Goal: Task Accomplishment & Management: Complete application form

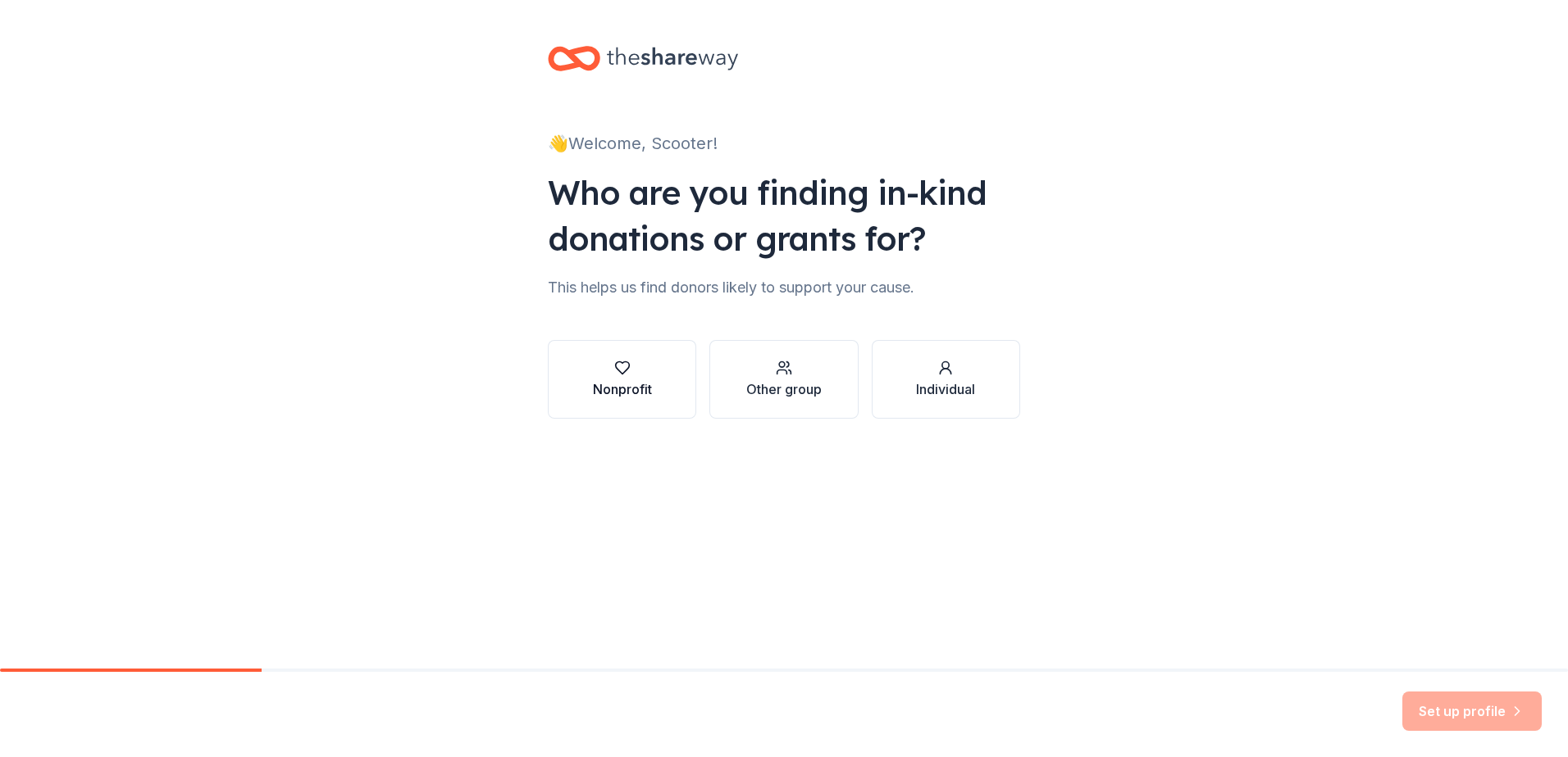
click at [635, 377] on div "Nonprofit" at bounding box center [622, 379] width 59 height 39
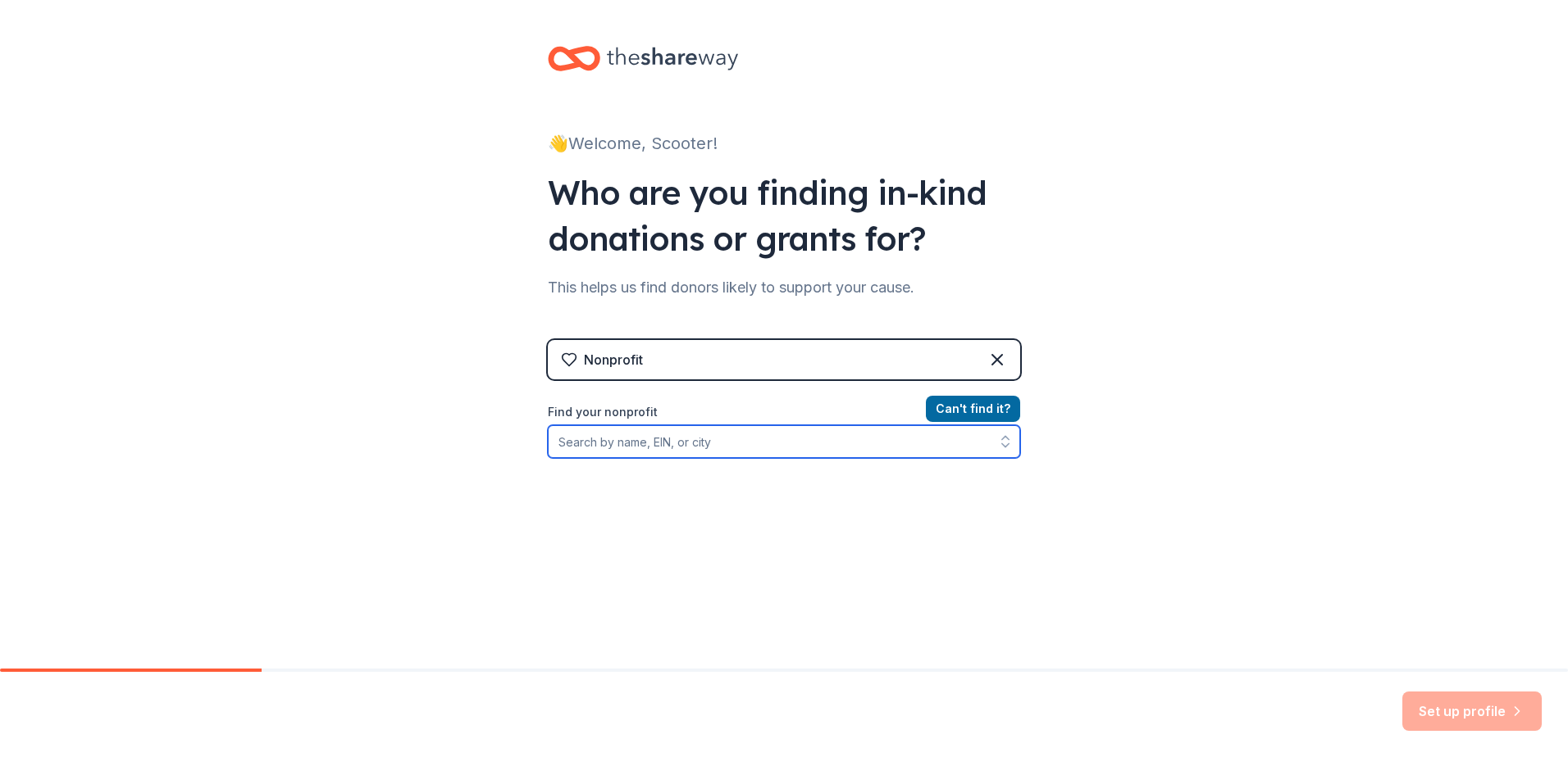
click at [675, 444] on input "Find your nonprofit" at bounding box center [784, 441] width 472 height 32
drag, startPoint x: 675, startPoint y: 444, endPoint x: 645, endPoint y: 445, distance: 30.0
click at [645, 445] on input "Find your nonprofit" at bounding box center [784, 441] width 472 height 32
click at [625, 441] on input "Find your nonprofit" at bounding box center [784, 441] width 472 height 32
paste input "[US_EMPLOYER_IDENTIFICATION_NUMBER]"
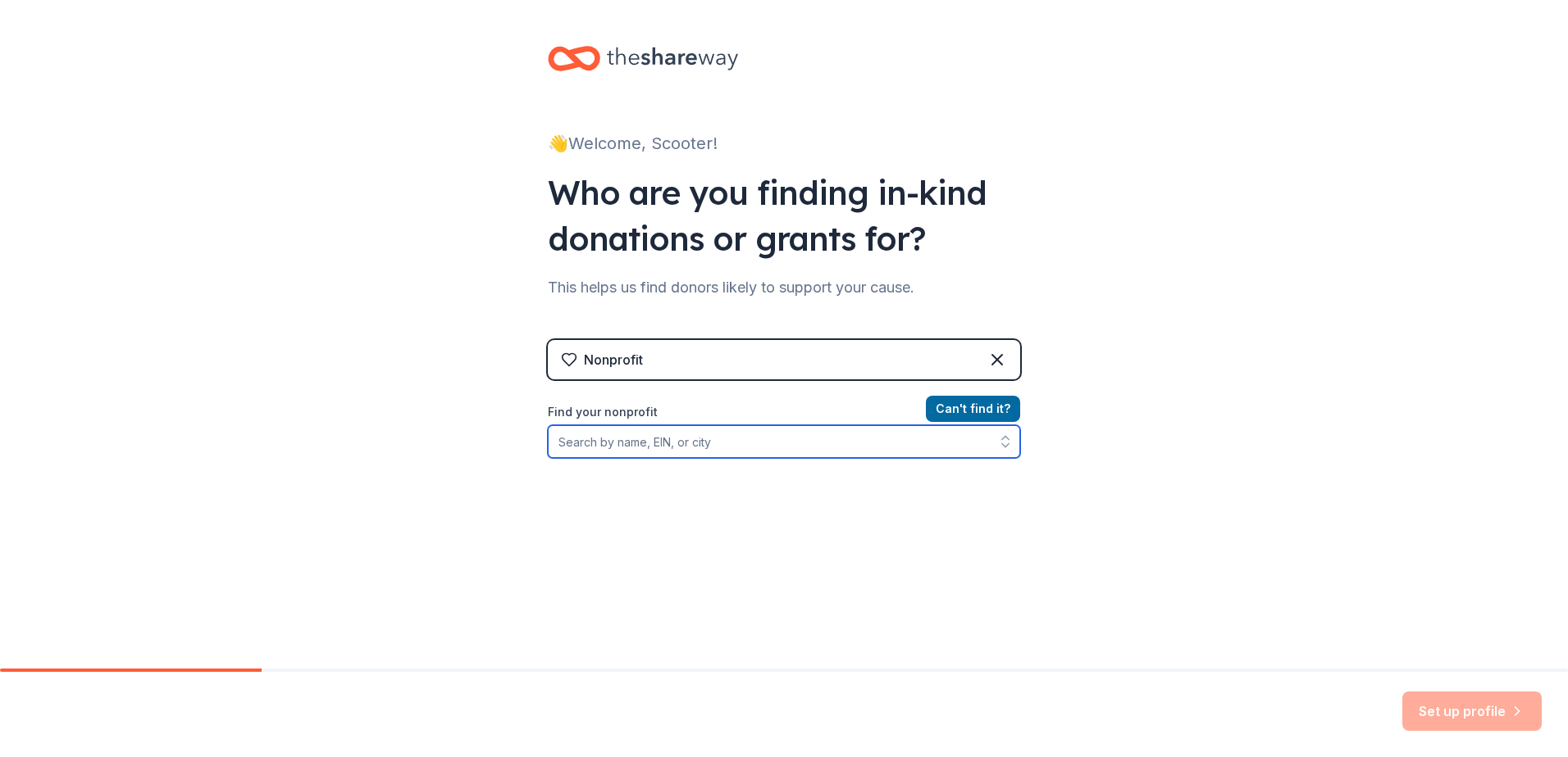
type input "[US_EMPLOYER_IDENTIFICATION_NUMBER]"
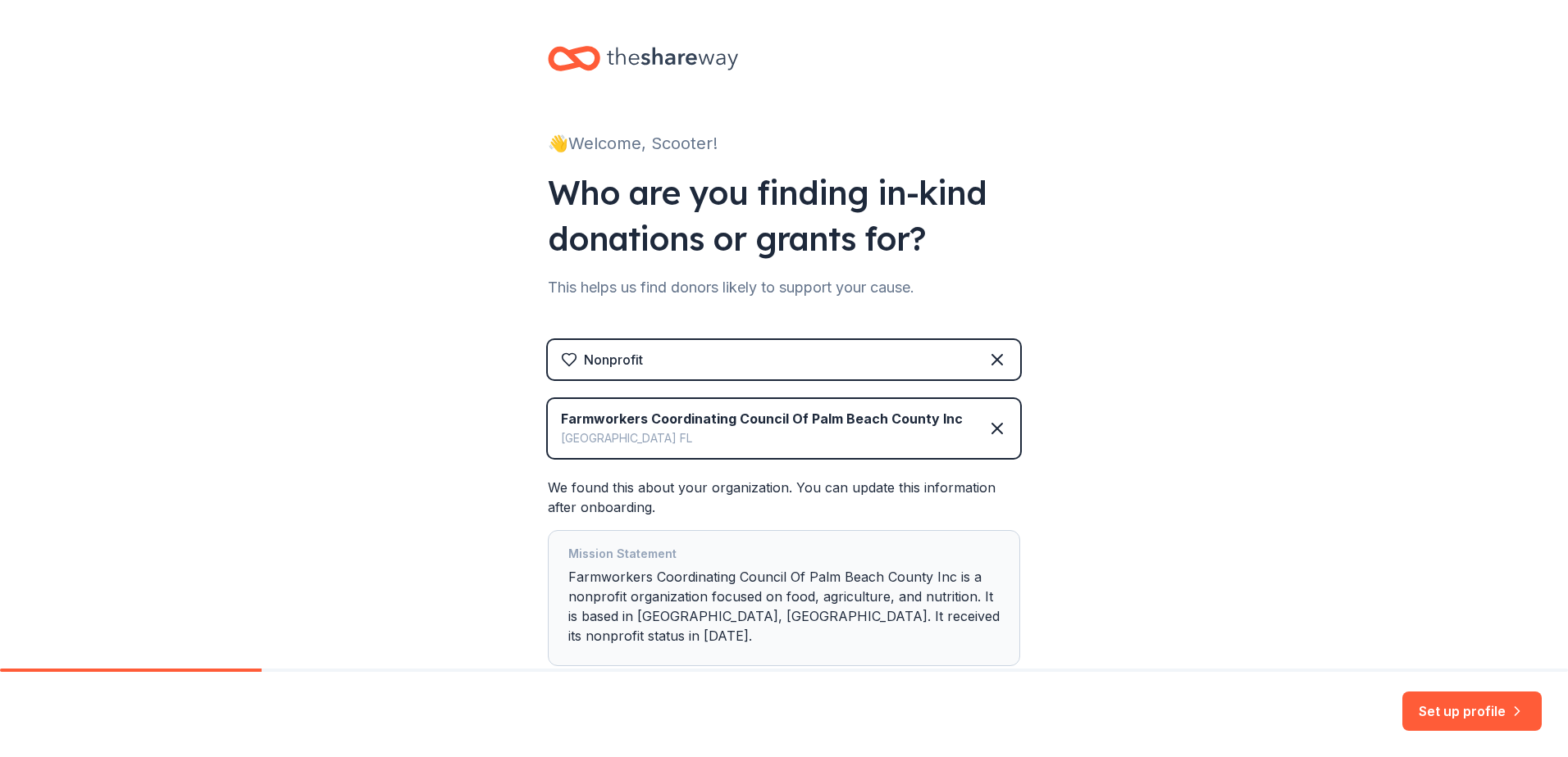
click at [634, 445] on div "[GEOGRAPHIC_DATA] [GEOGRAPHIC_DATA]" at bounding box center [762, 439] width 402 height 20
click at [1433, 706] on button "Set up profile" at bounding box center [1472, 710] width 140 height 39
click at [554, 354] on div "Nonprofit" at bounding box center [784, 359] width 472 height 39
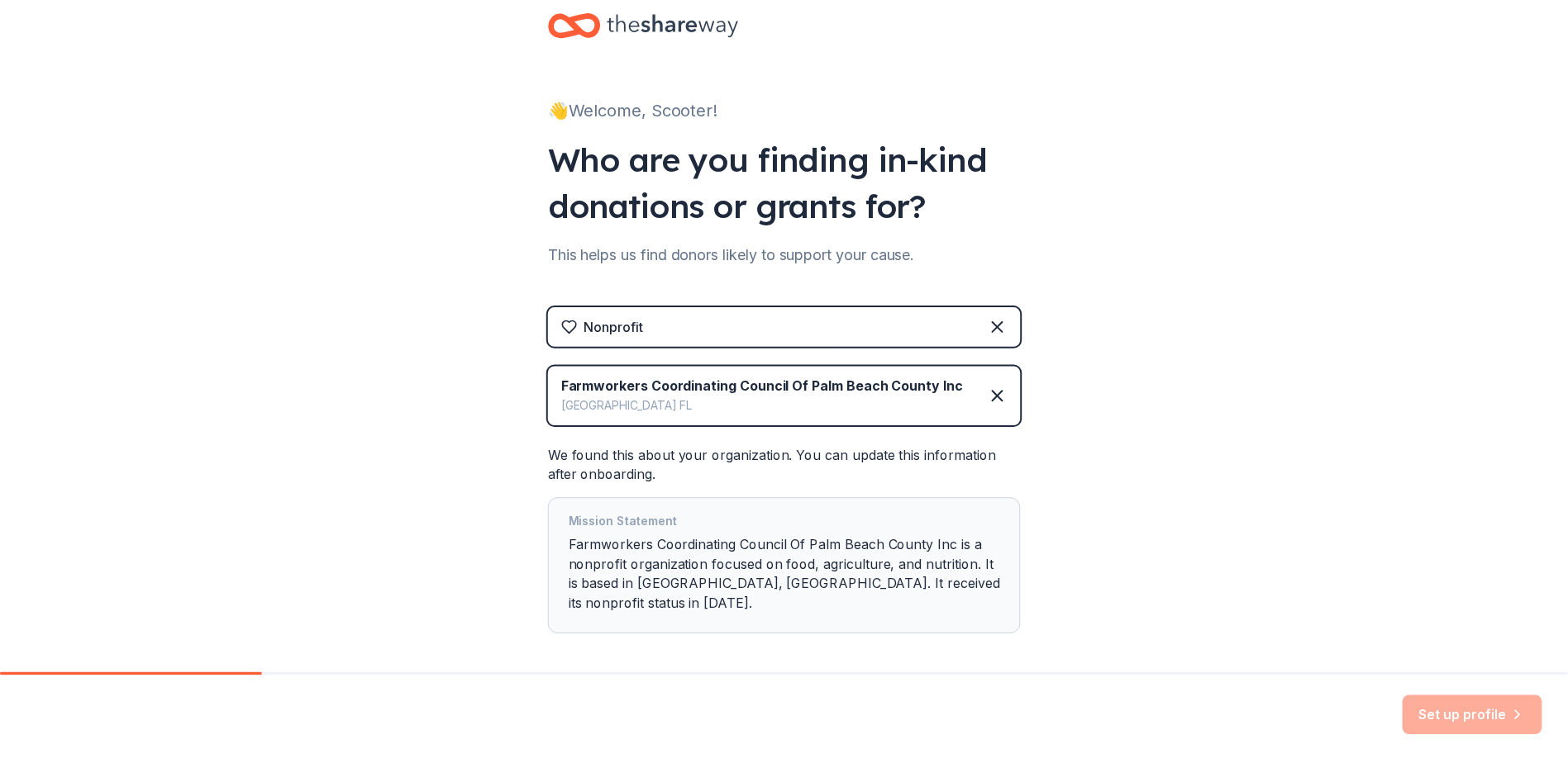
scroll to position [90, 0]
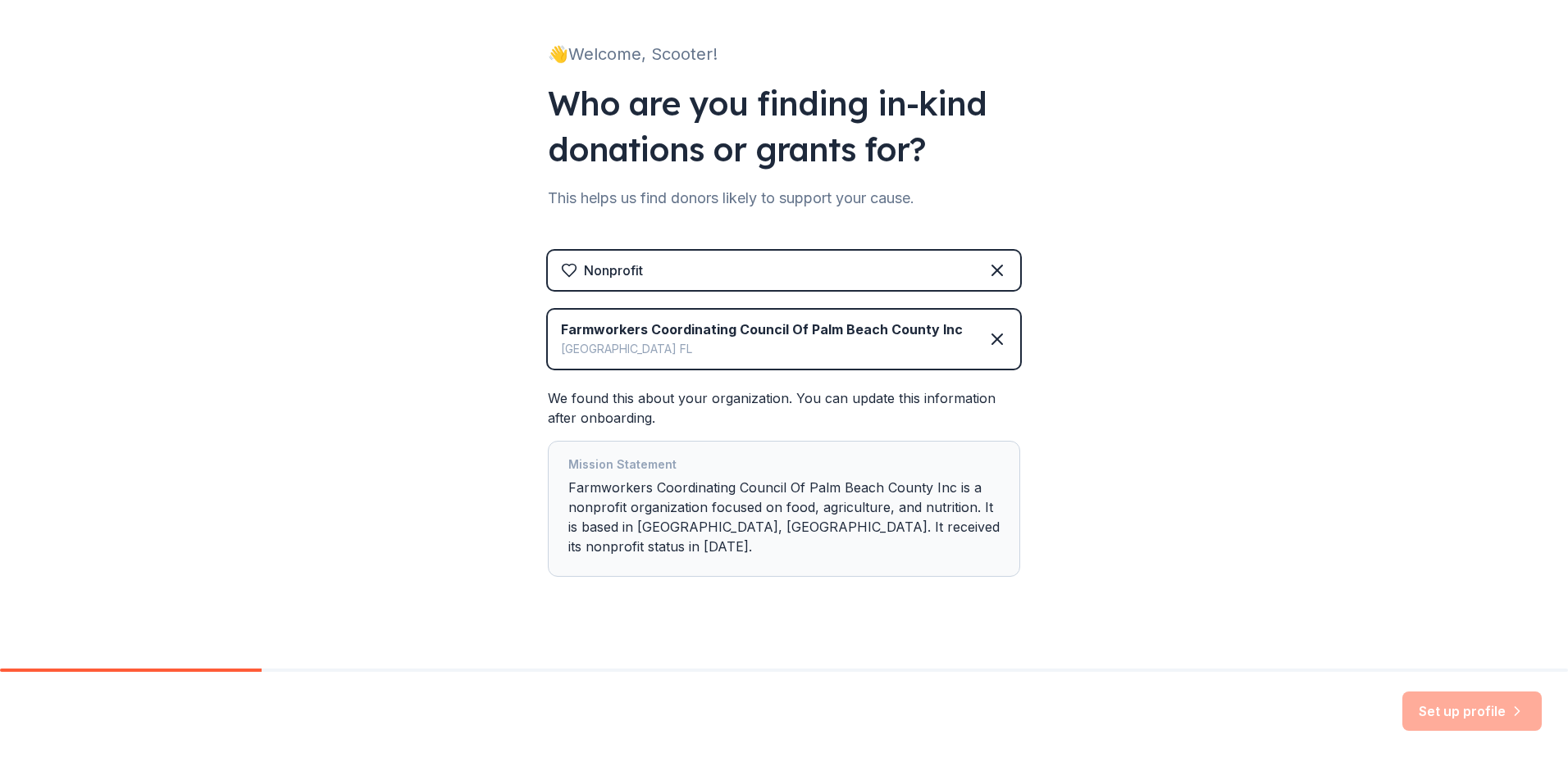
click at [692, 339] on div "Farmworkers Coordinating Council Of Palm Beach County Inc [GEOGRAPHIC_DATA] [GE…" at bounding box center [762, 339] width 402 height 39
drag, startPoint x: 692, startPoint y: 339, endPoint x: 701, endPoint y: 361, distance: 23.8
click at [701, 361] on div "Farmworkers Coordinating Council Of Palm Beach County Inc [GEOGRAPHIC_DATA] [GE…" at bounding box center [784, 339] width 472 height 59
click at [749, 501] on div "Mission Statement Farmworkers Coordinating Council Of Palm Beach County Inc is …" at bounding box center [783, 509] width 431 height 108
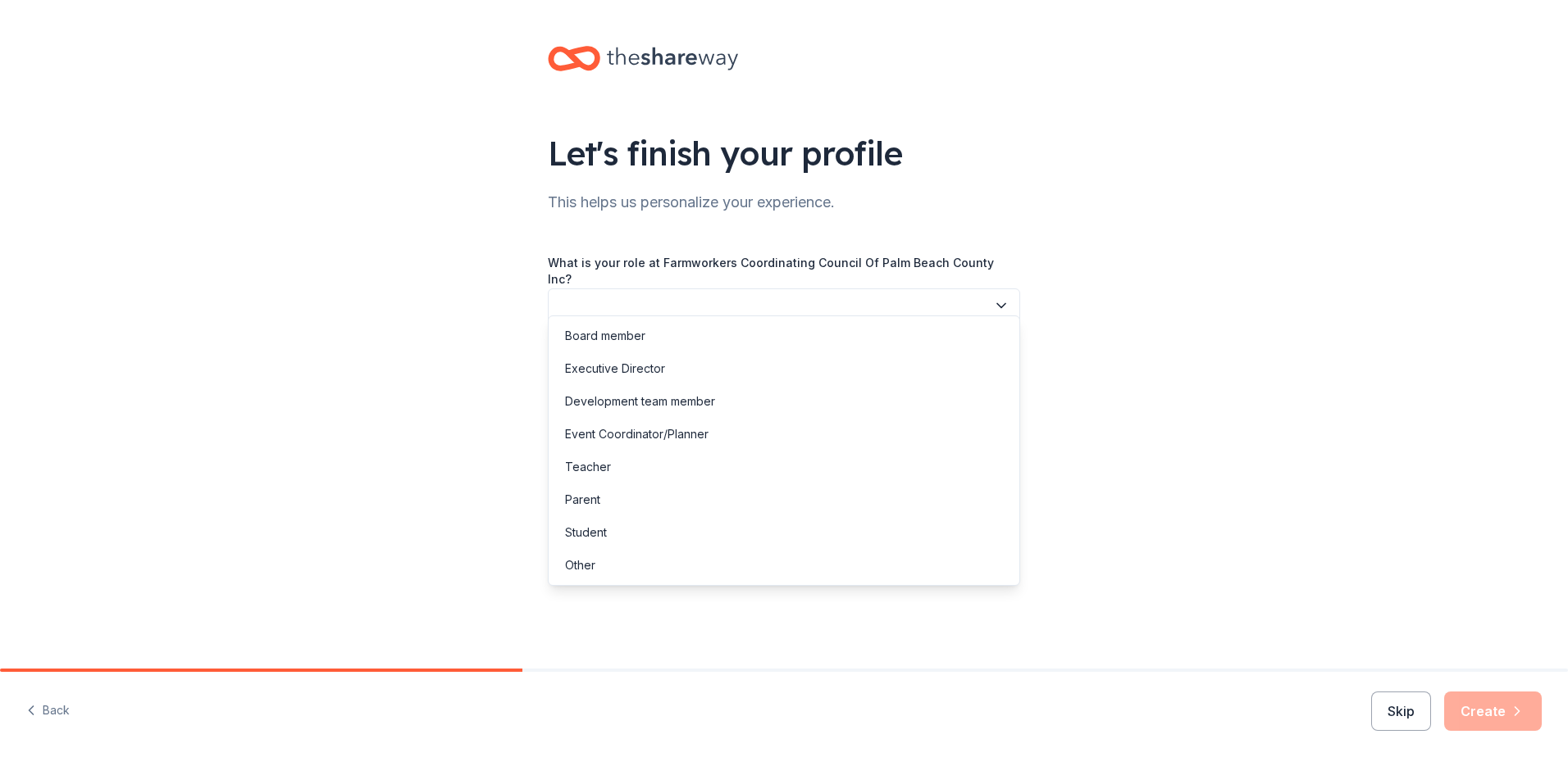
click at [727, 290] on button "button" at bounding box center [784, 305] width 472 height 34
click at [613, 568] on div "Other" at bounding box center [784, 565] width 464 height 32
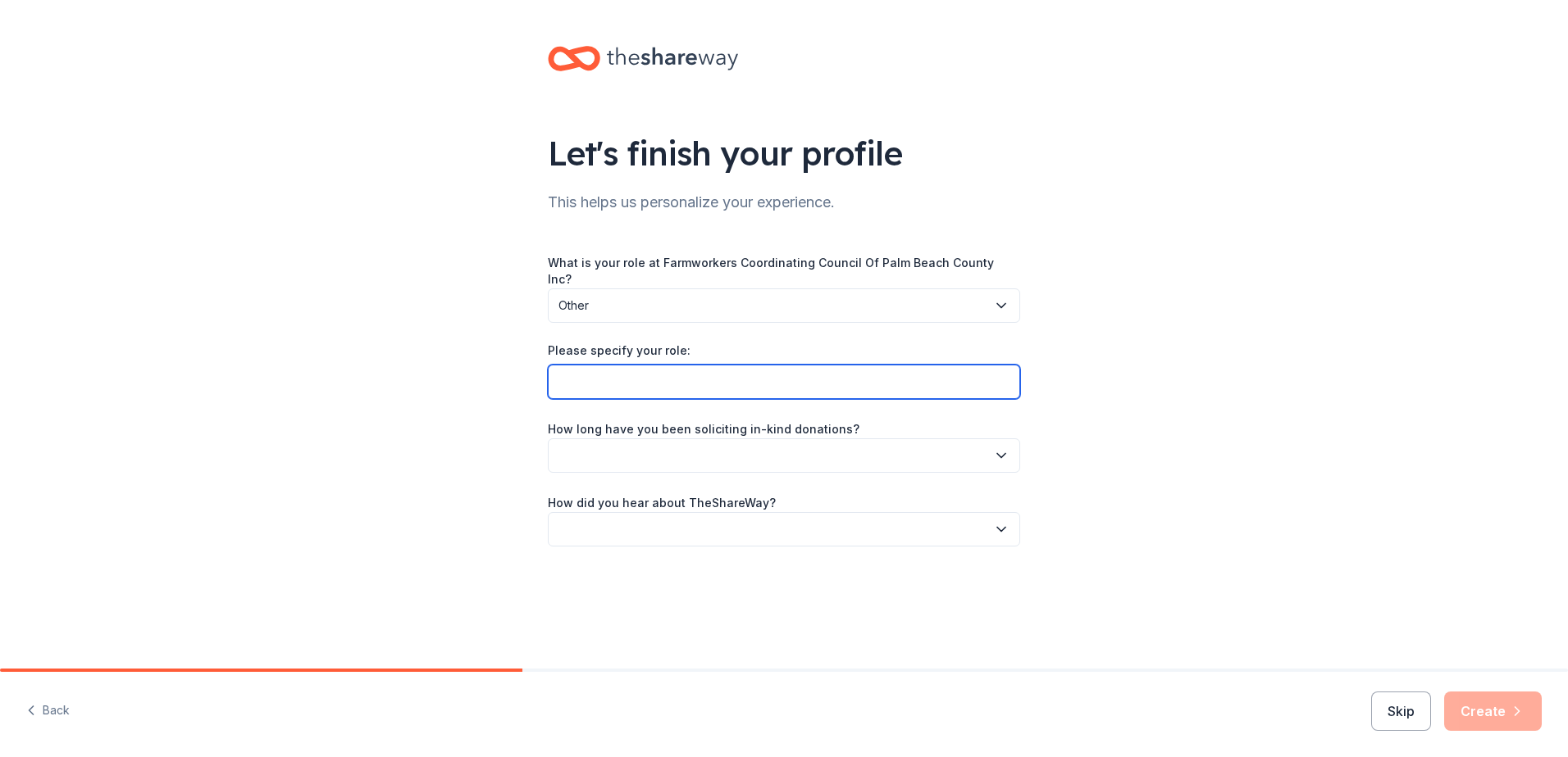
click at [644, 375] on input "Please specify your role:" at bounding box center [784, 381] width 472 height 34
type input "v"
type input "Volunteer"
click at [871, 460] on div "What is your role at Farmworkers Coordinating Council Of Palm Beach County Inc?…" at bounding box center [784, 401] width 472 height 292
click at [871, 448] on button "button" at bounding box center [784, 455] width 472 height 34
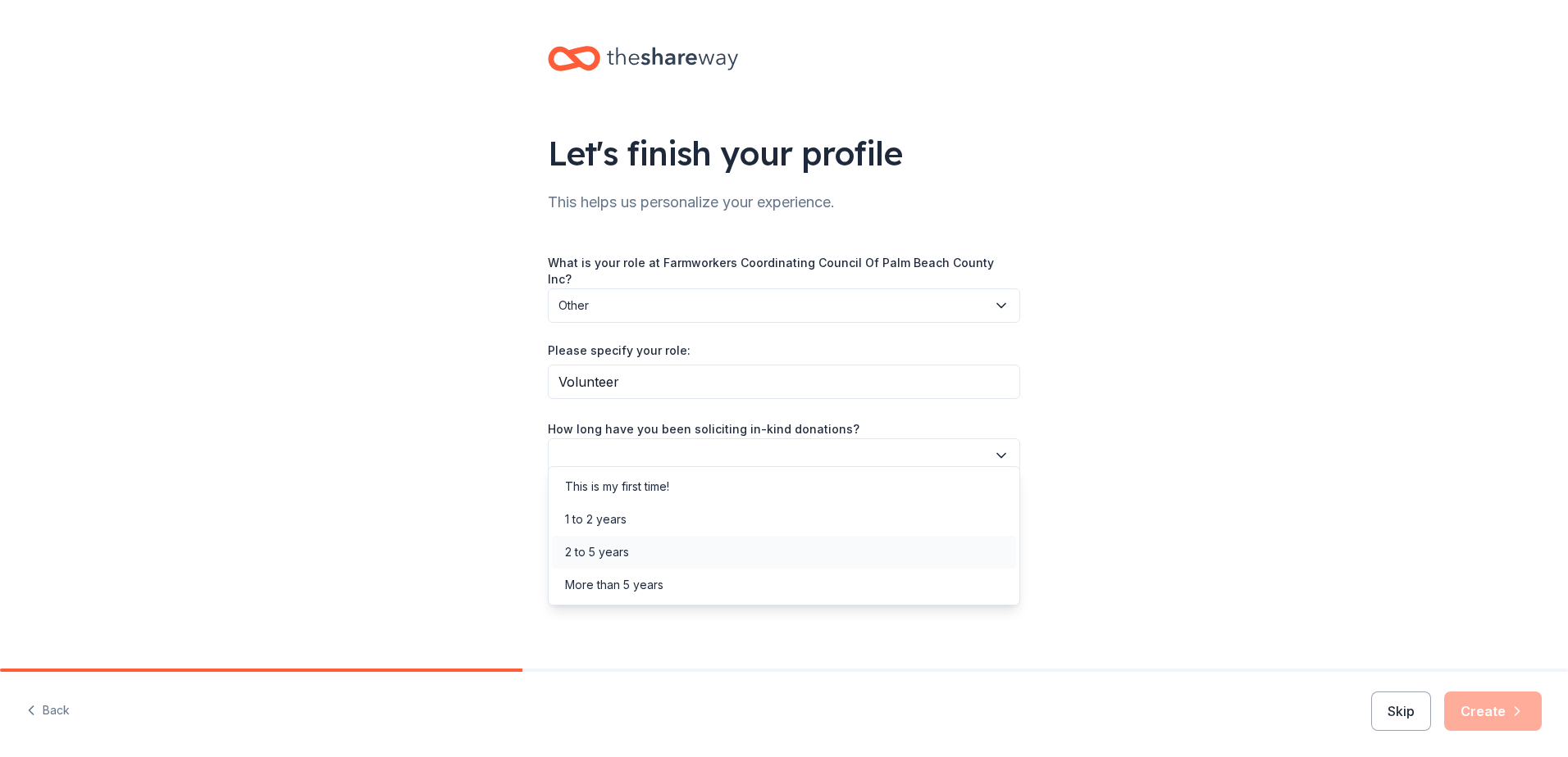
click at [633, 543] on div "2 to 5 years" at bounding box center [784, 552] width 464 height 32
click at [665, 512] on button "button" at bounding box center [784, 528] width 472 height 34
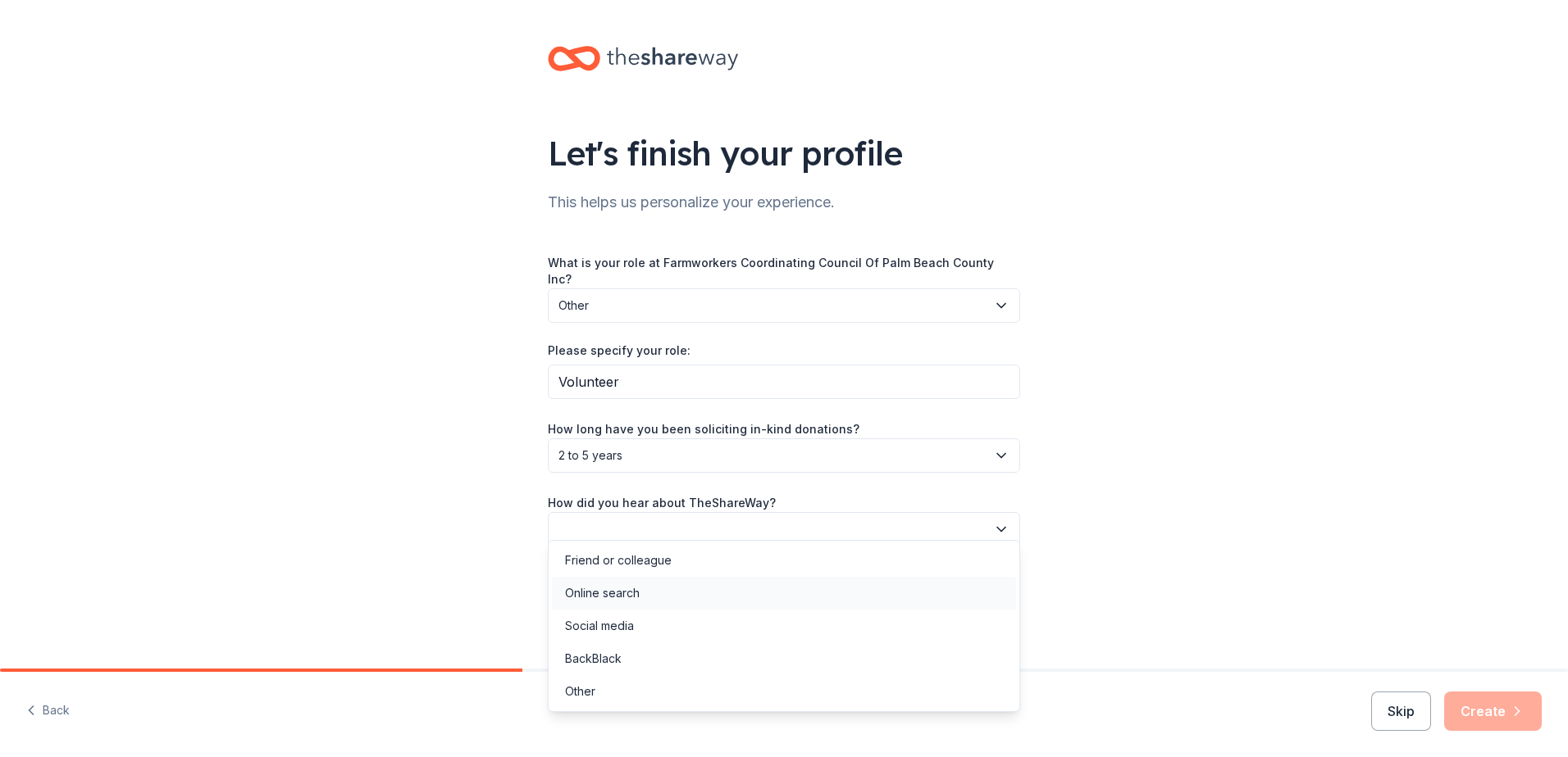
click at [634, 588] on div "Online search" at bounding box center [602, 593] width 75 height 20
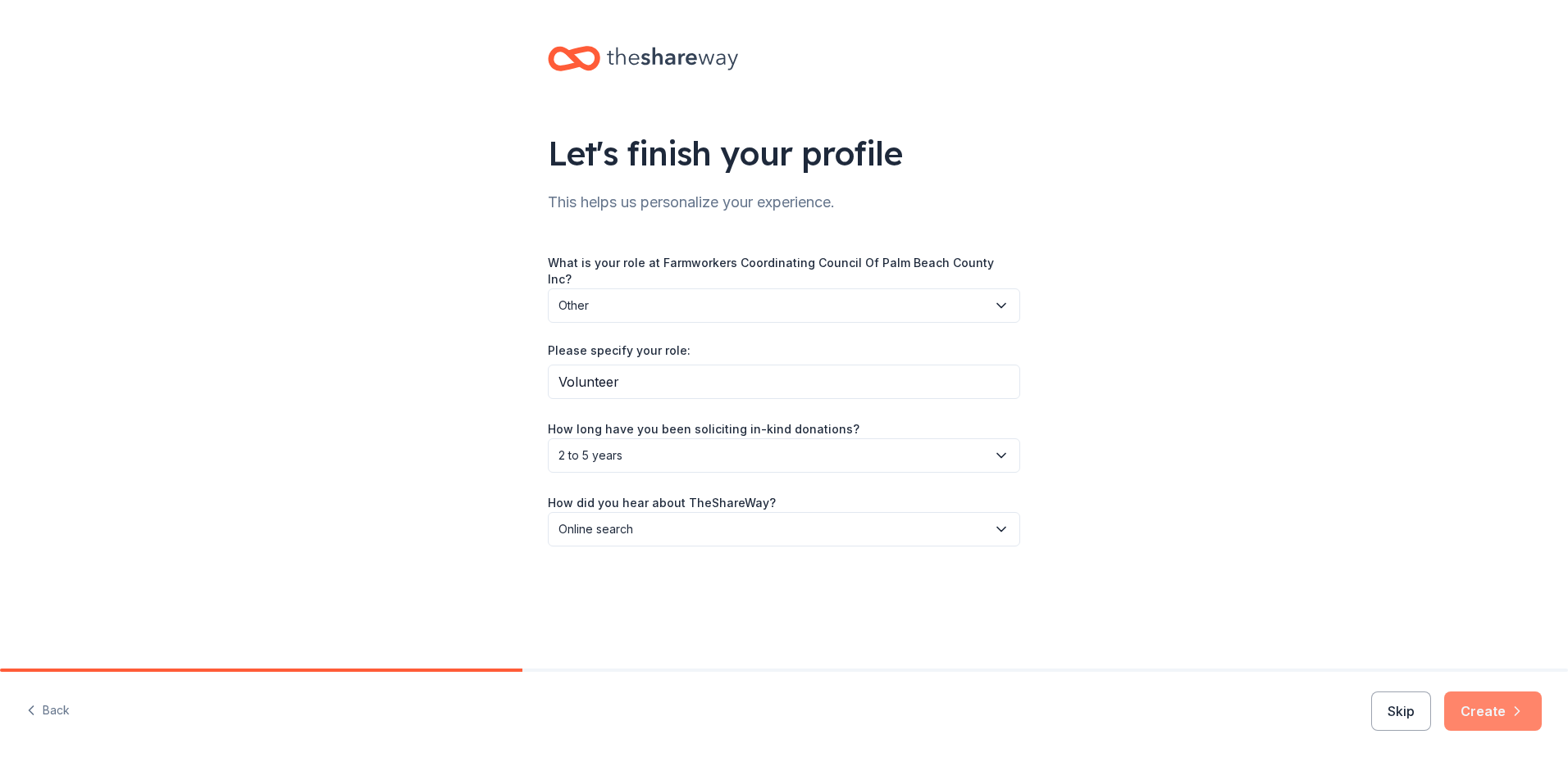
click at [1504, 712] on button "Create" at bounding box center [1492, 710] width 97 height 39
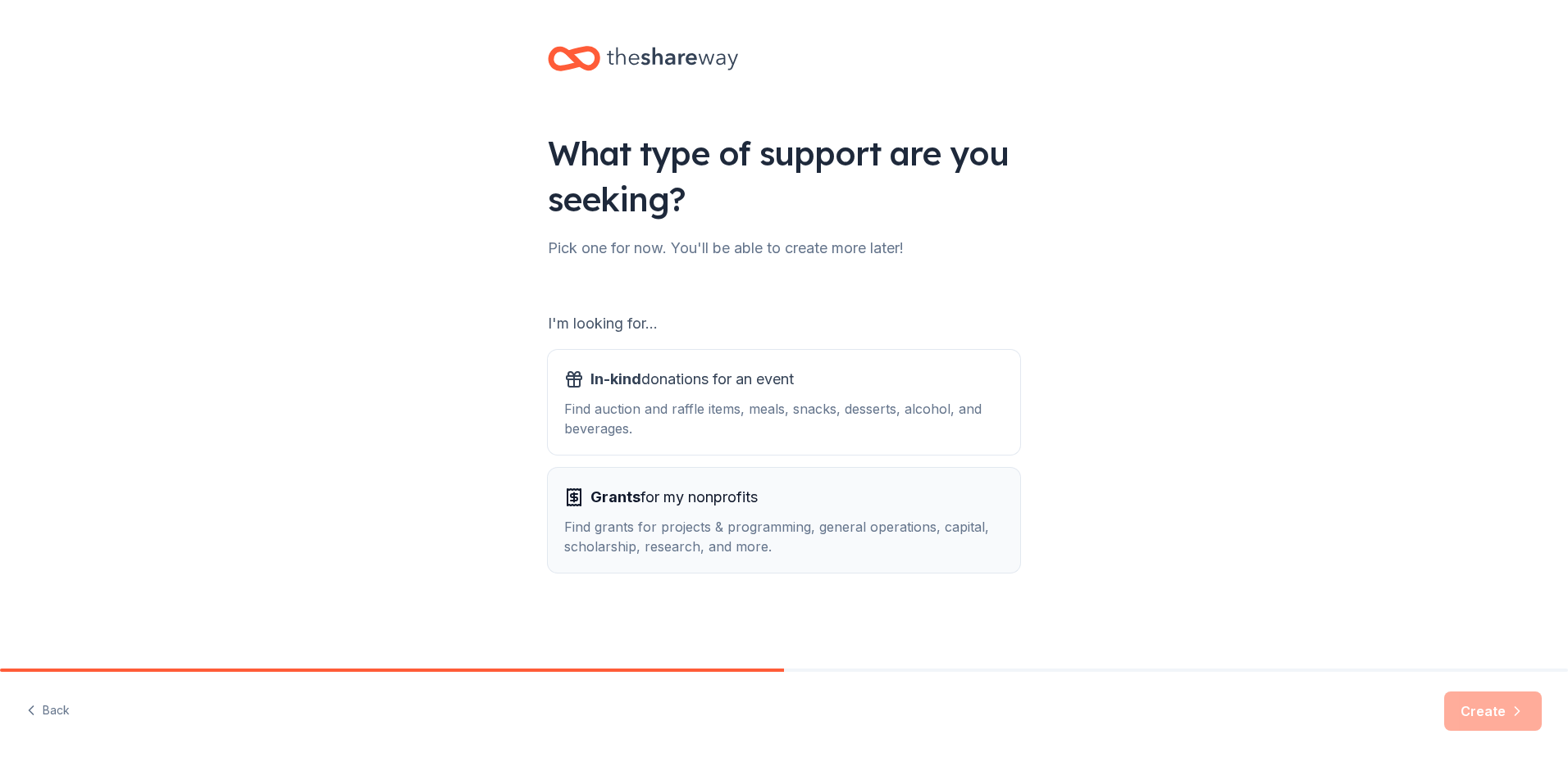
click at [813, 498] on div "Grants for my nonprofits" at bounding box center [783, 498] width 440 height 27
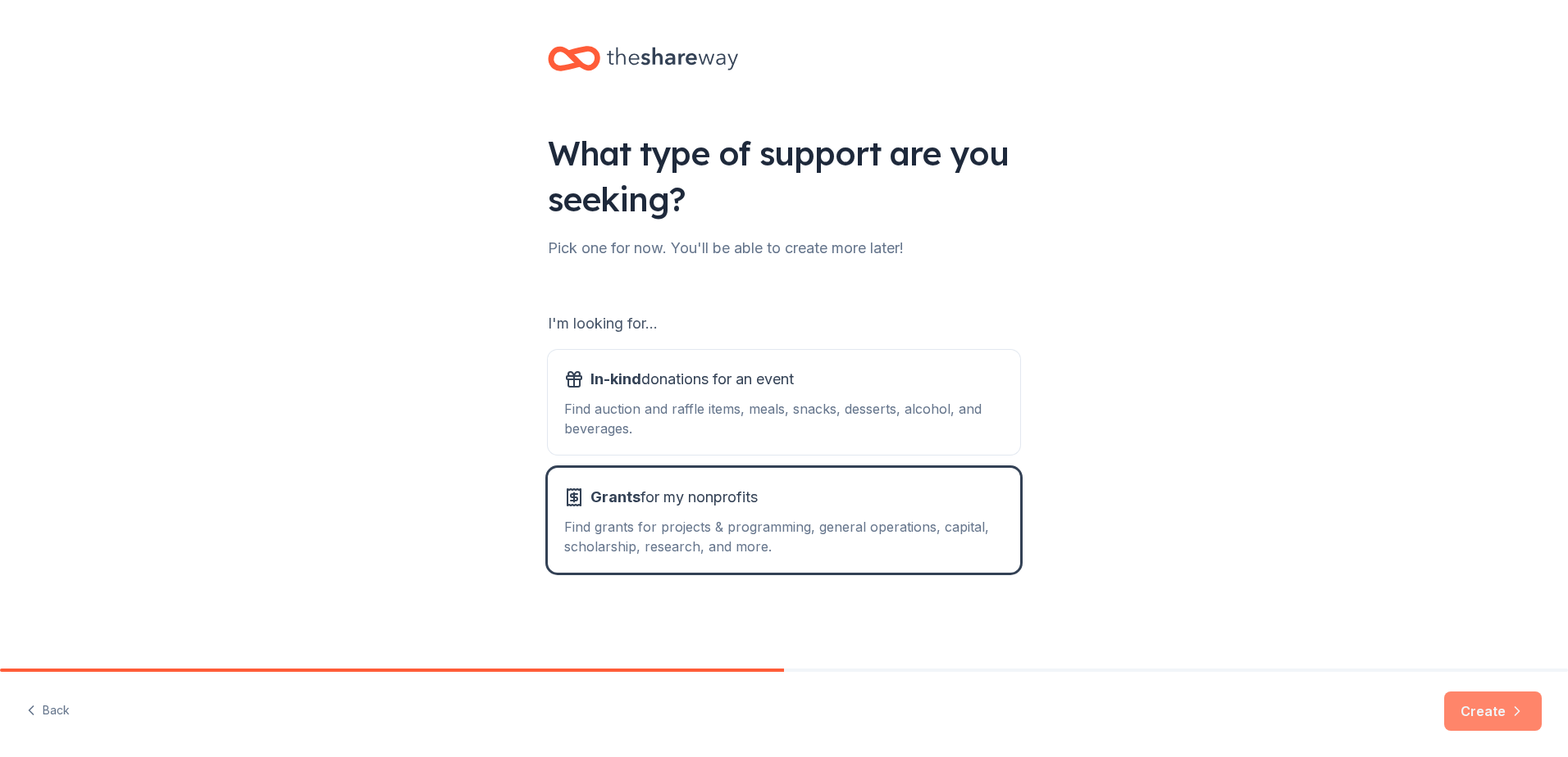
click at [1487, 715] on button "Create" at bounding box center [1492, 710] width 97 height 39
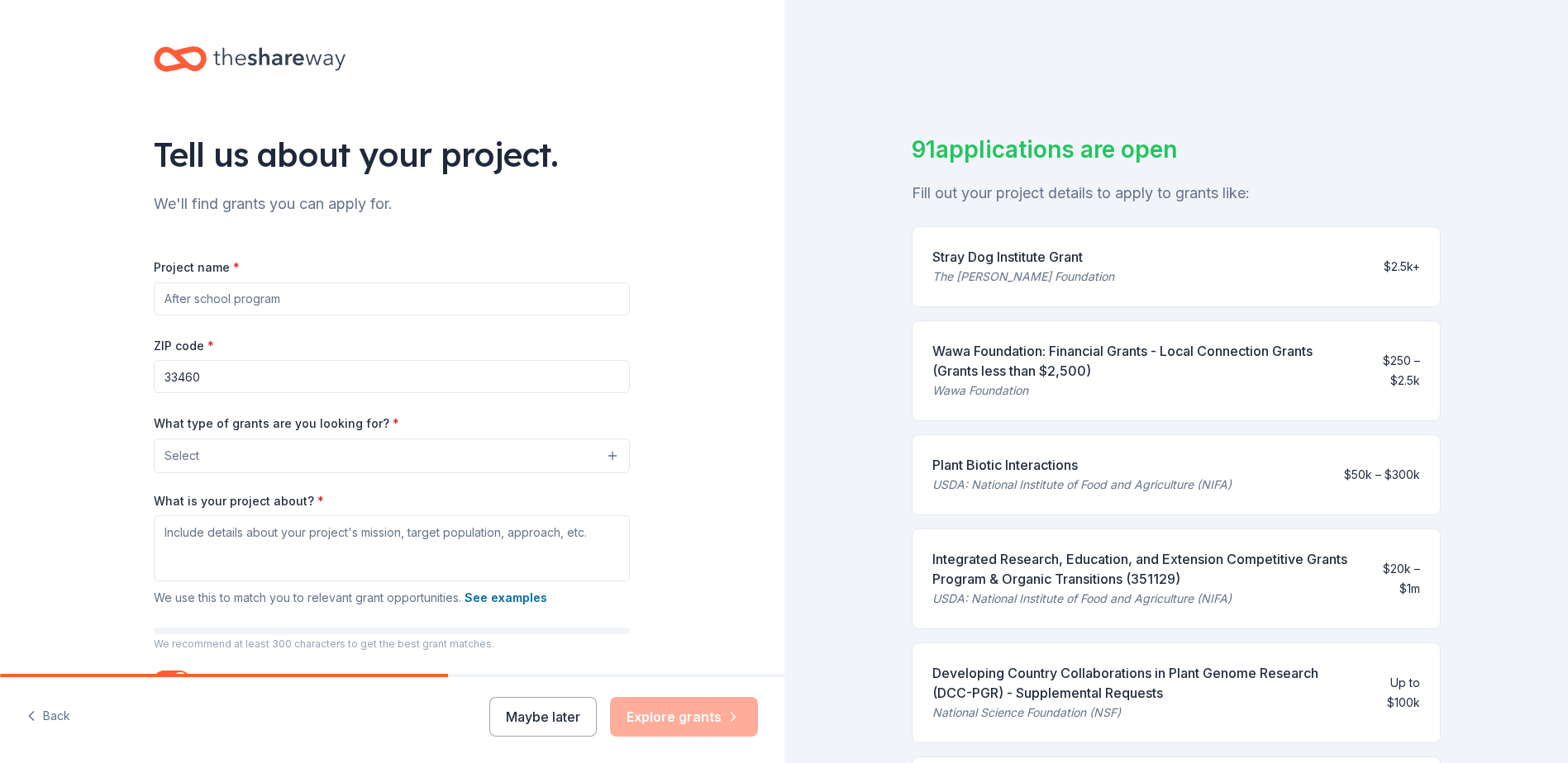
click at [293, 302] on input "Project name *" at bounding box center [391, 298] width 476 height 33
type input "General Operating Support"
click at [427, 460] on button "Select" at bounding box center [391, 456] width 476 height 34
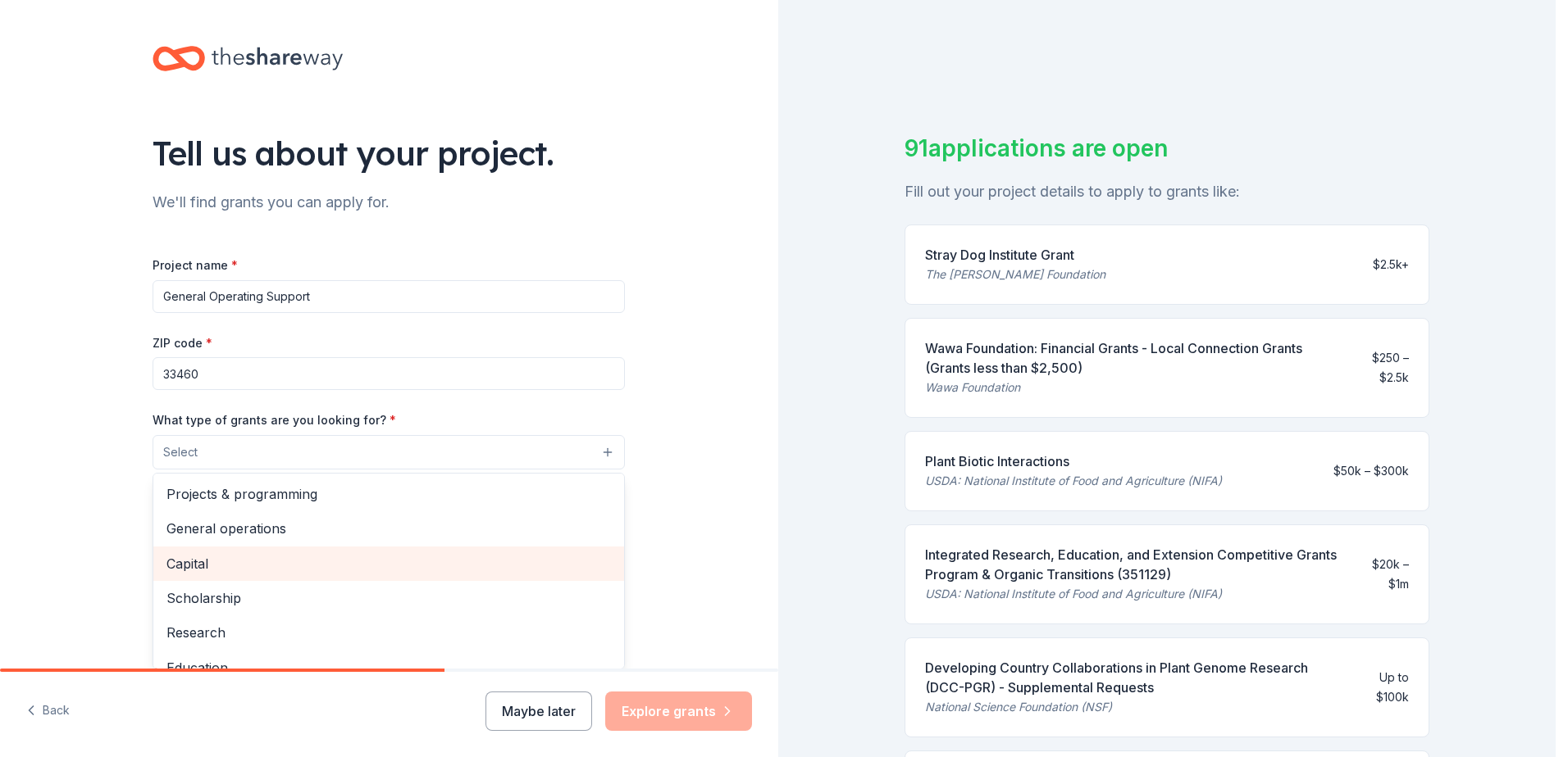
click at [277, 543] on div "General operations" at bounding box center [388, 528] width 471 height 34
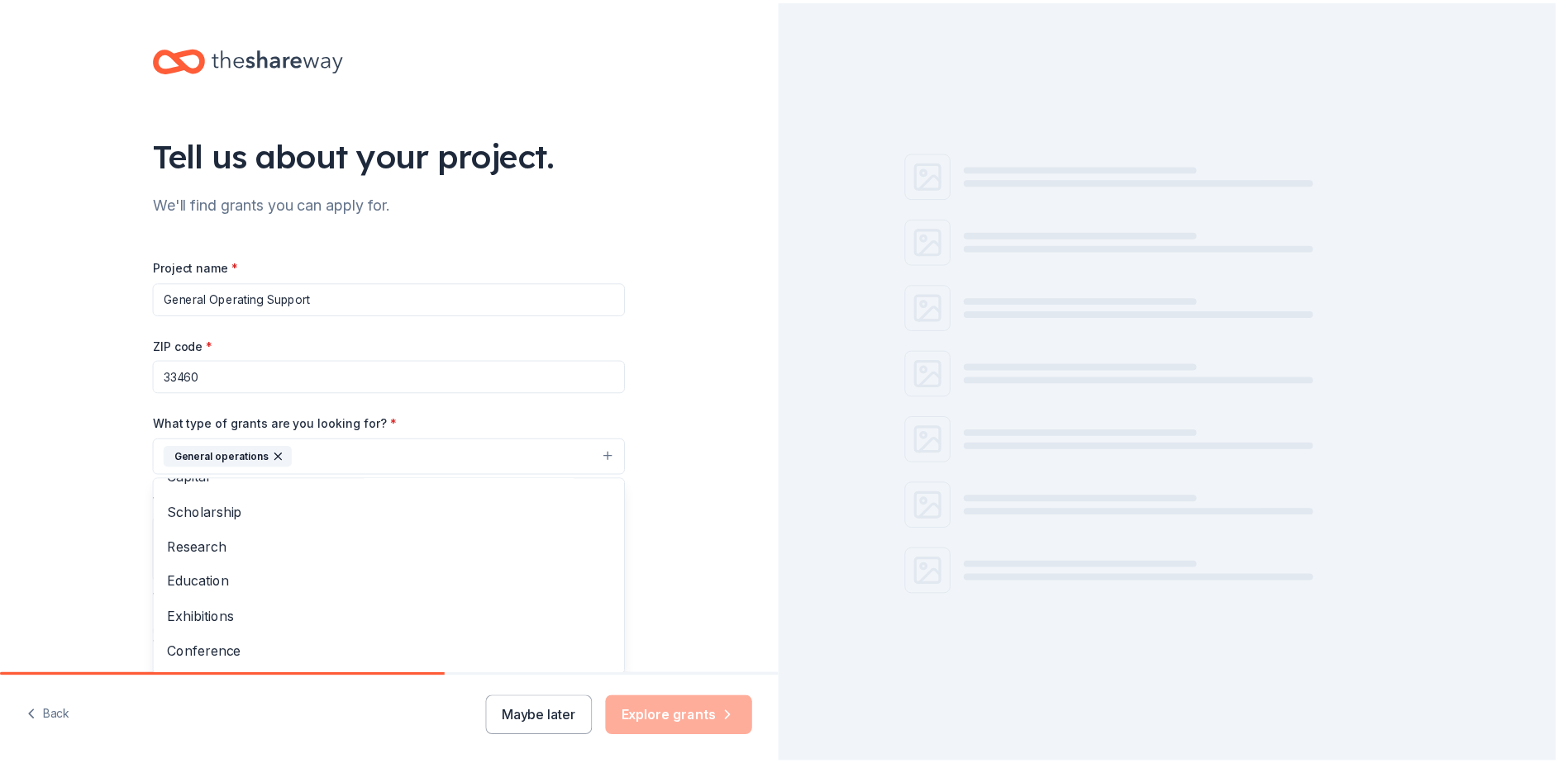
scroll to position [83, 0]
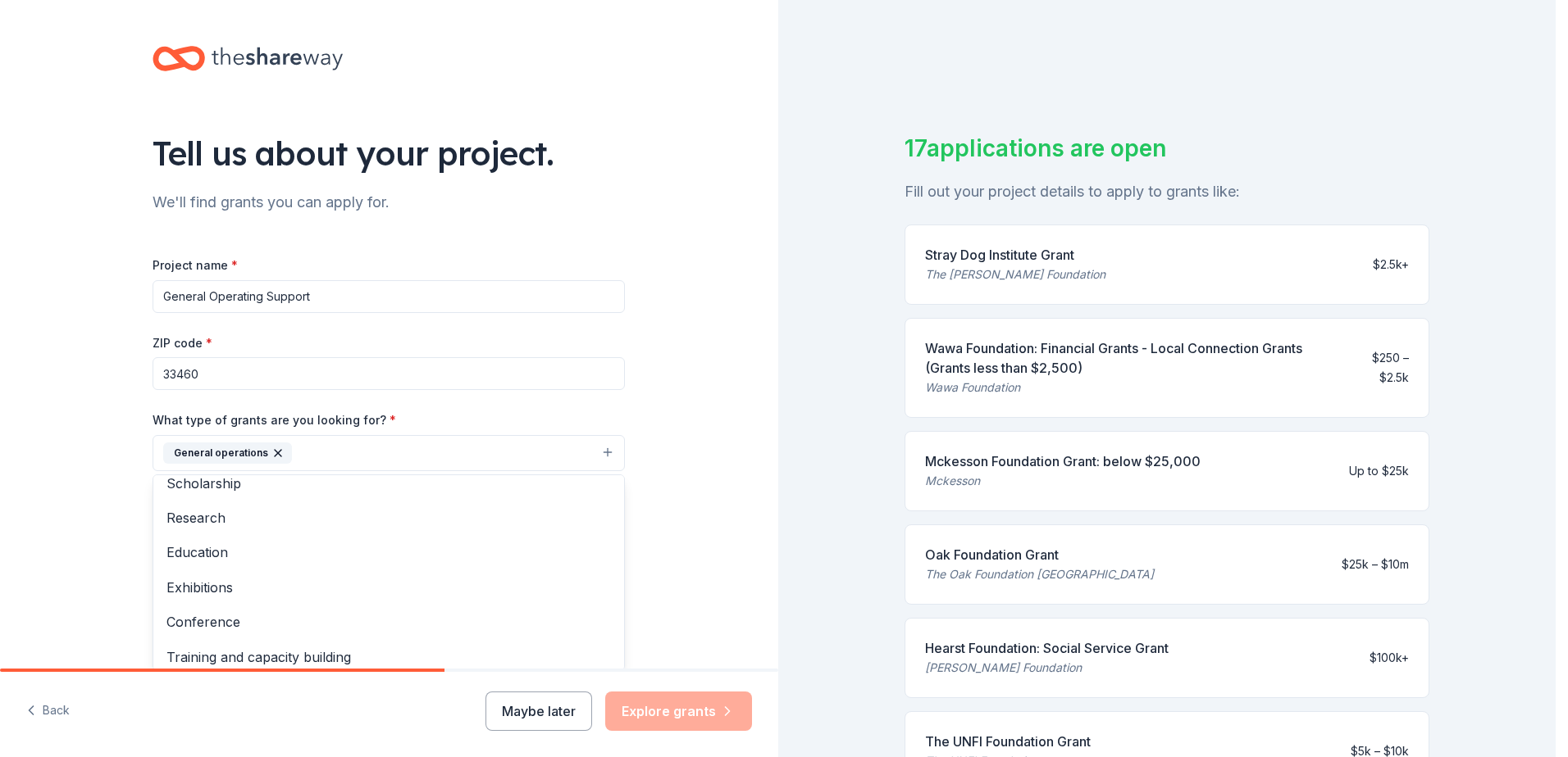
click at [653, 454] on div "Tell us about your project. We'll find grants you can apply for. Project name *…" at bounding box center [389, 392] width 778 height 785
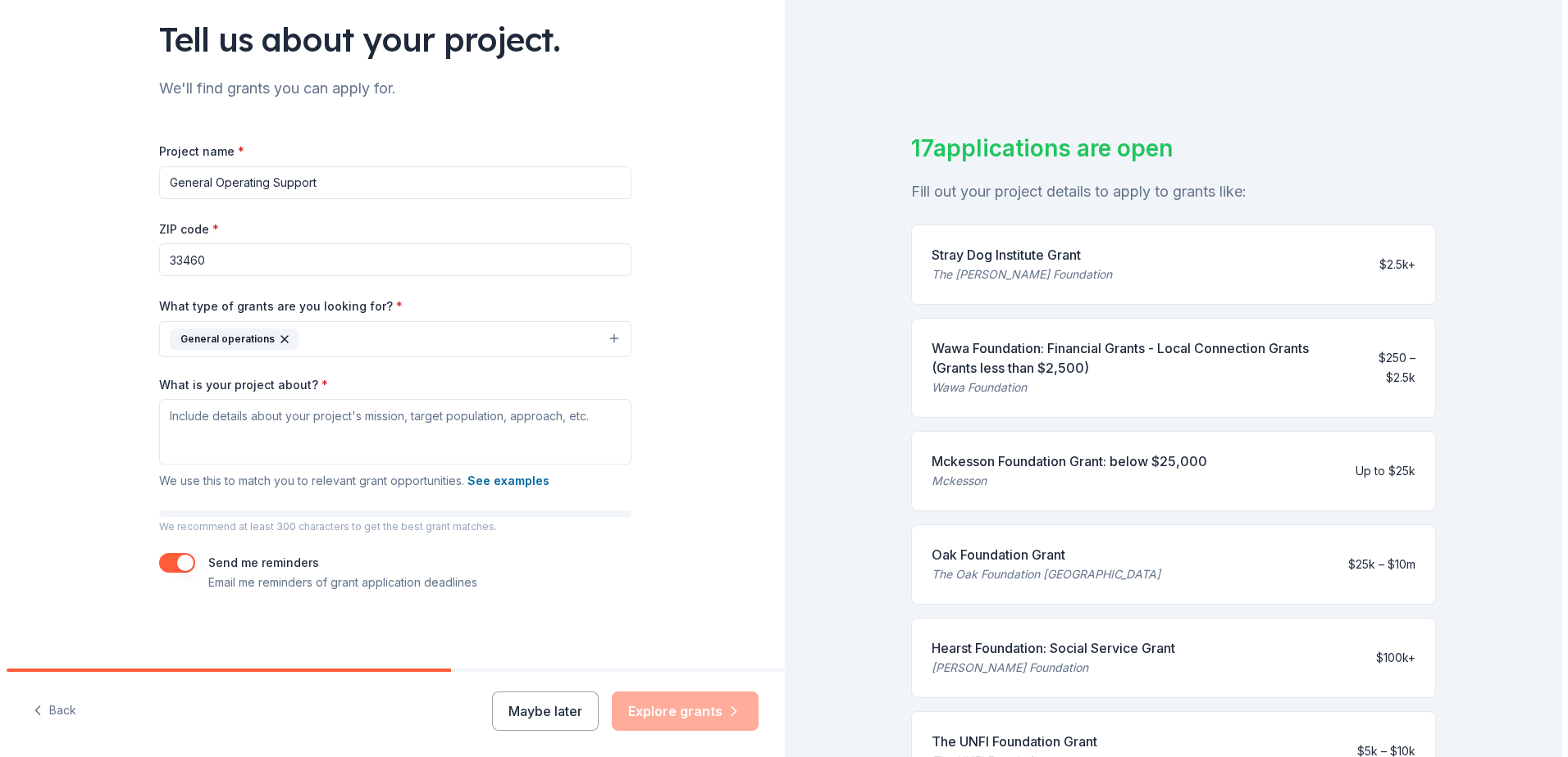
scroll to position [116, 0]
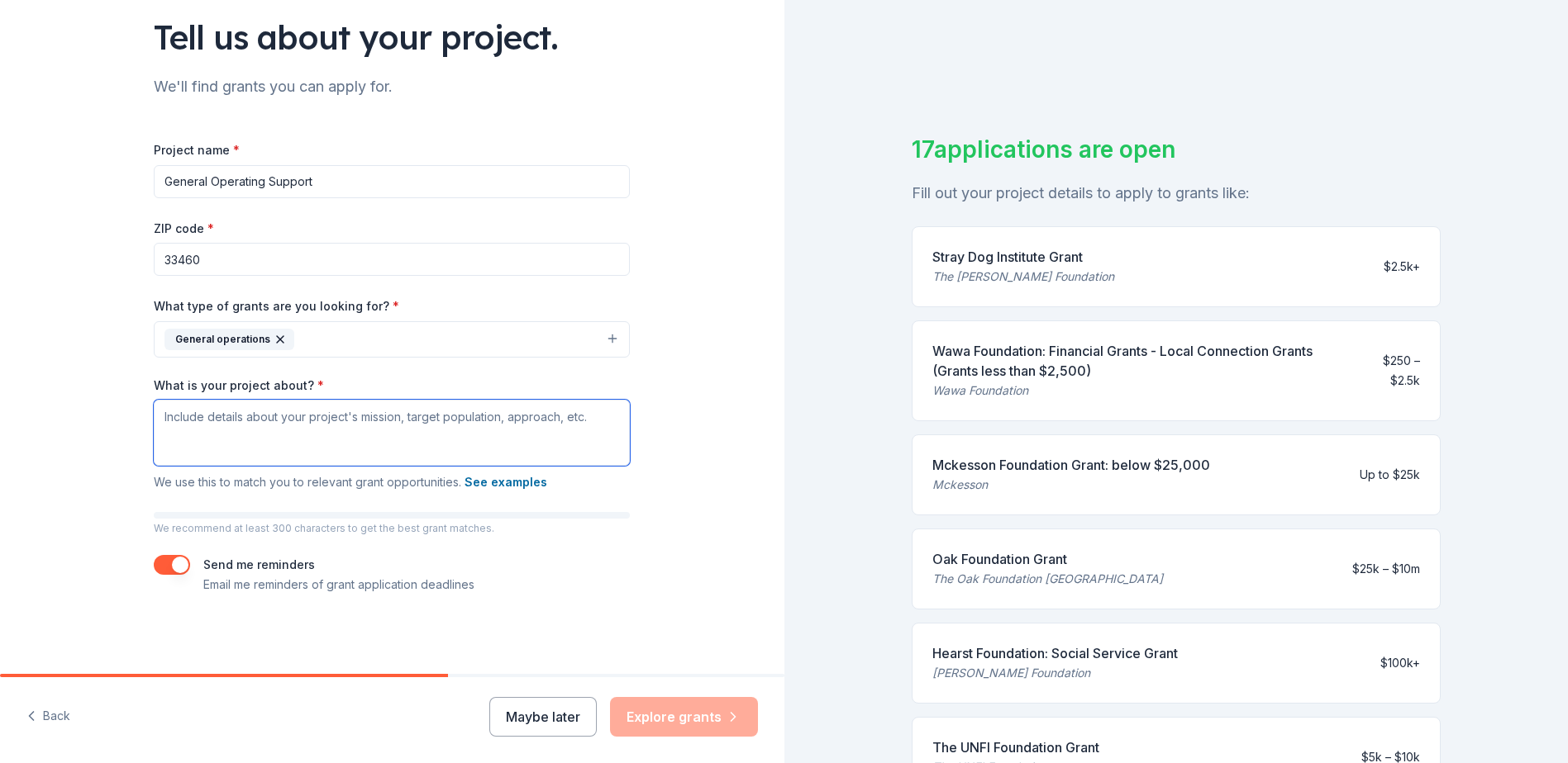
click at [237, 429] on textarea "What is your project about? *" at bounding box center [391, 432] width 476 height 66
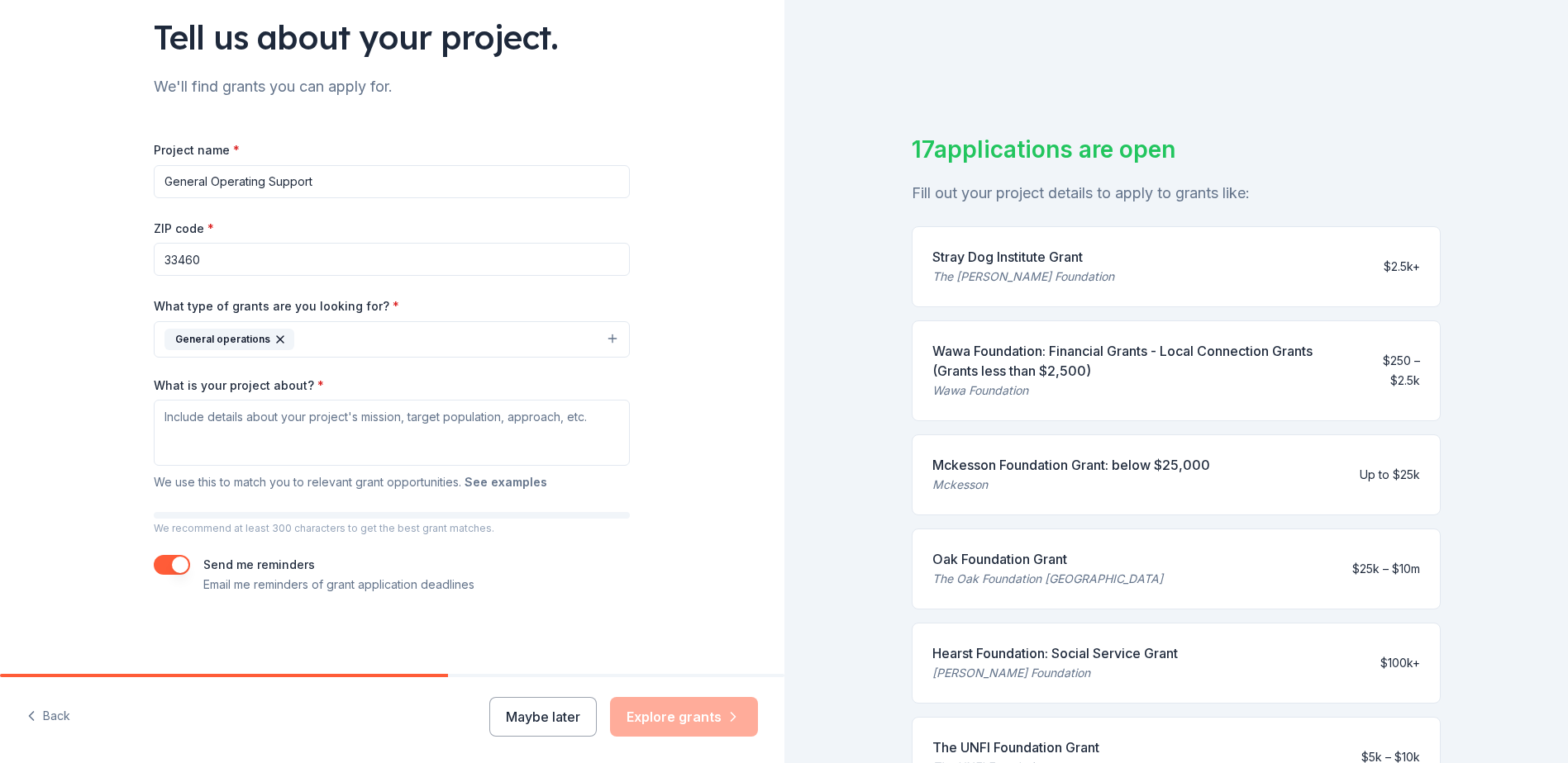
click at [513, 480] on button "See examples" at bounding box center [505, 482] width 83 height 20
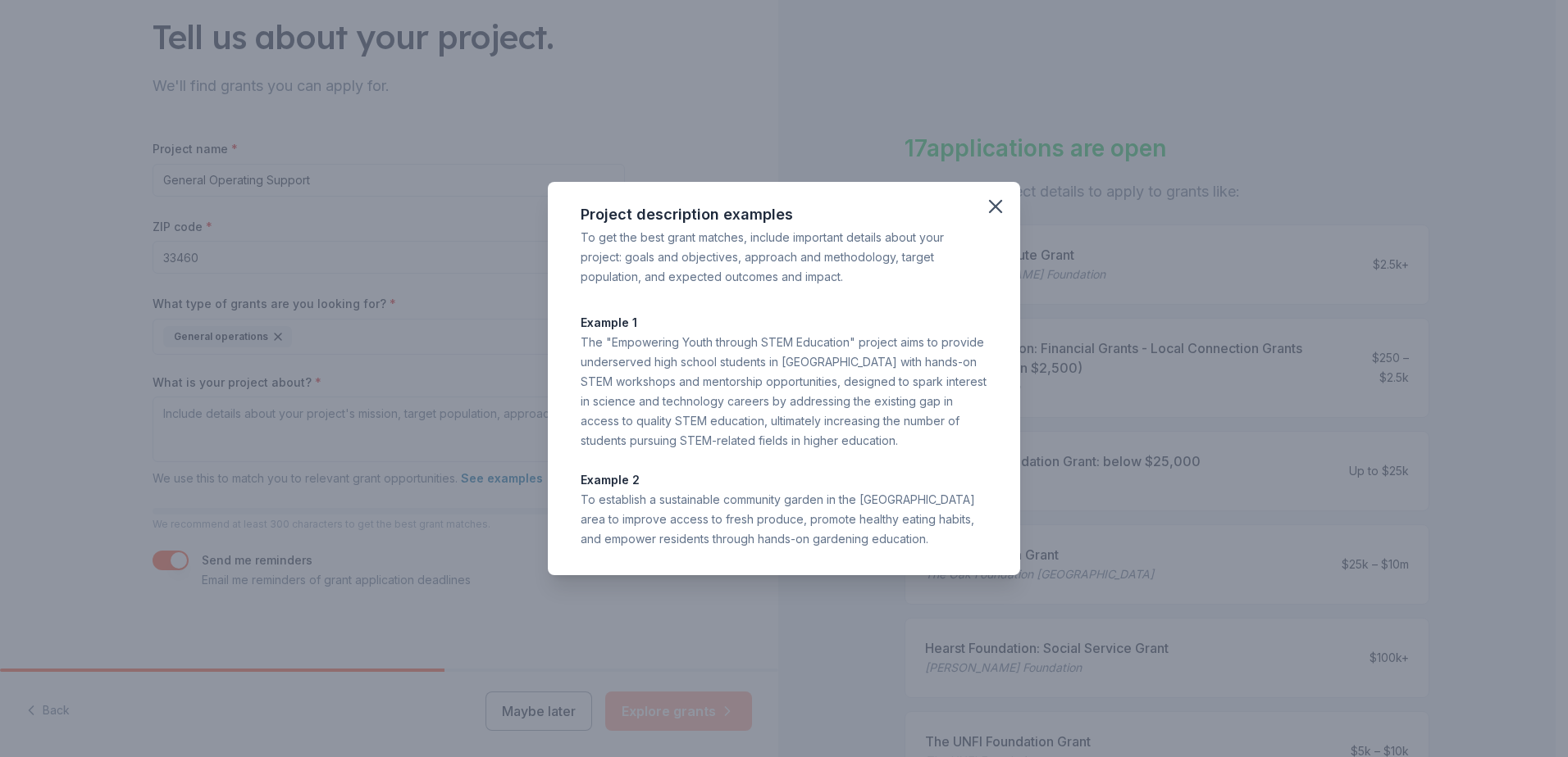
click at [595, 340] on div "The "Empowering Youth through STEM Education" project aims to provide underserv…" at bounding box center [783, 391] width 407 height 118
click at [996, 205] on icon "button" at bounding box center [995, 207] width 12 height 12
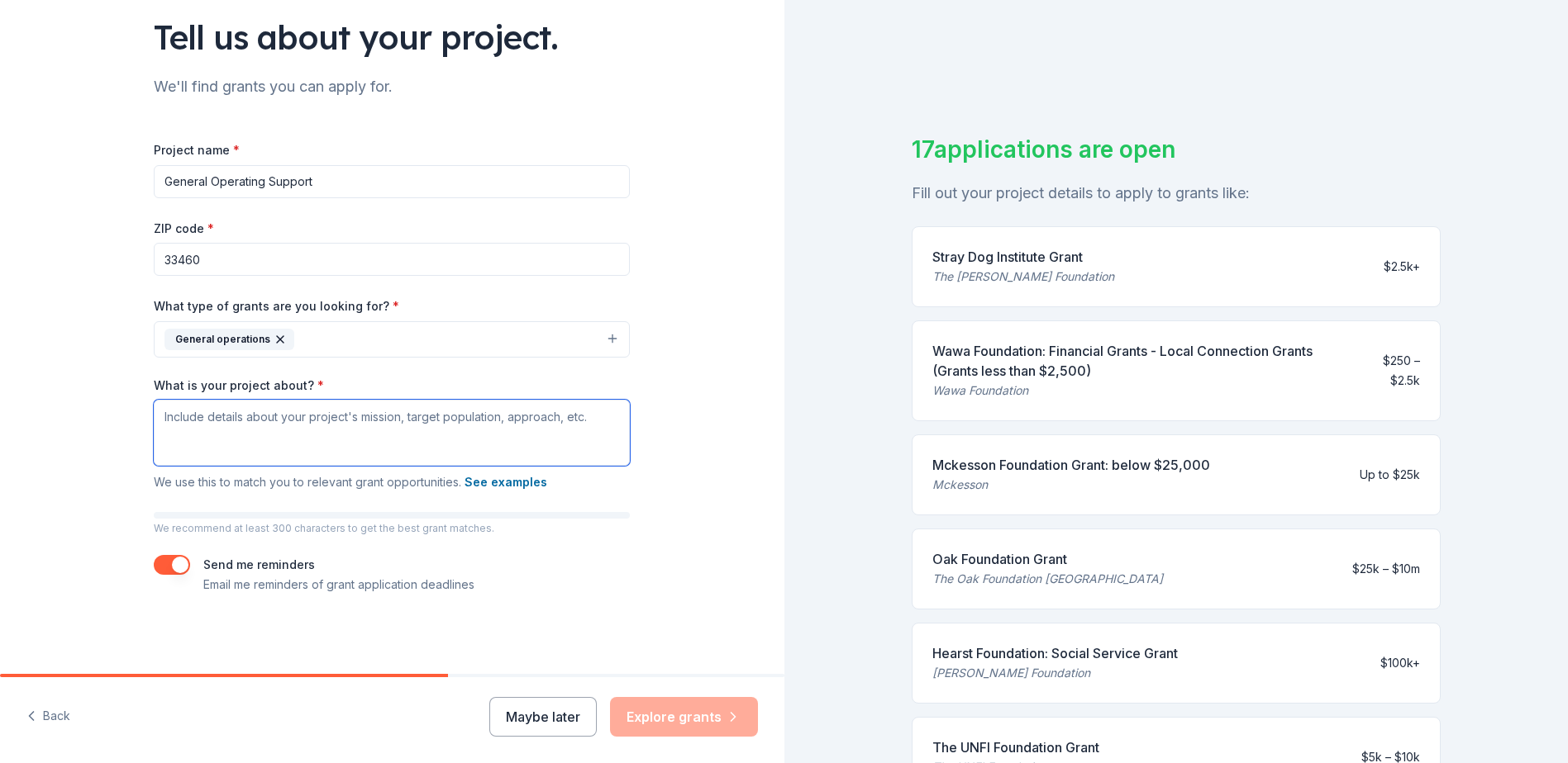
click at [315, 420] on textarea "What is your project about? *" at bounding box center [391, 432] width 476 height 66
type textarea "General operatins"
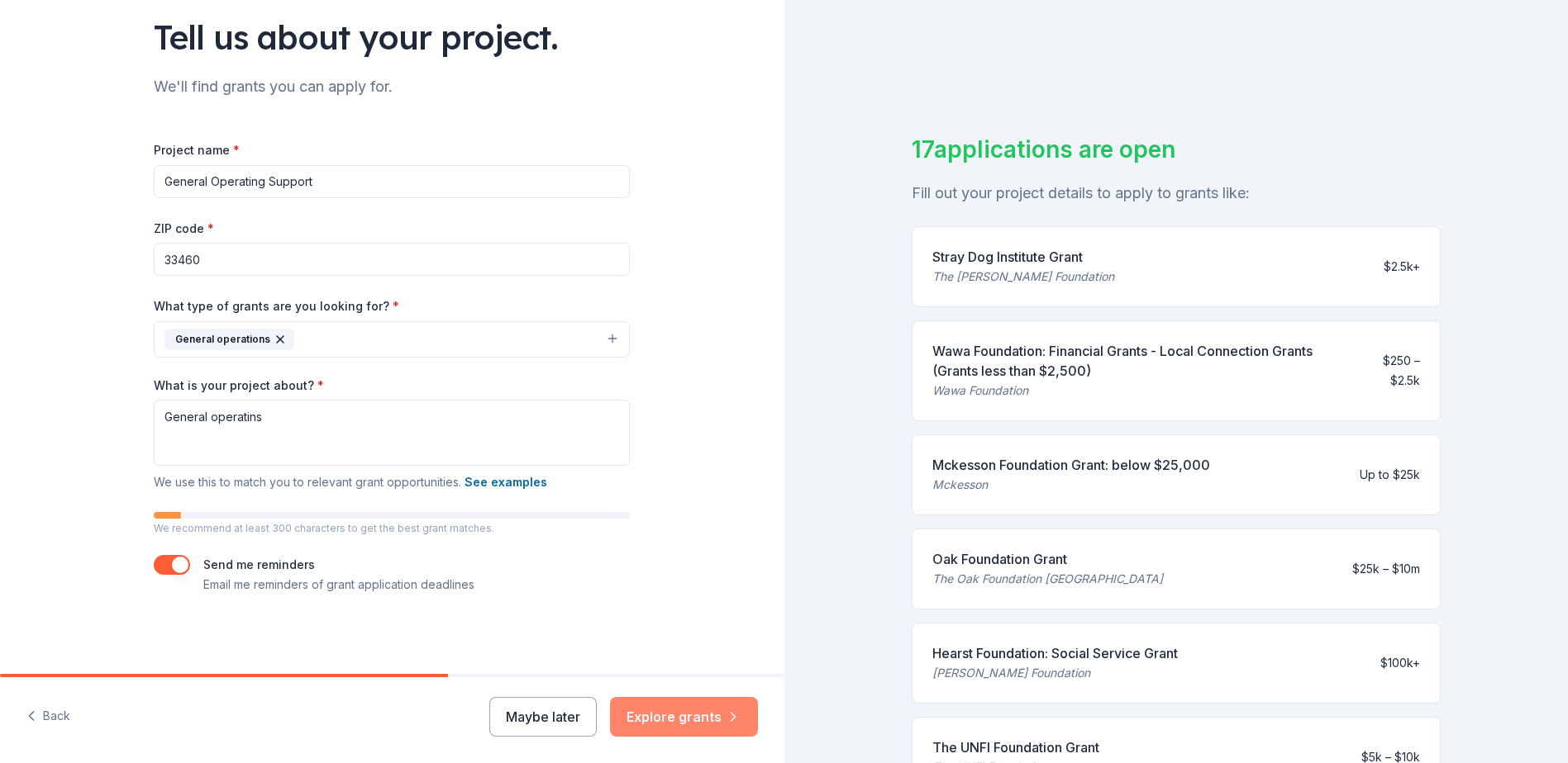
click at [721, 710] on button "Explore grants" at bounding box center [684, 716] width 148 height 39
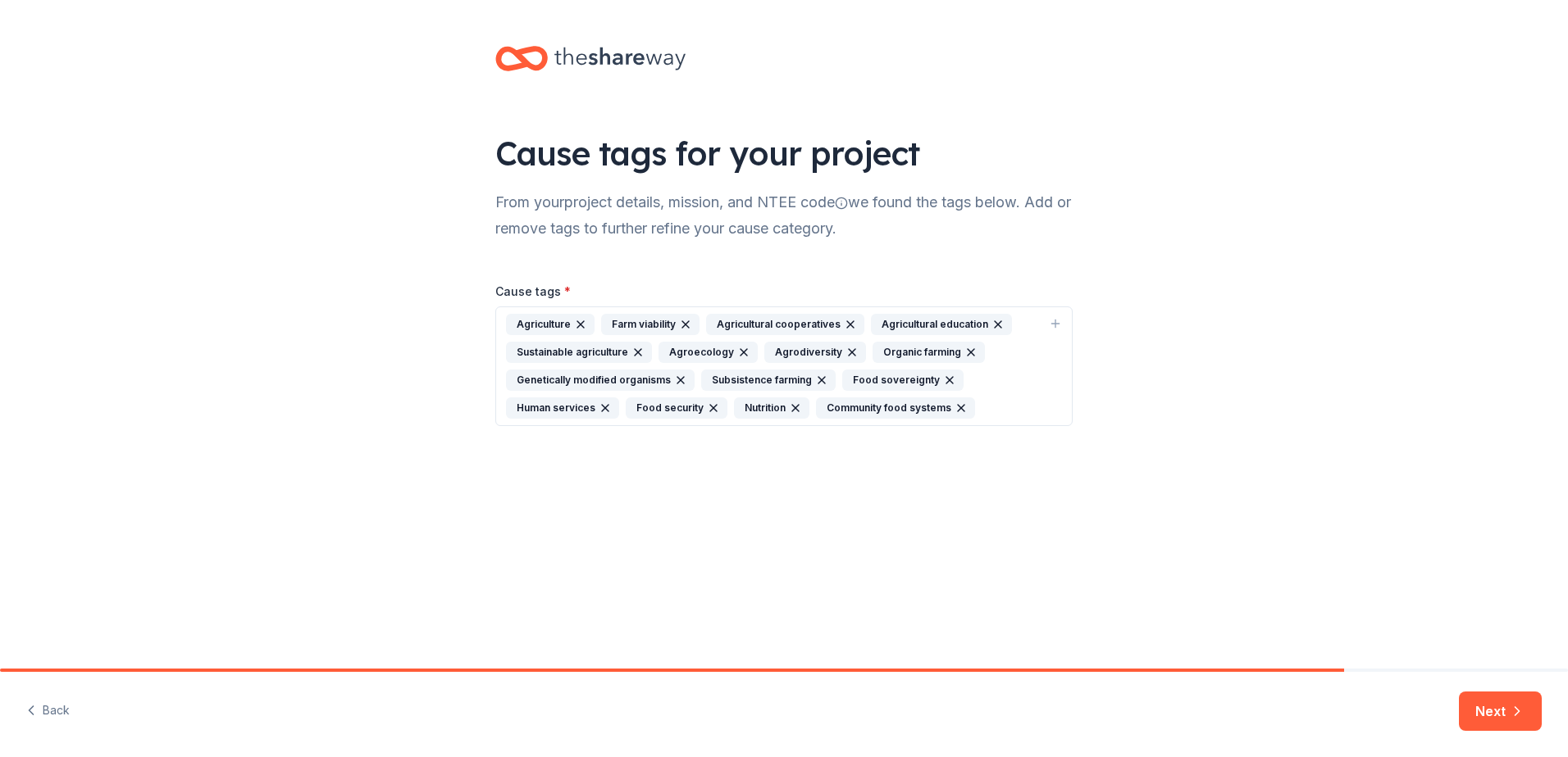
click at [674, 376] on icon "button" at bounding box center [681, 381] width 13 height 13
click at [740, 349] on icon "button" at bounding box center [744, 352] width 13 height 13
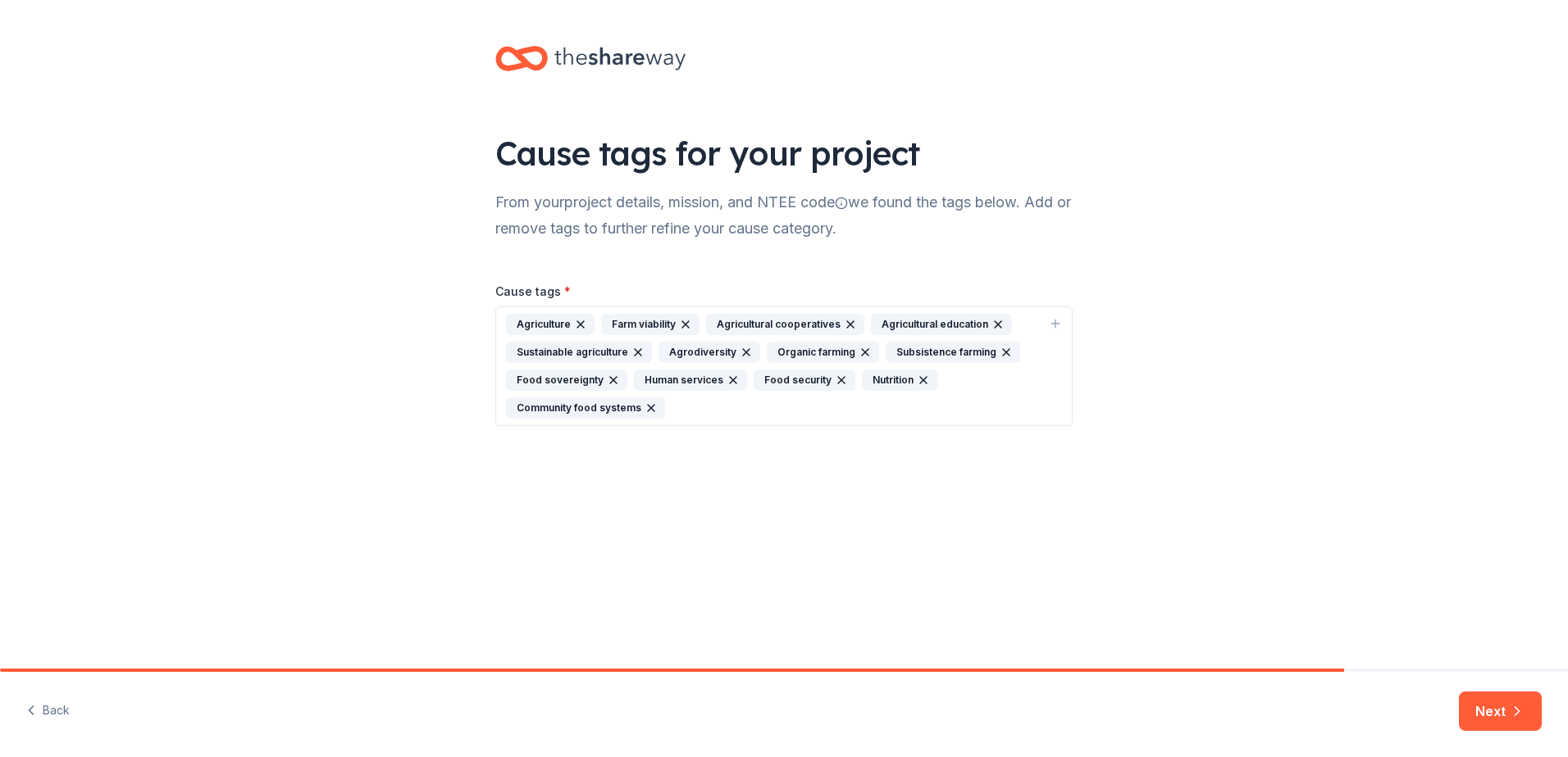
click at [741, 347] on icon "button" at bounding box center [747, 352] width 13 height 13
click at [631, 355] on icon "button" at bounding box center [638, 352] width 13 height 13
click at [848, 326] on icon "button" at bounding box center [851, 325] width 13 height 13
click at [1049, 319] on icon "button" at bounding box center [1055, 324] width 13 height 13
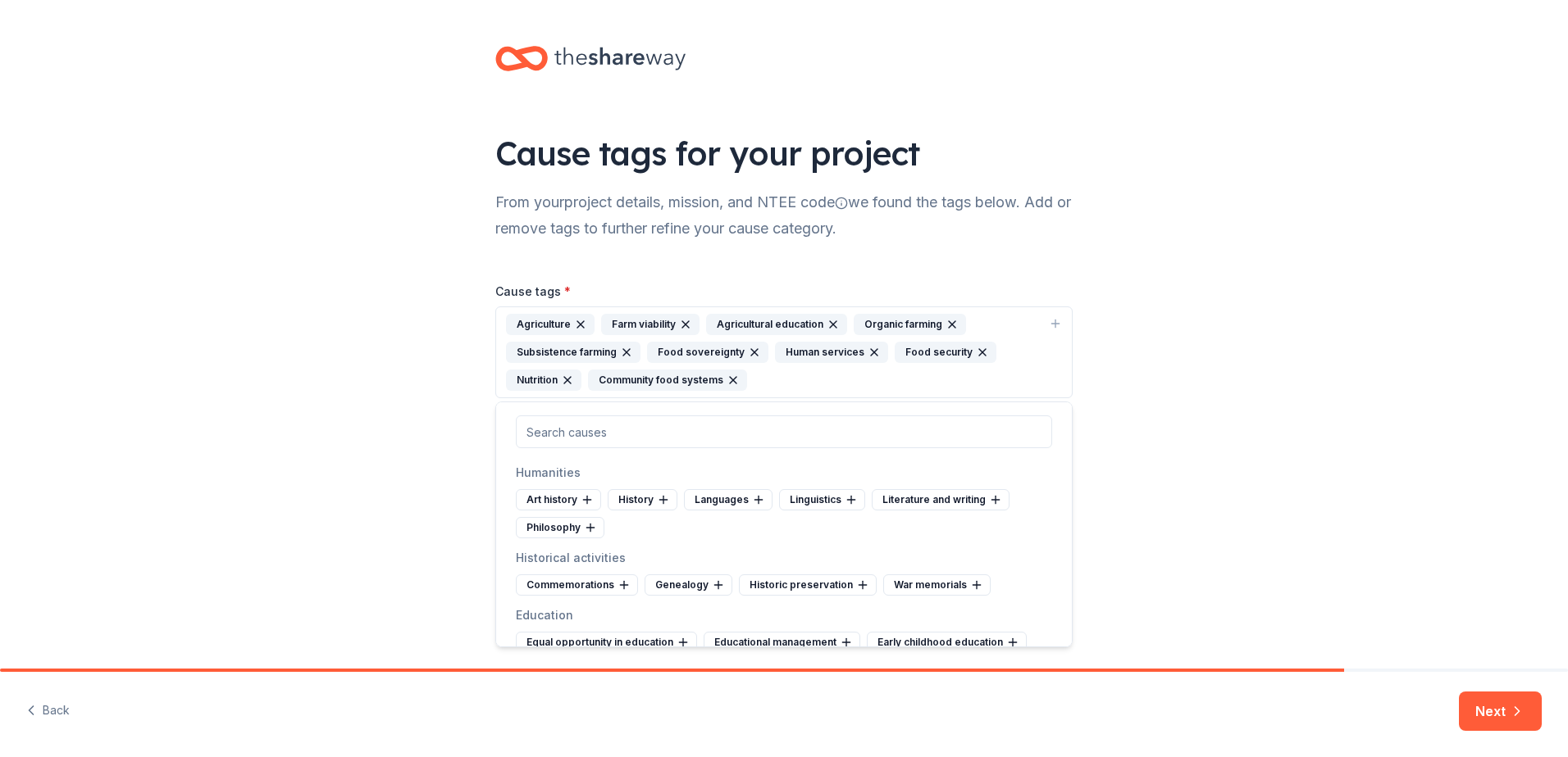
scroll to position [492, 0]
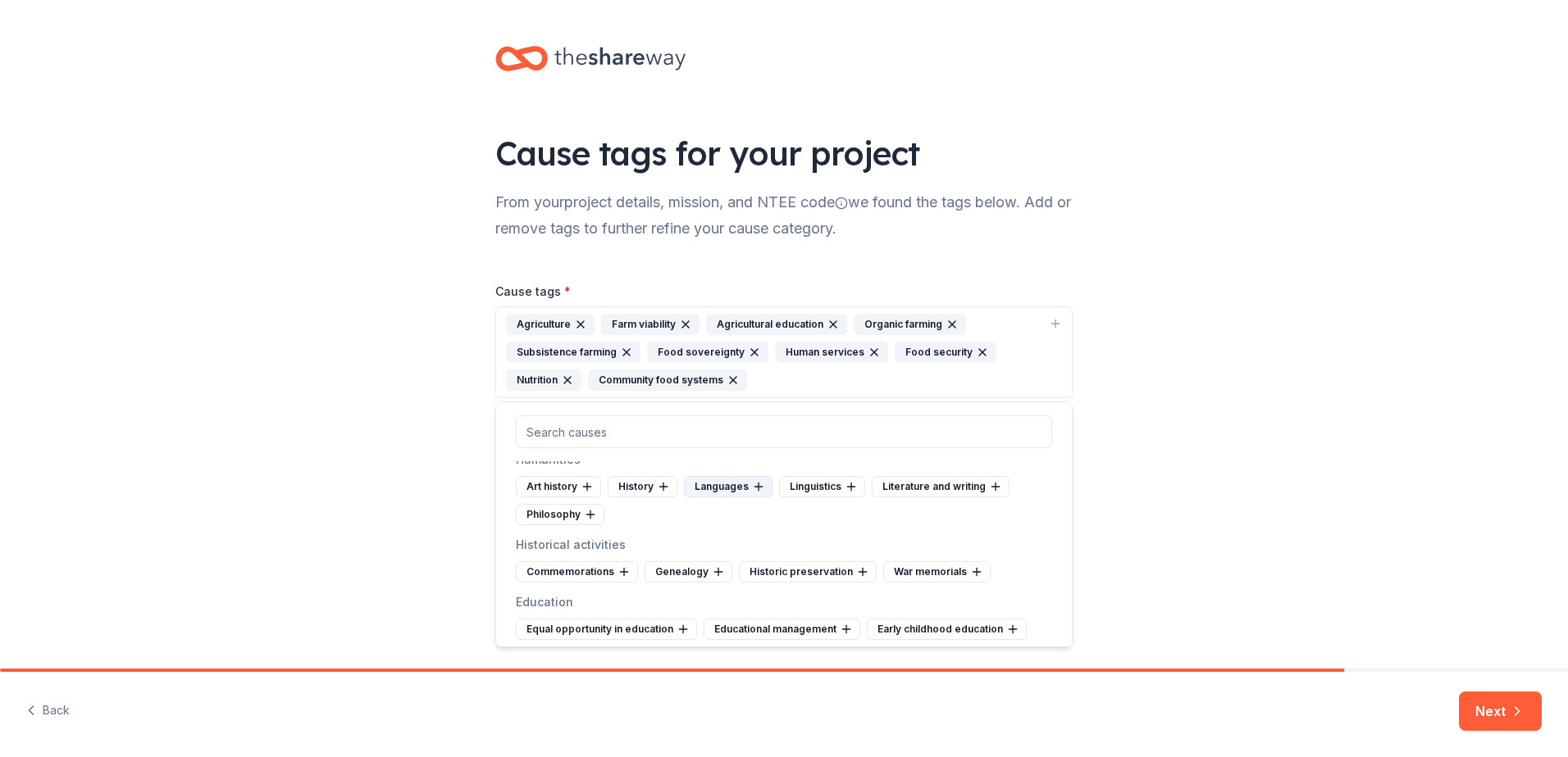
click at [752, 489] on icon at bounding box center [758, 487] width 13 height 13
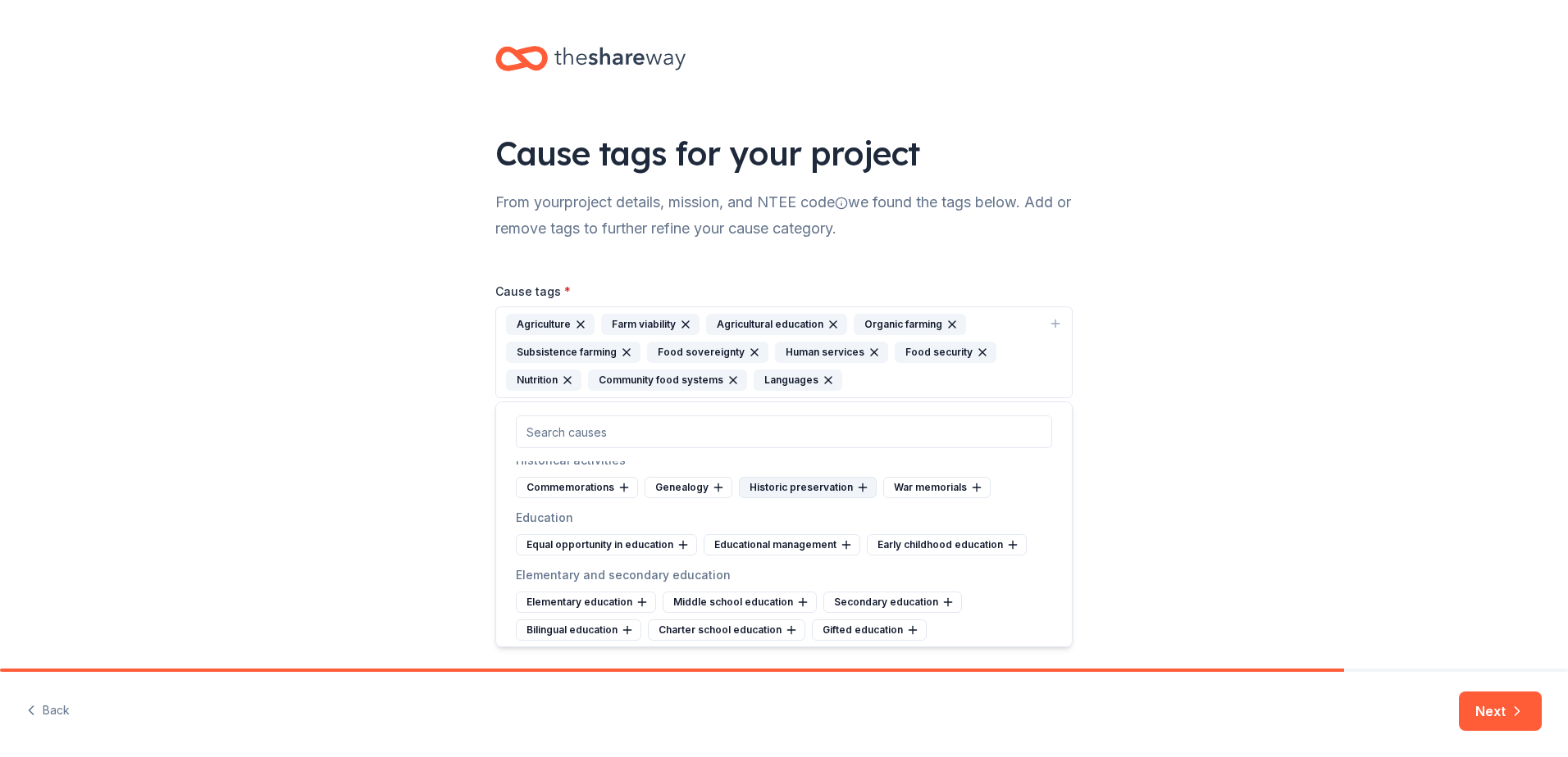
scroll to position [573, 0]
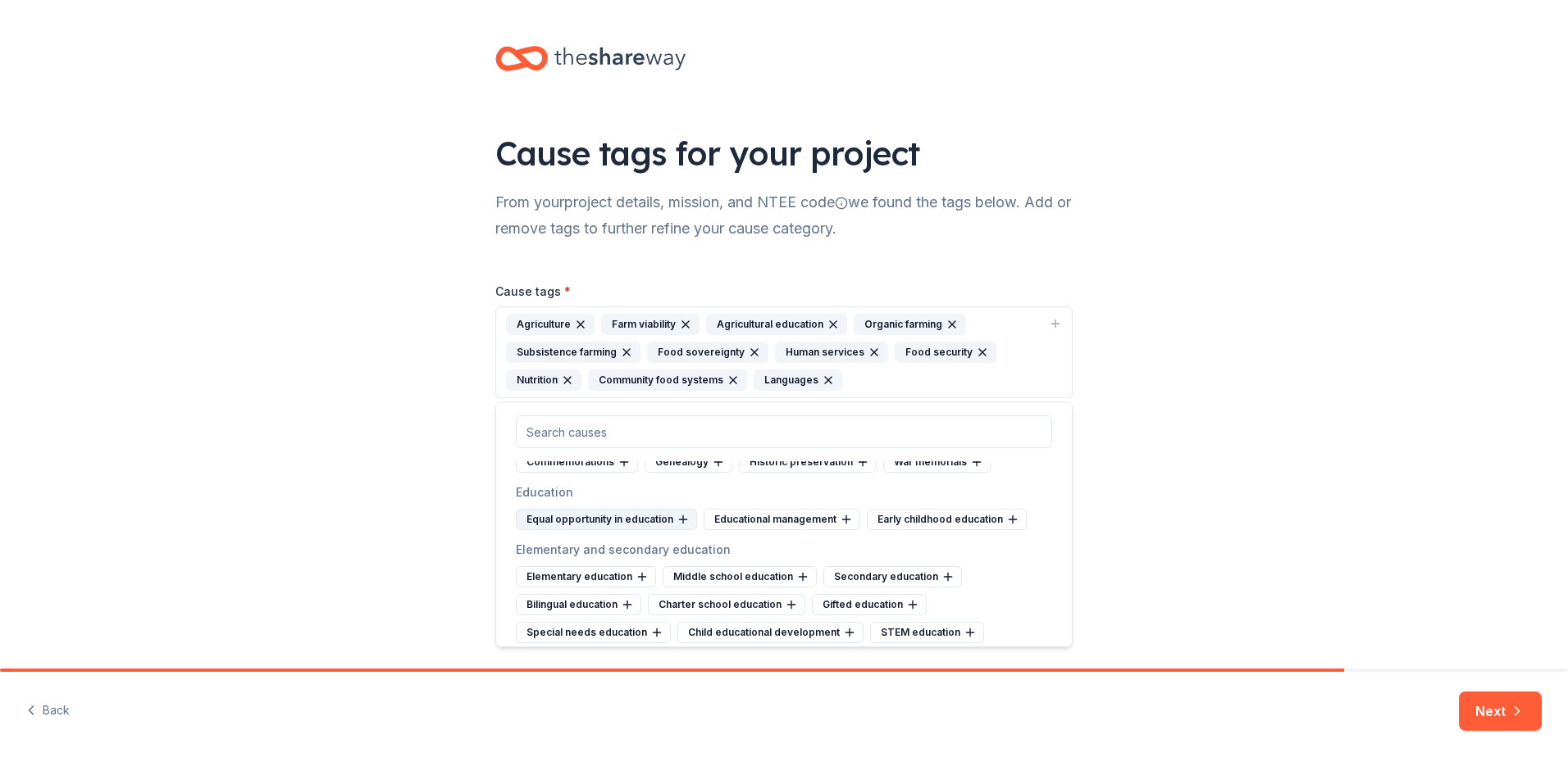
click at [651, 515] on div "Equal opportunity in education" at bounding box center [606, 519] width 181 height 22
click at [652, 515] on icon at bounding box center [658, 519] width 13 height 13
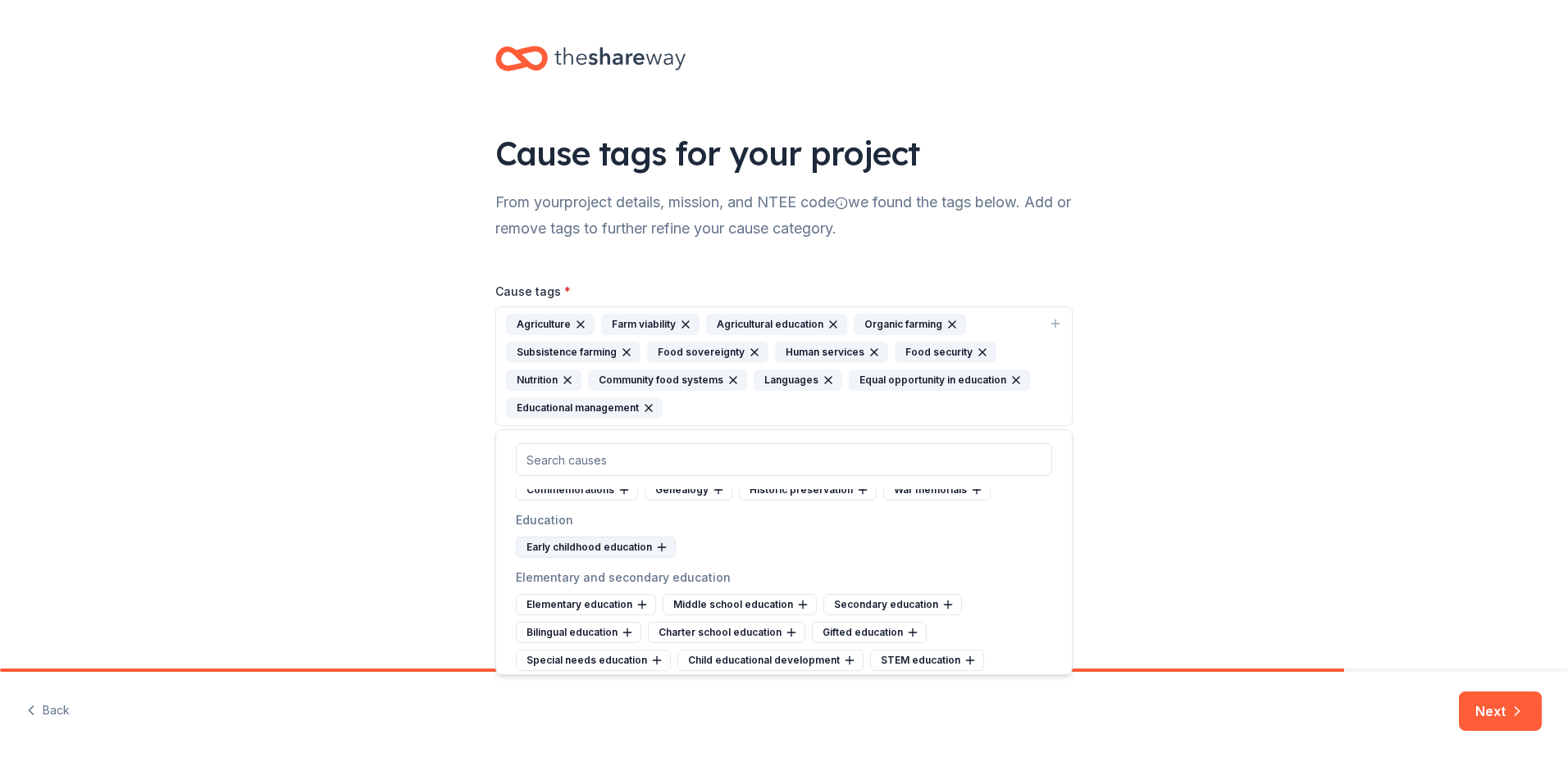
click at [627, 548] on div "Early childhood education" at bounding box center [595, 548] width 160 height 22
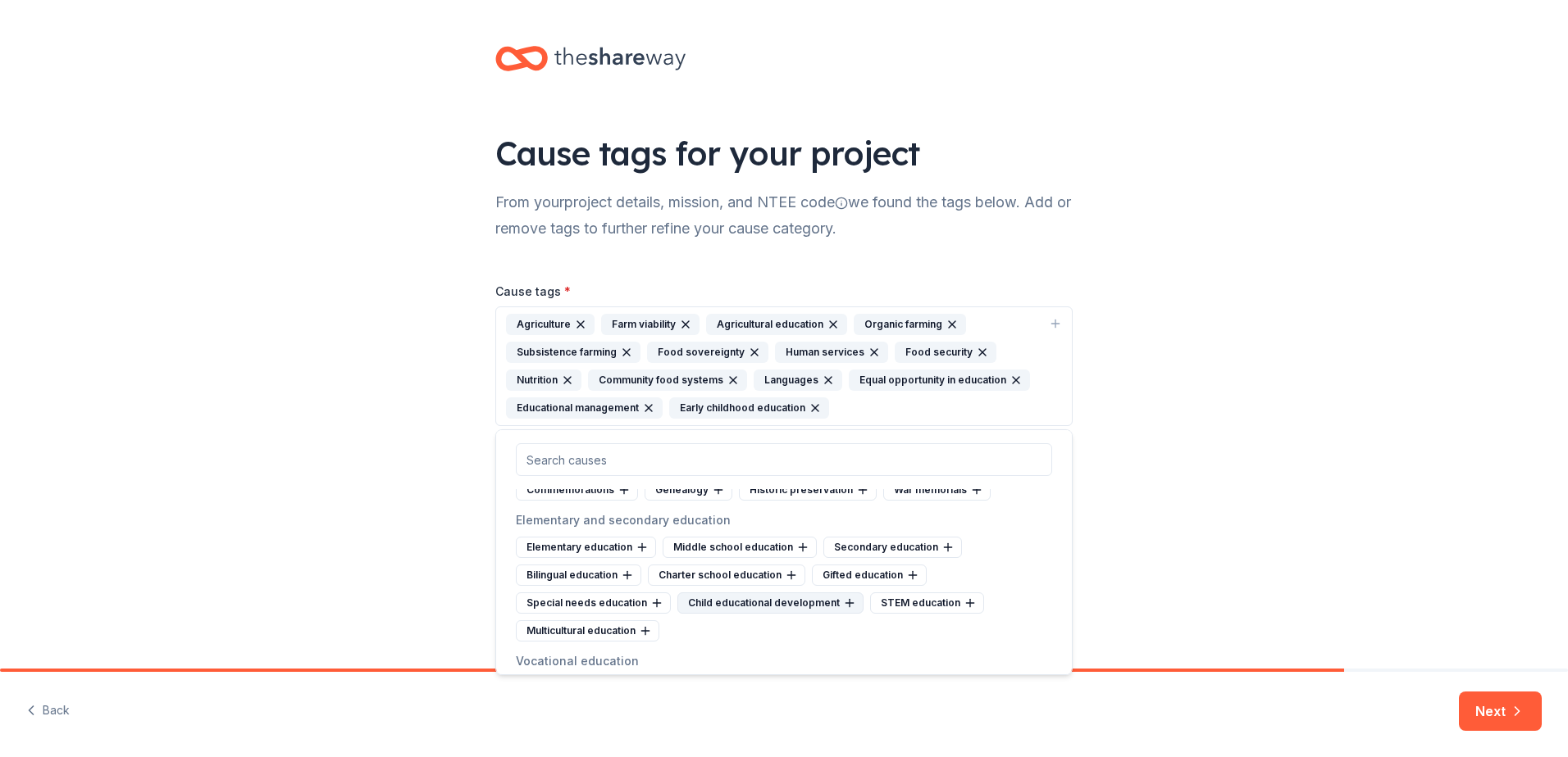
click at [759, 606] on div "Child educational development" at bounding box center [771, 603] width 186 height 22
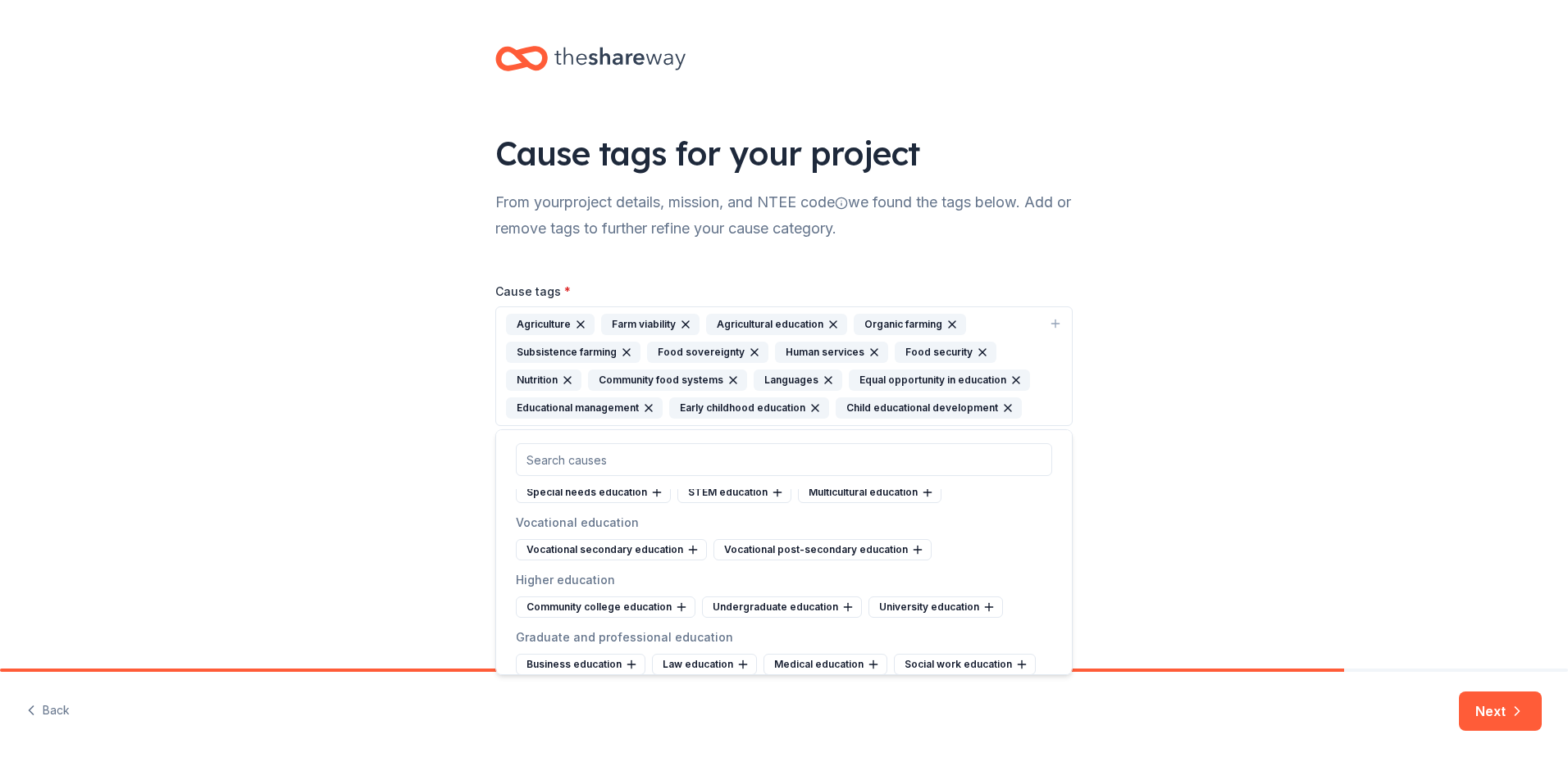
scroll to position [656, 0]
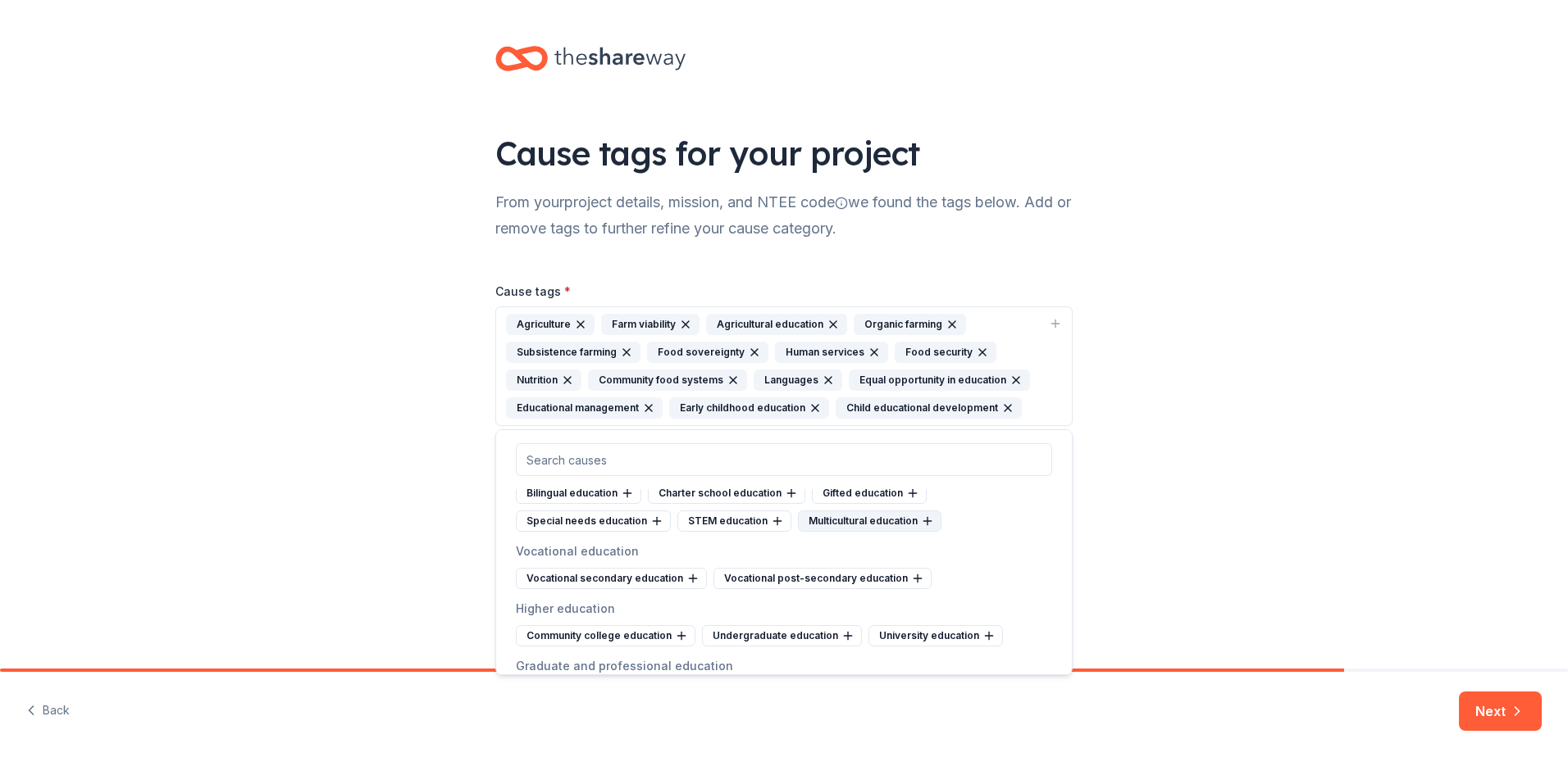
click at [865, 529] on div "Multicultural education" at bounding box center [870, 521] width 144 height 22
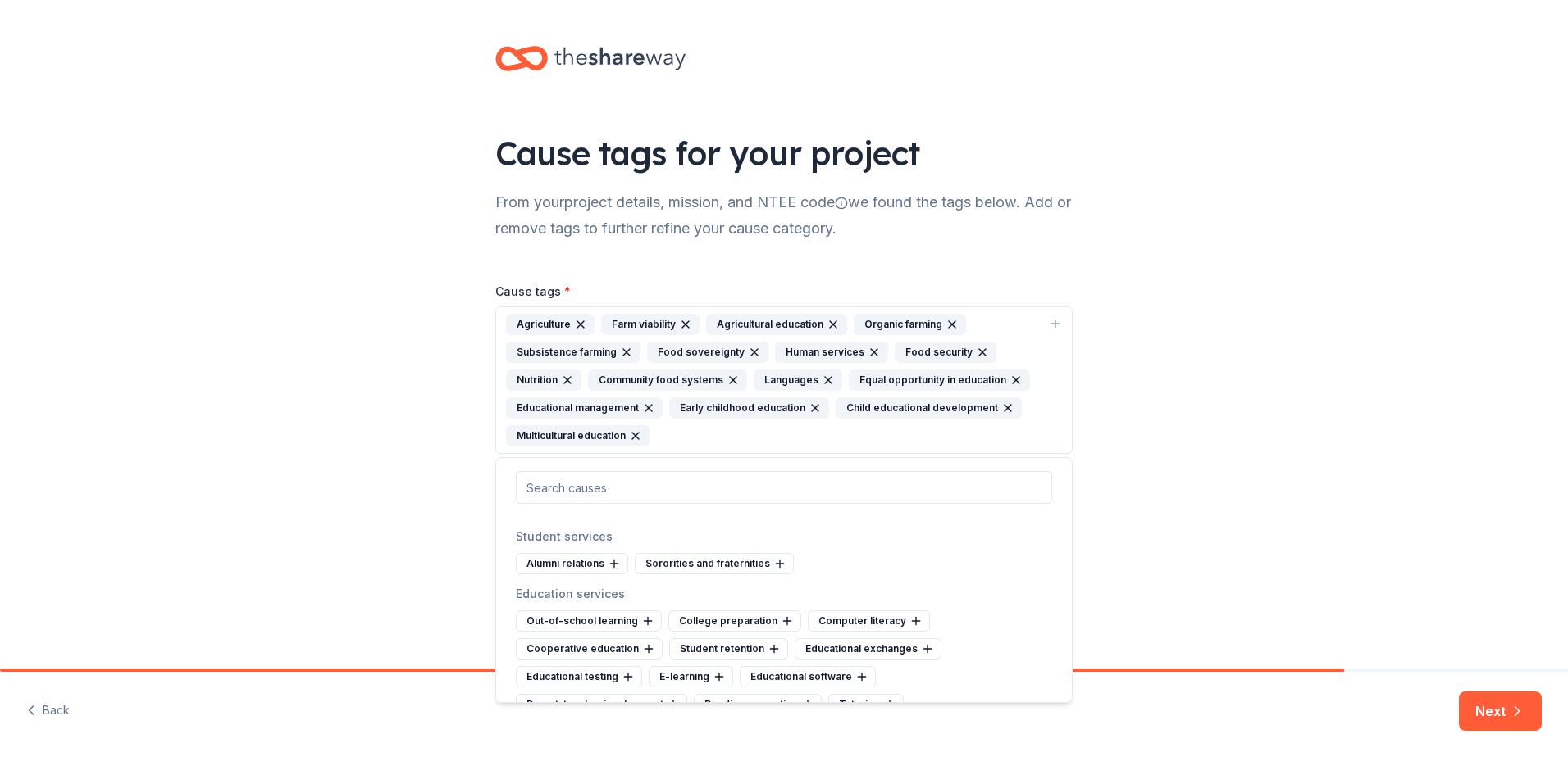
scroll to position [1065, 0]
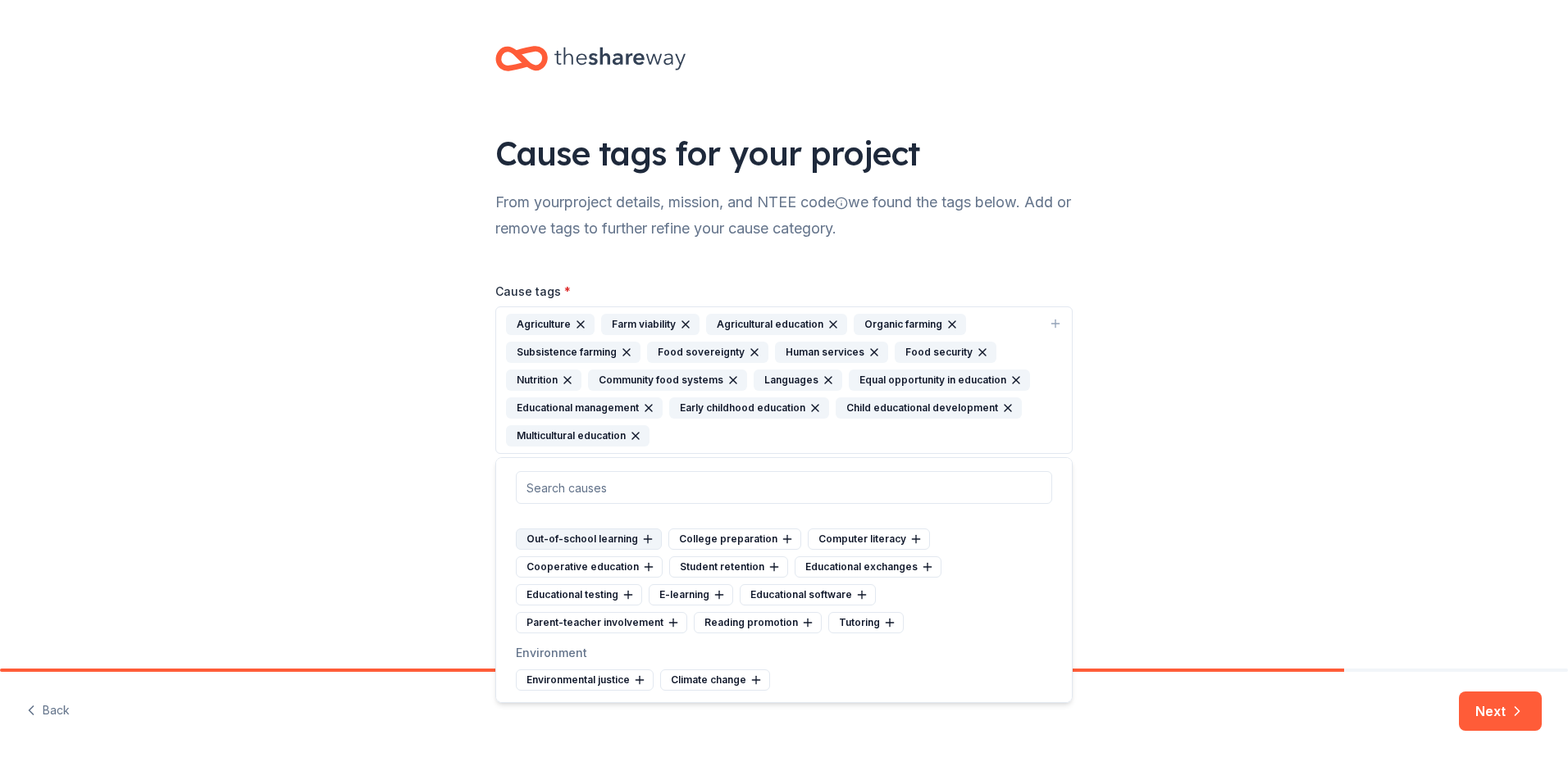
click at [646, 540] on icon at bounding box center [648, 539] width 13 height 13
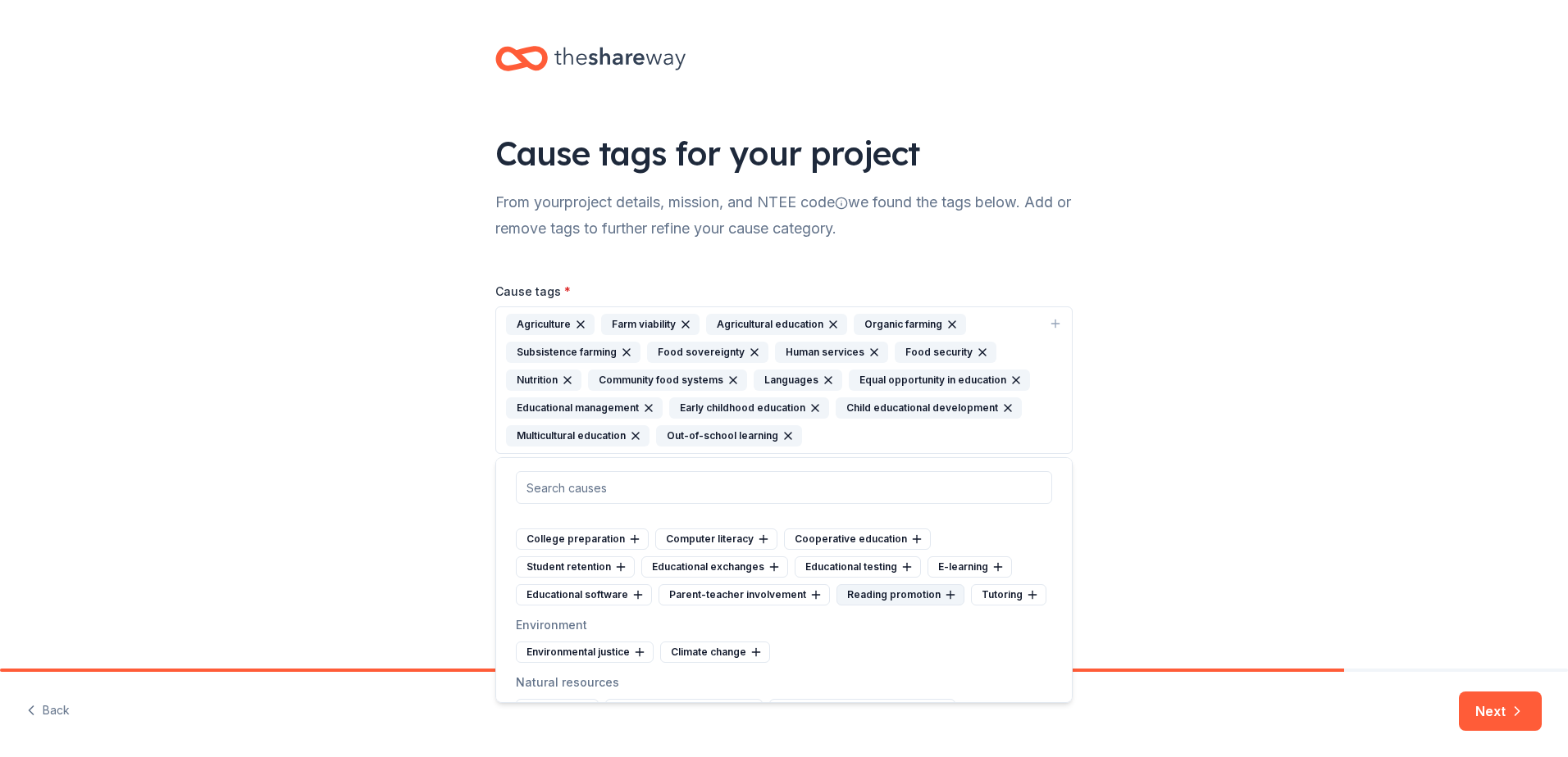
click at [888, 596] on div "Reading promotion" at bounding box center [900, 595] width 128 height 22
click at [891, 596] on icon at bounding box center [898, 595] width 13 height 13
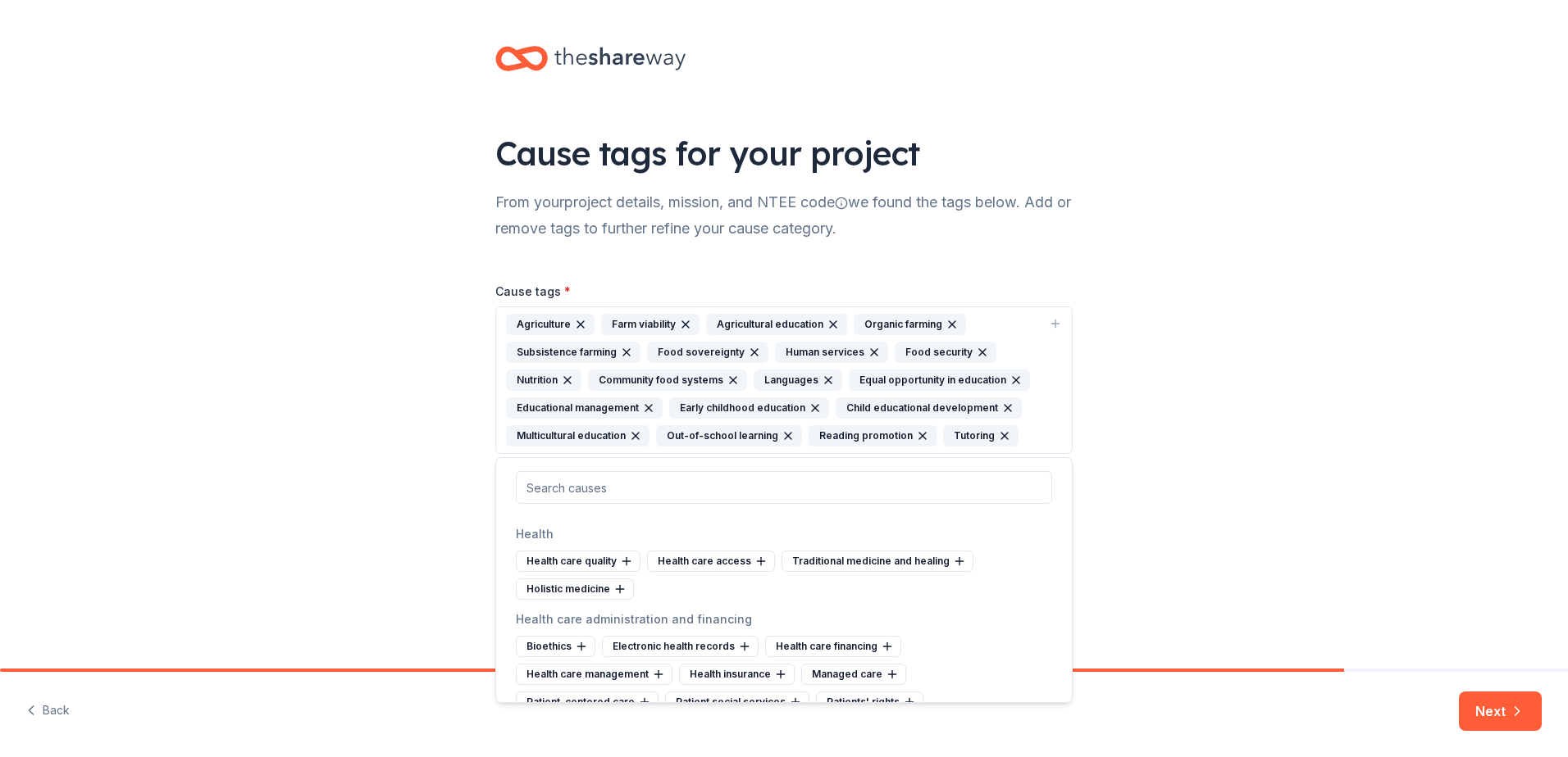
scroll to position [1557, 0]
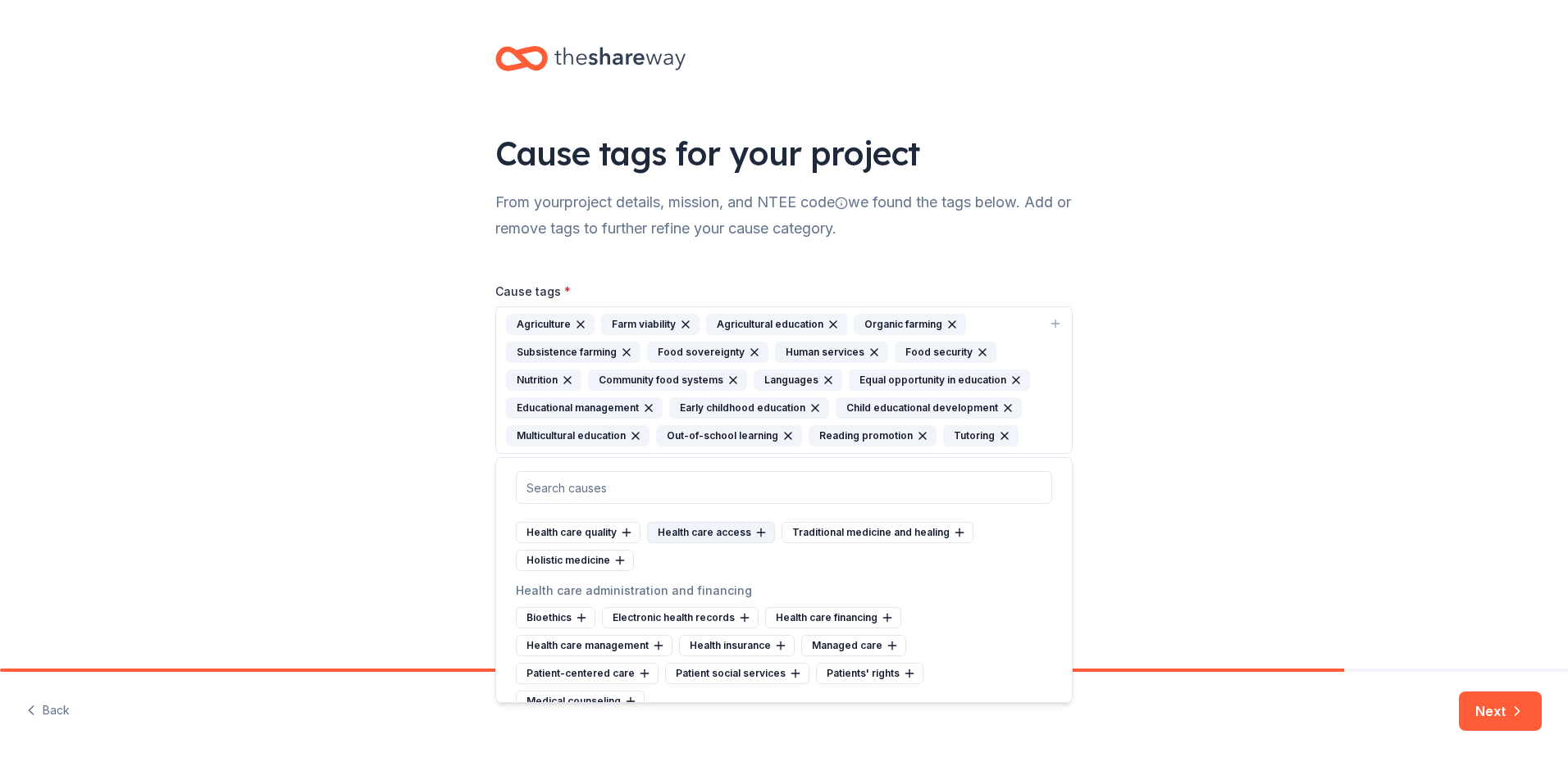
click at [703, 543] on div "Health care access" at bounding box center [711, 533] width 128 height 22
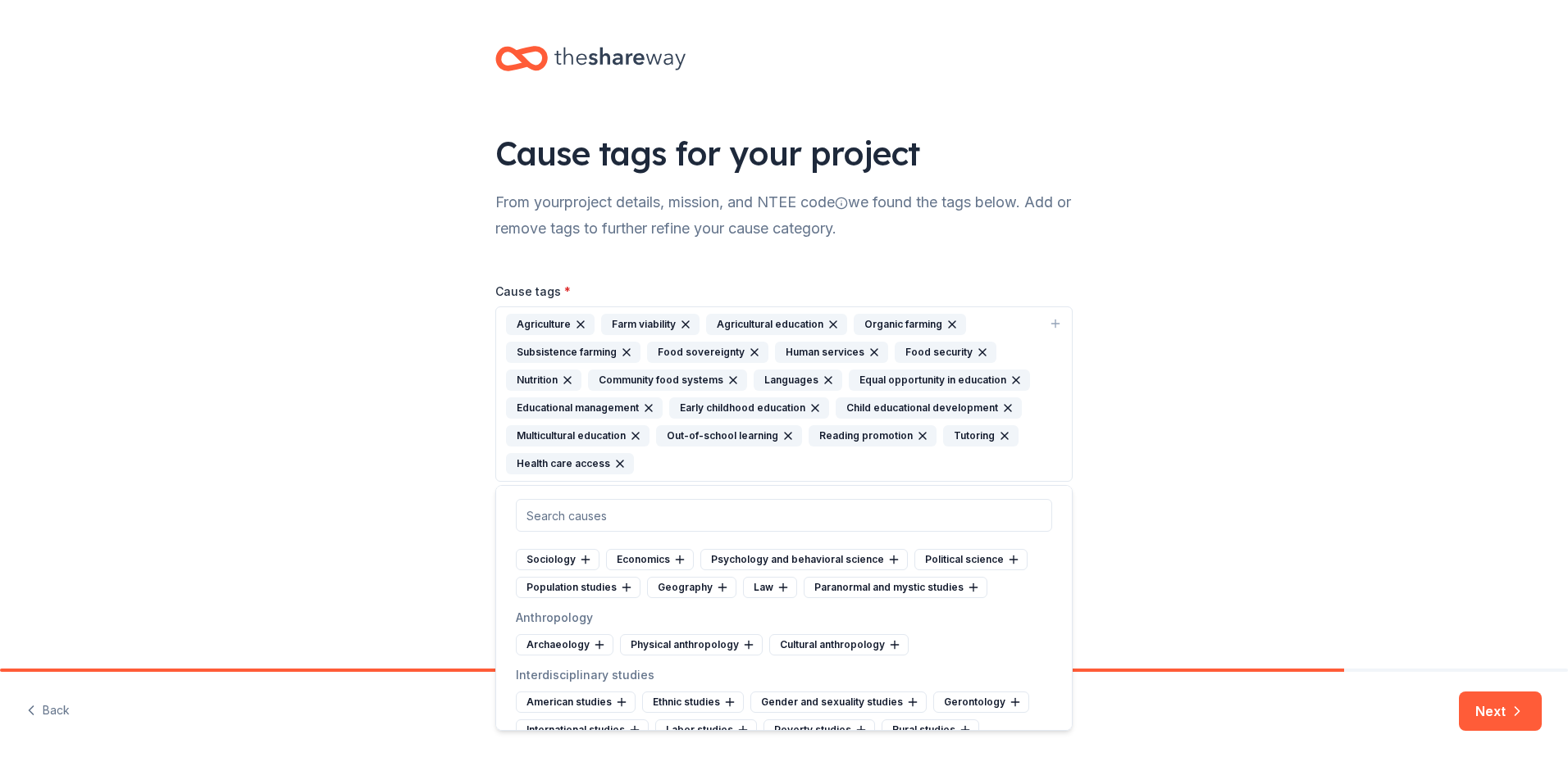
scroll to position [3196, 0]
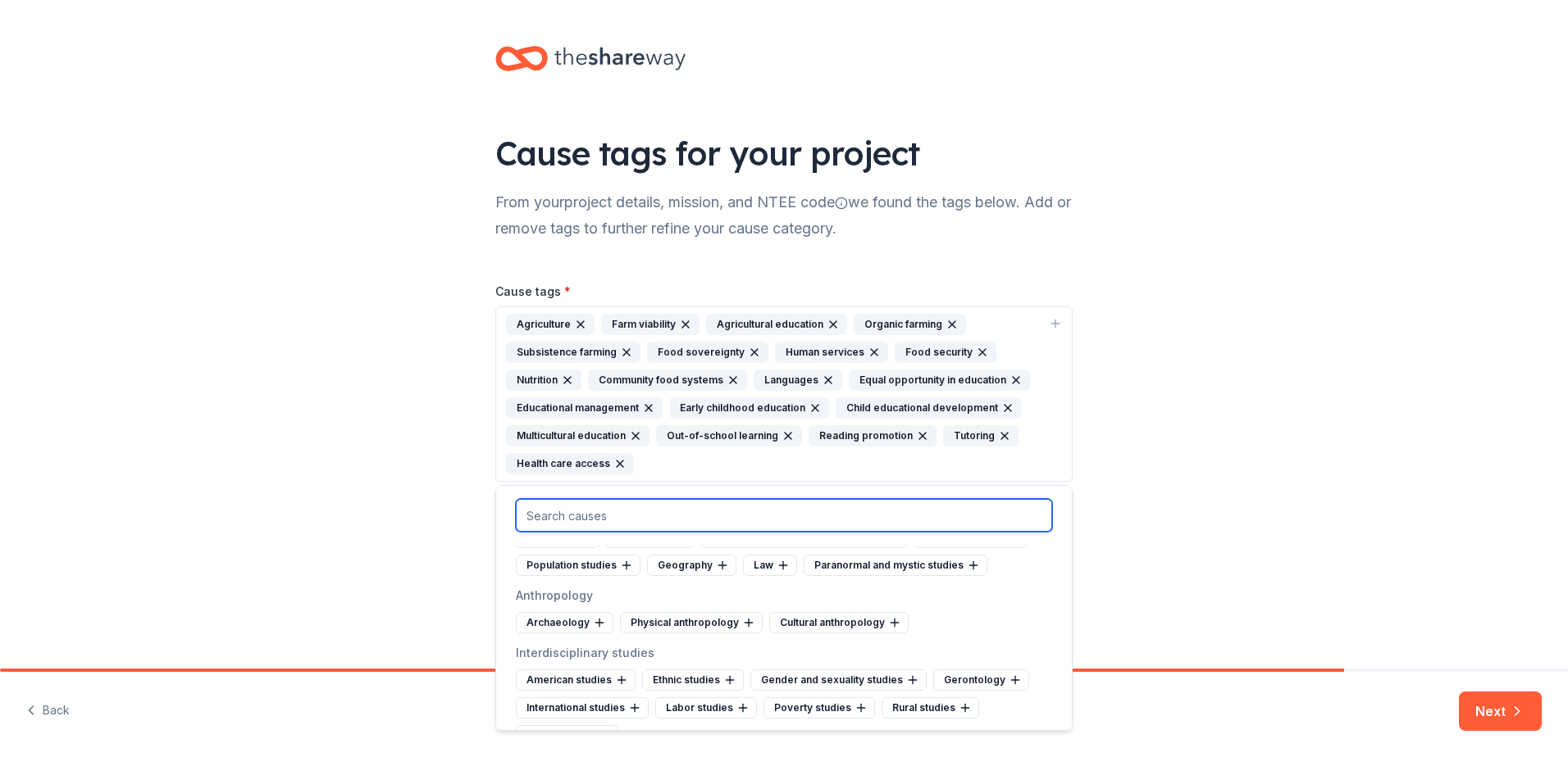
click at [654, 513] on input "text" at bounding box center [783, 515] width 536 height 32
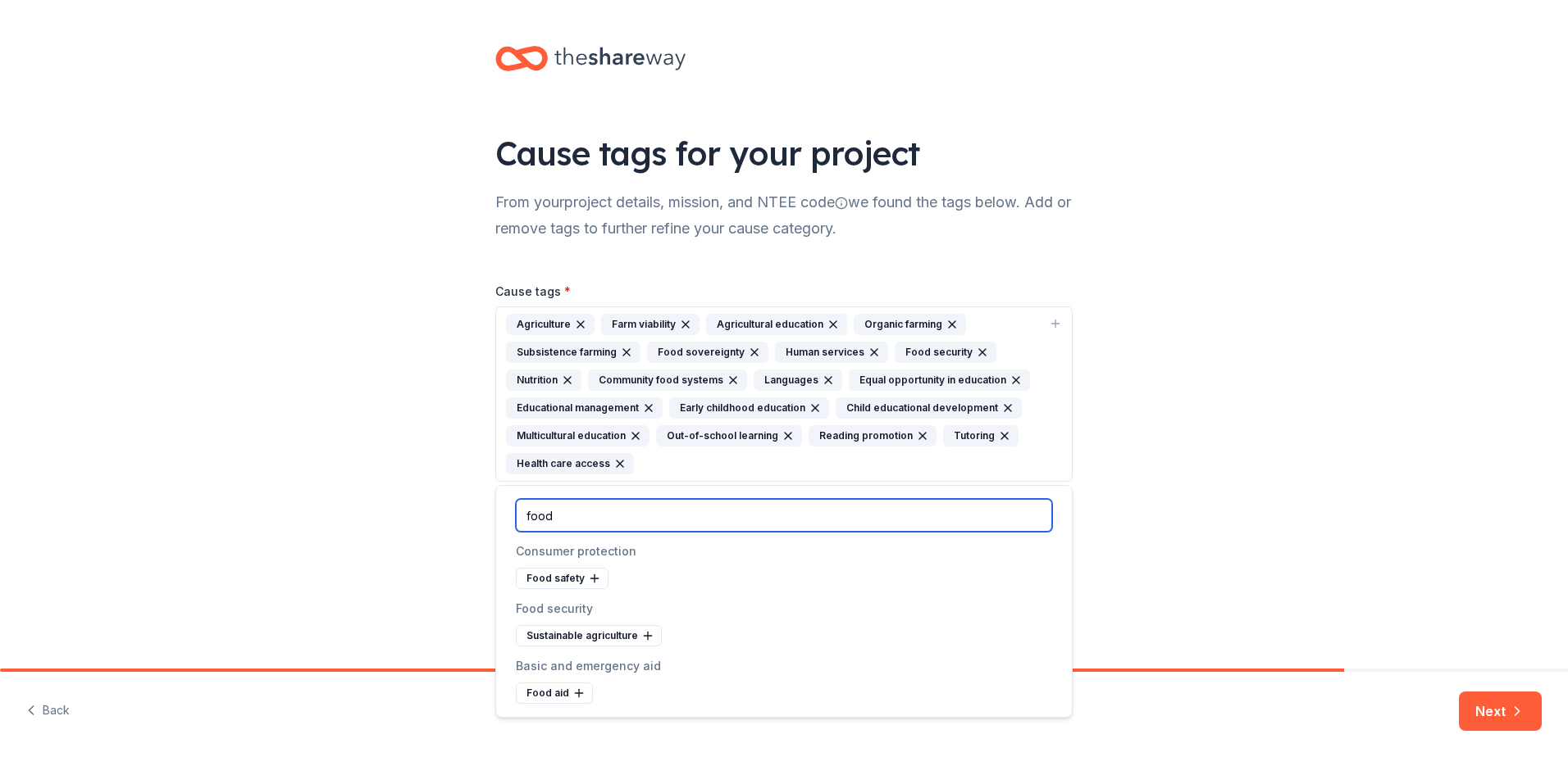
scroll to position [0, 0]
type input "food"
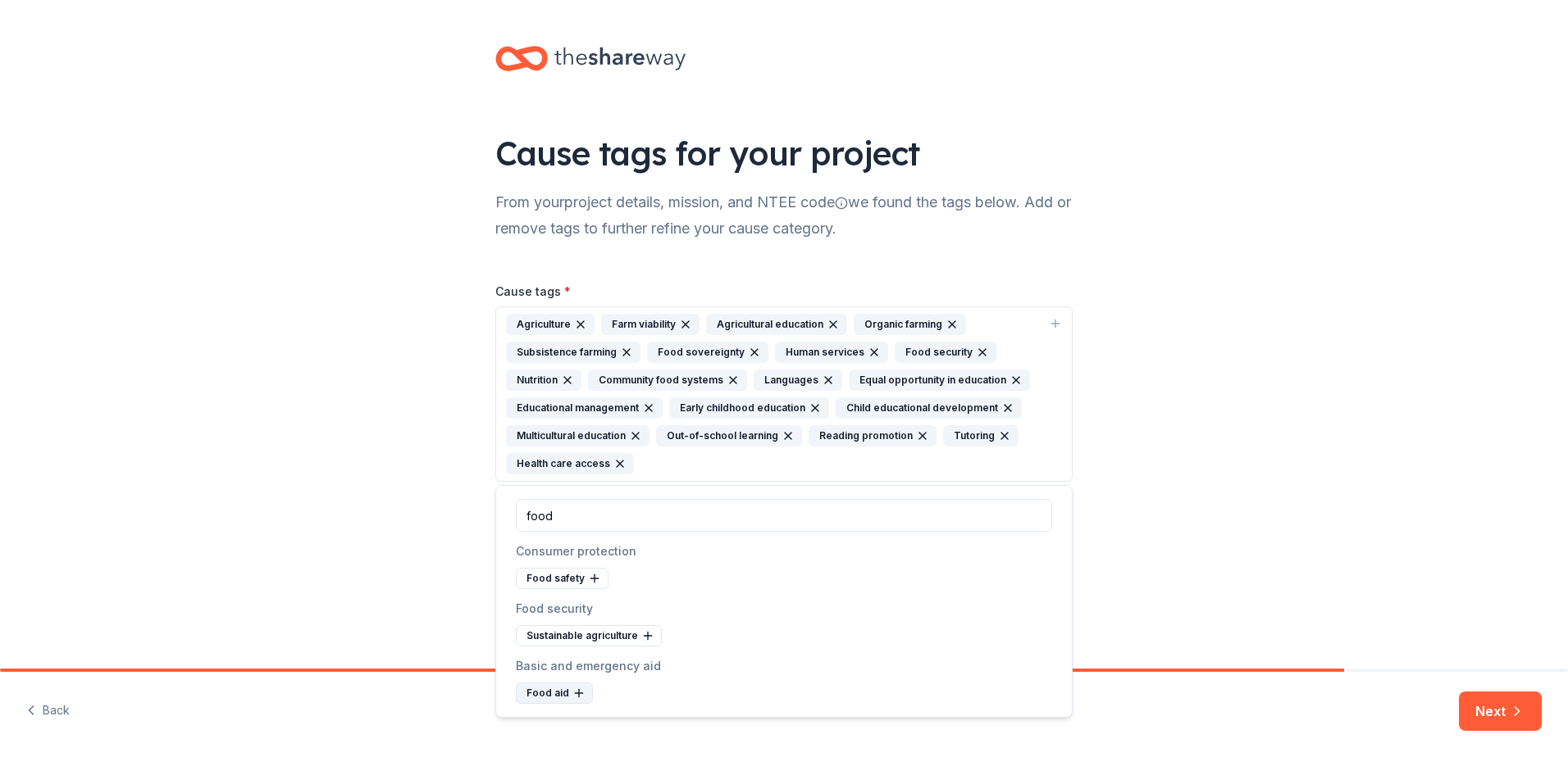
click at [575, 693] on icon at bounding box center [578, 693] width 7 height 0
click at [319, 483] on div "Cause tags for your project From your project details, mission, and NTEE code w…" at bounding box center [784, 312] width 1568 height 624
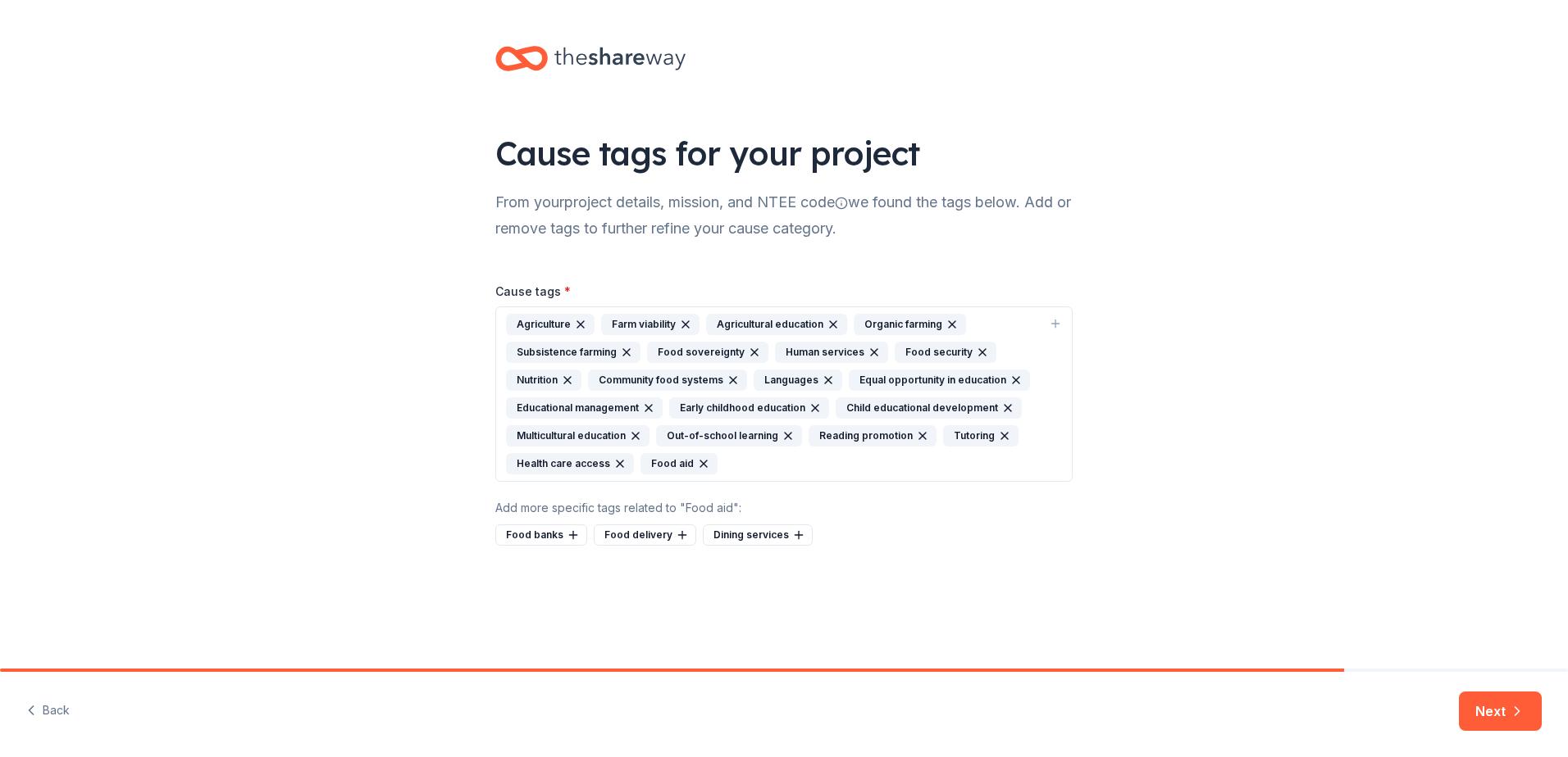
drag, startPoint x: 1501, startPoint y: 709, endPoint x: 1443, endPoint y: 700, distance: 58.7
click at [1501, 710] on button "Next" at bounding box center [1500, 710] width 83 height 39
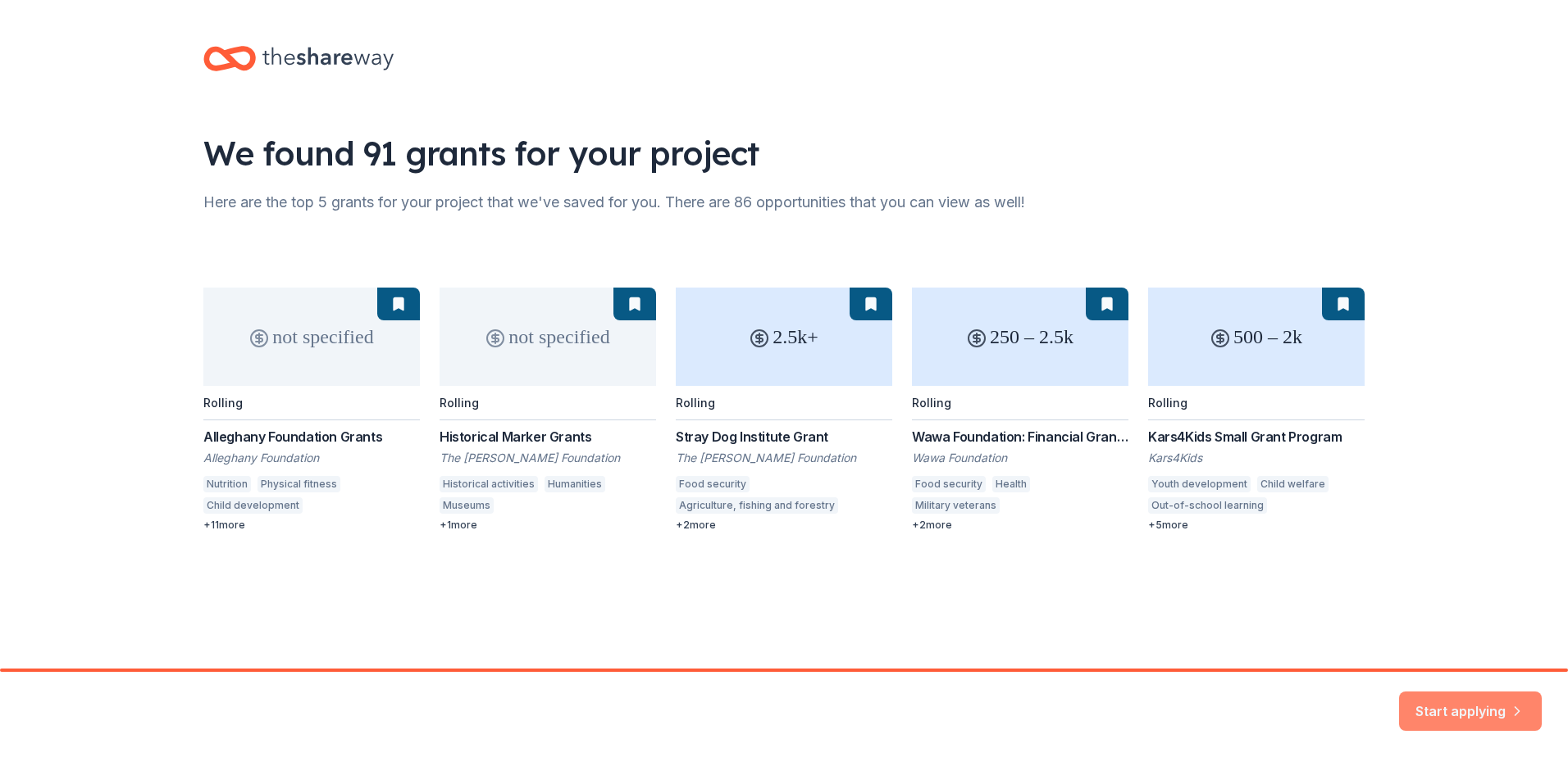
click at [1462, 701] on button "Start applying" at bounding box center [1470, 705] width 143 height 39
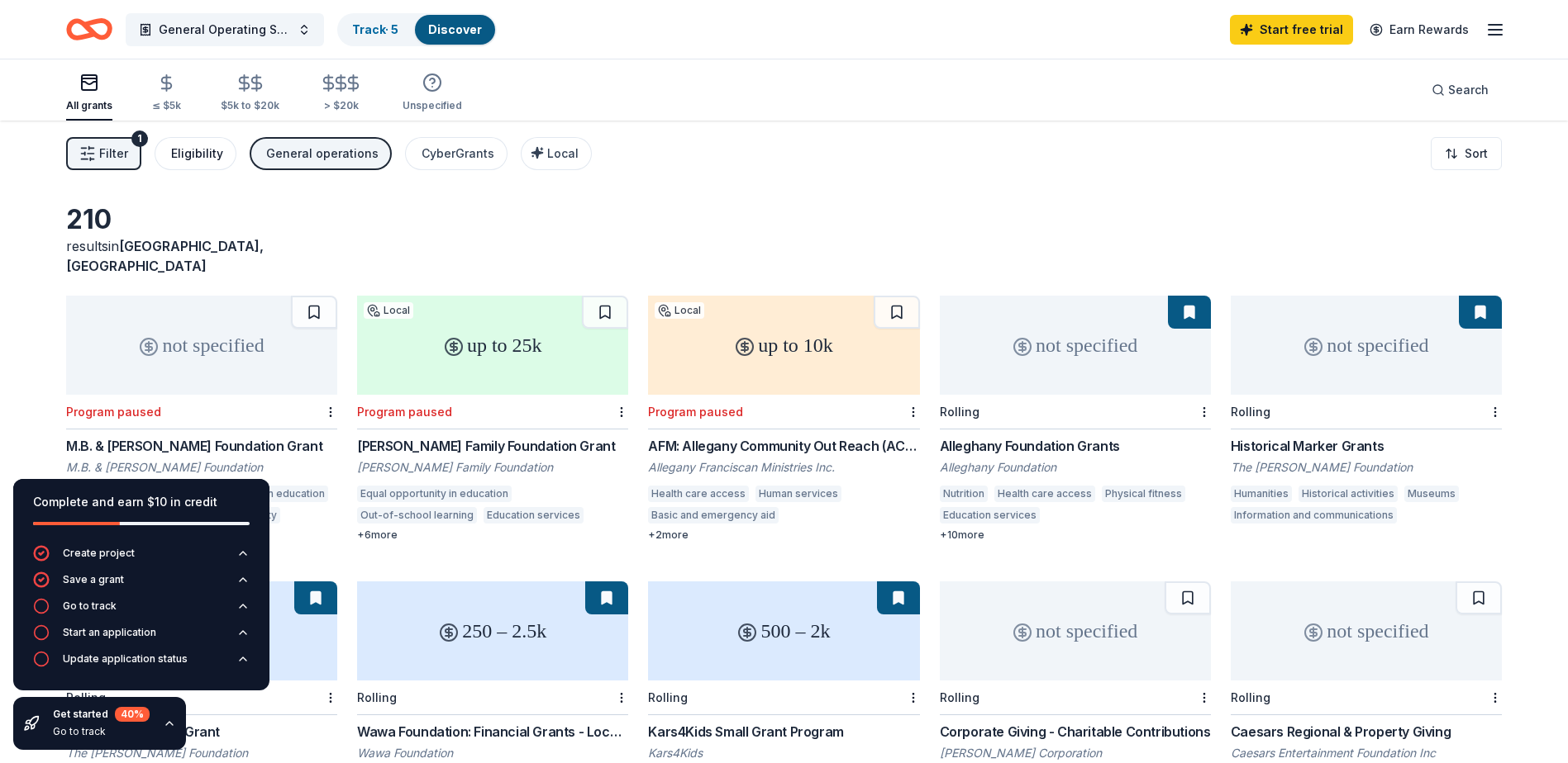
click at [204, 154] on div "Eligibility" at bounding box center [197, 154] width 52 height 20
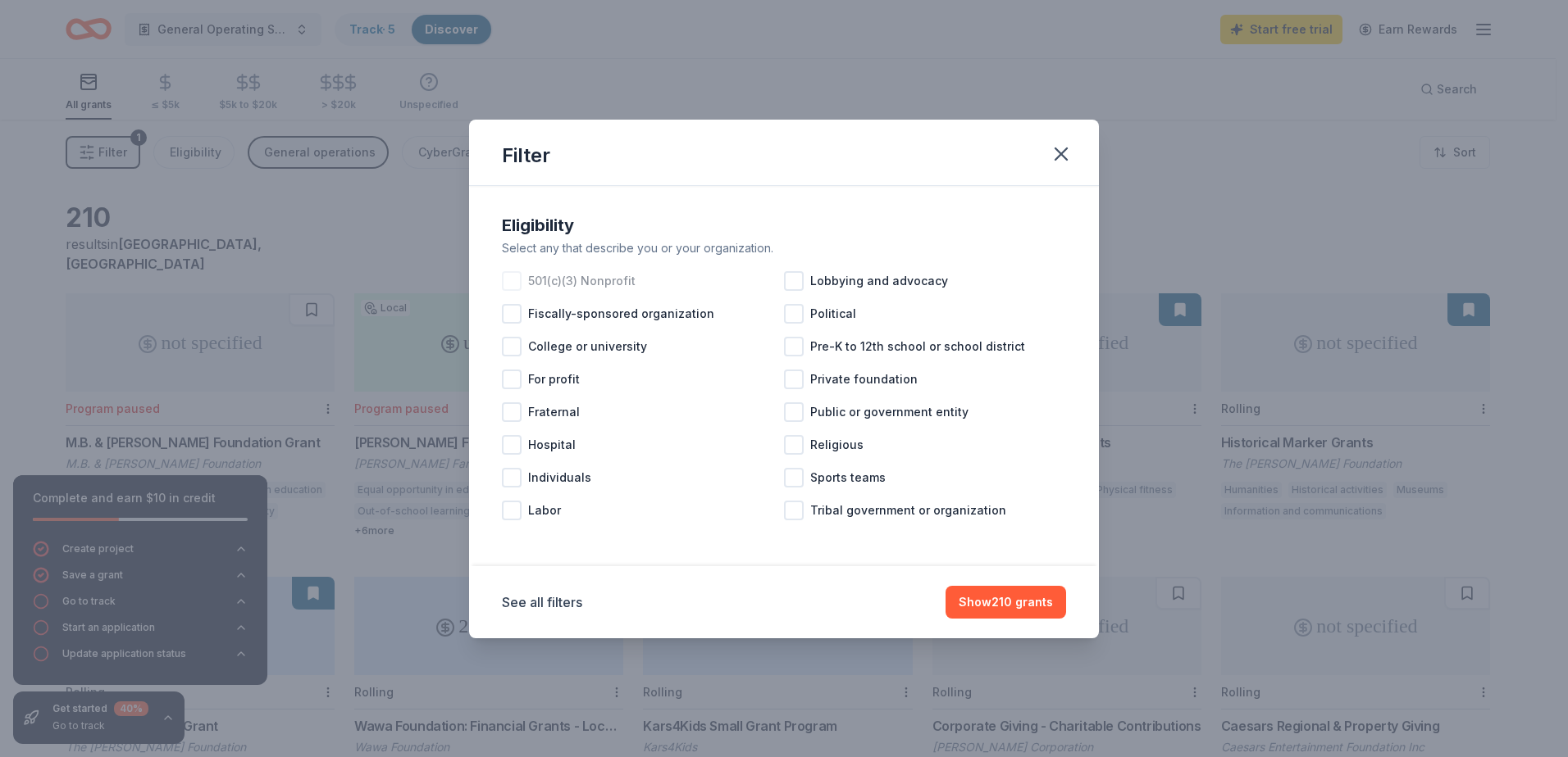
click at [588, 284] on span "501(c)(3) Nonprofit" at bounding box center [581, 281] width 107 height 20
click at [1044, 599] on button "Show 190 grants" at bounding box center [1005, 602] width 121 height 32
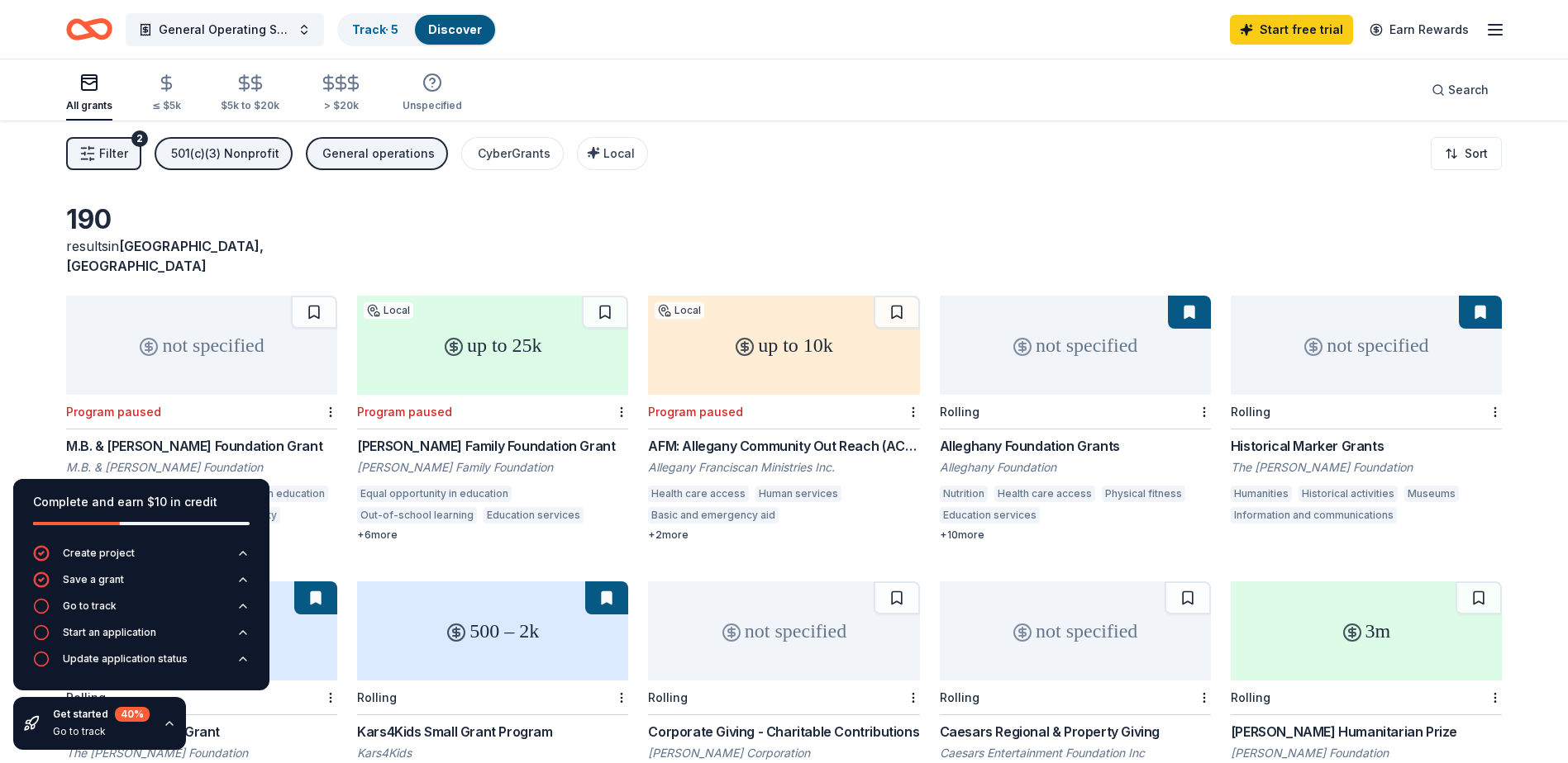
click at [116, 151] on span "Filter" at bounding box center [113, 154] width 29 height 20
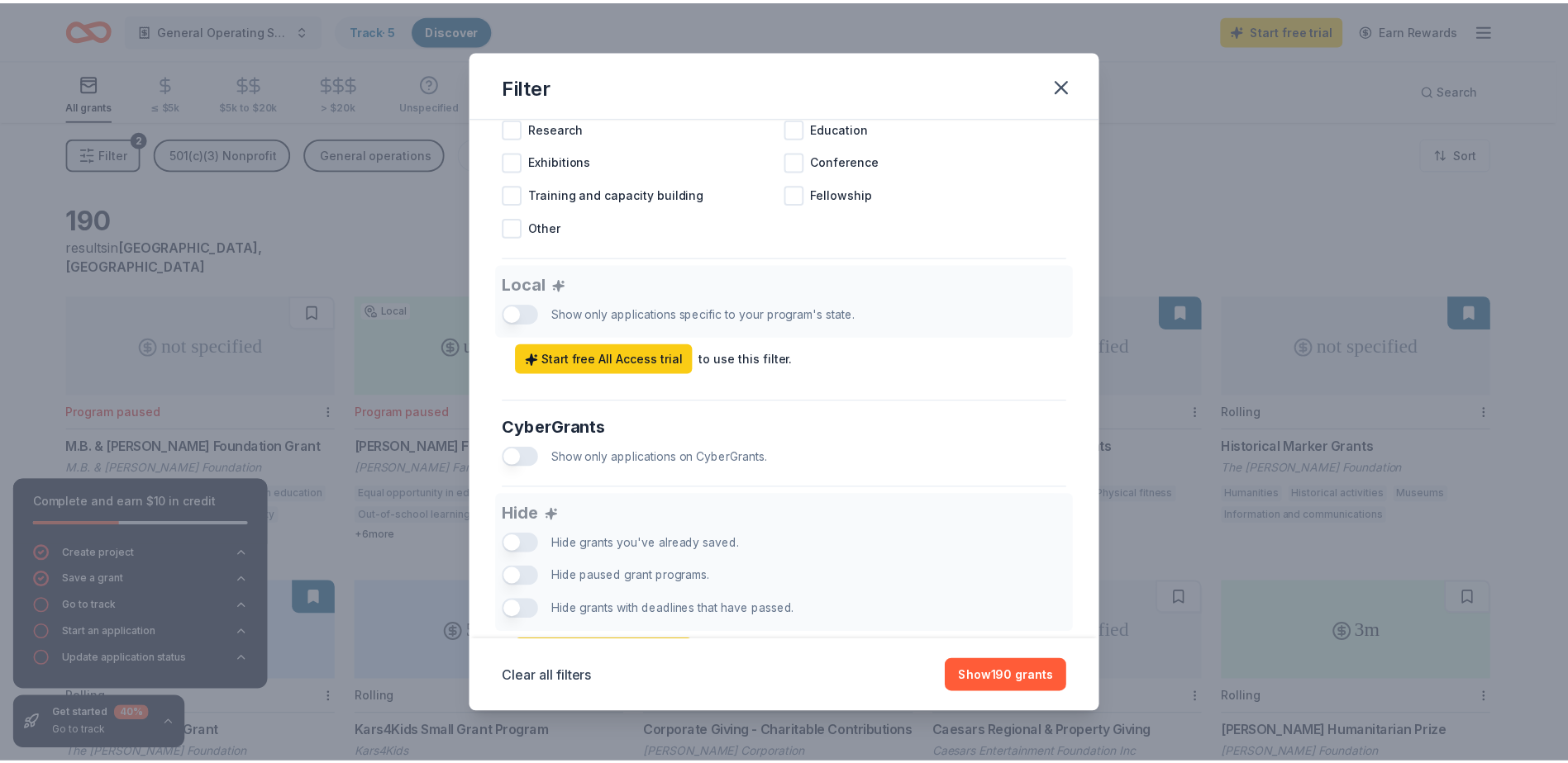
scroll to position [897, 0]
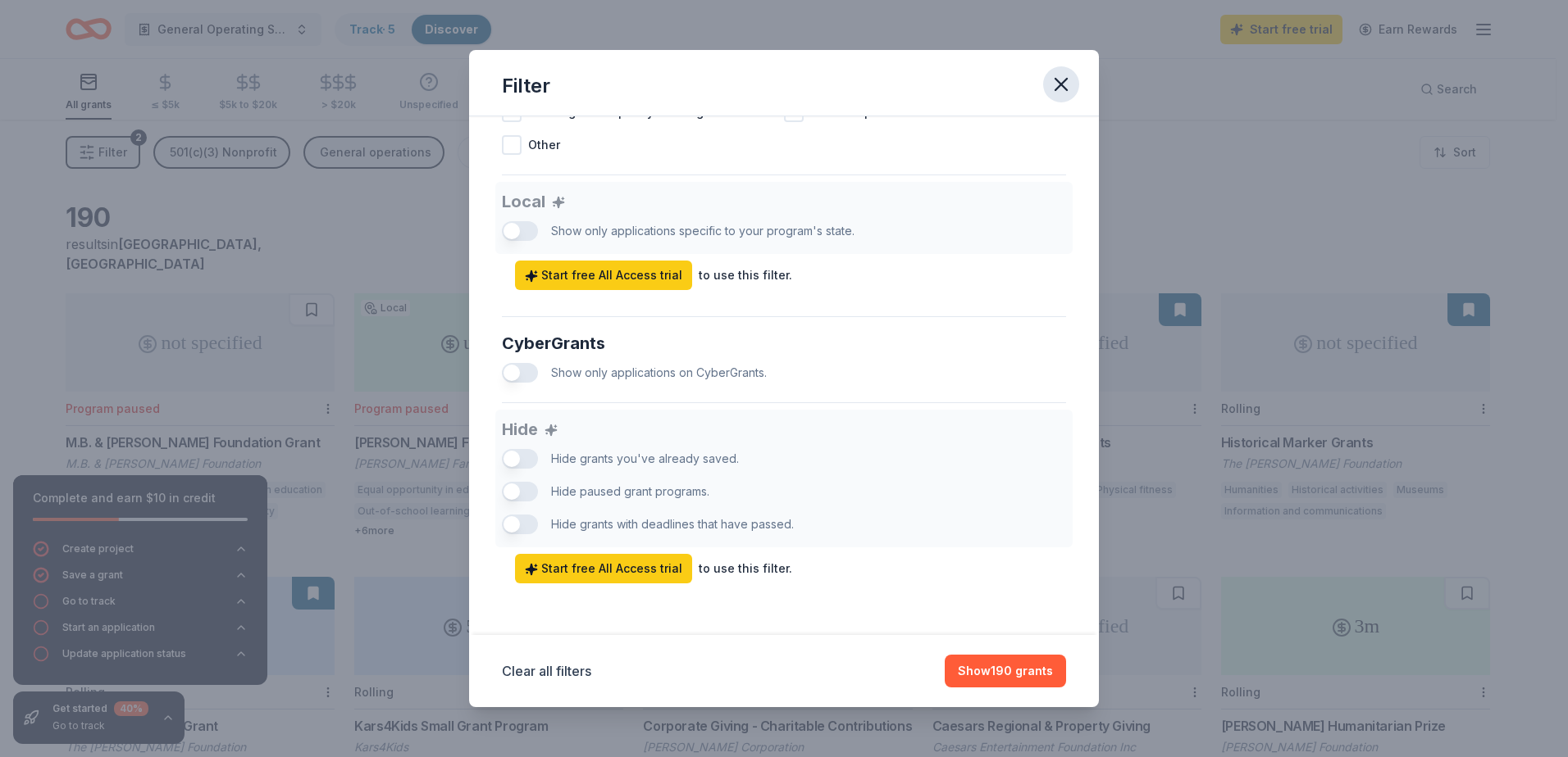
click at [1058, 76] on icon "button" at bounding box center [1061, 85] width 23 height 23
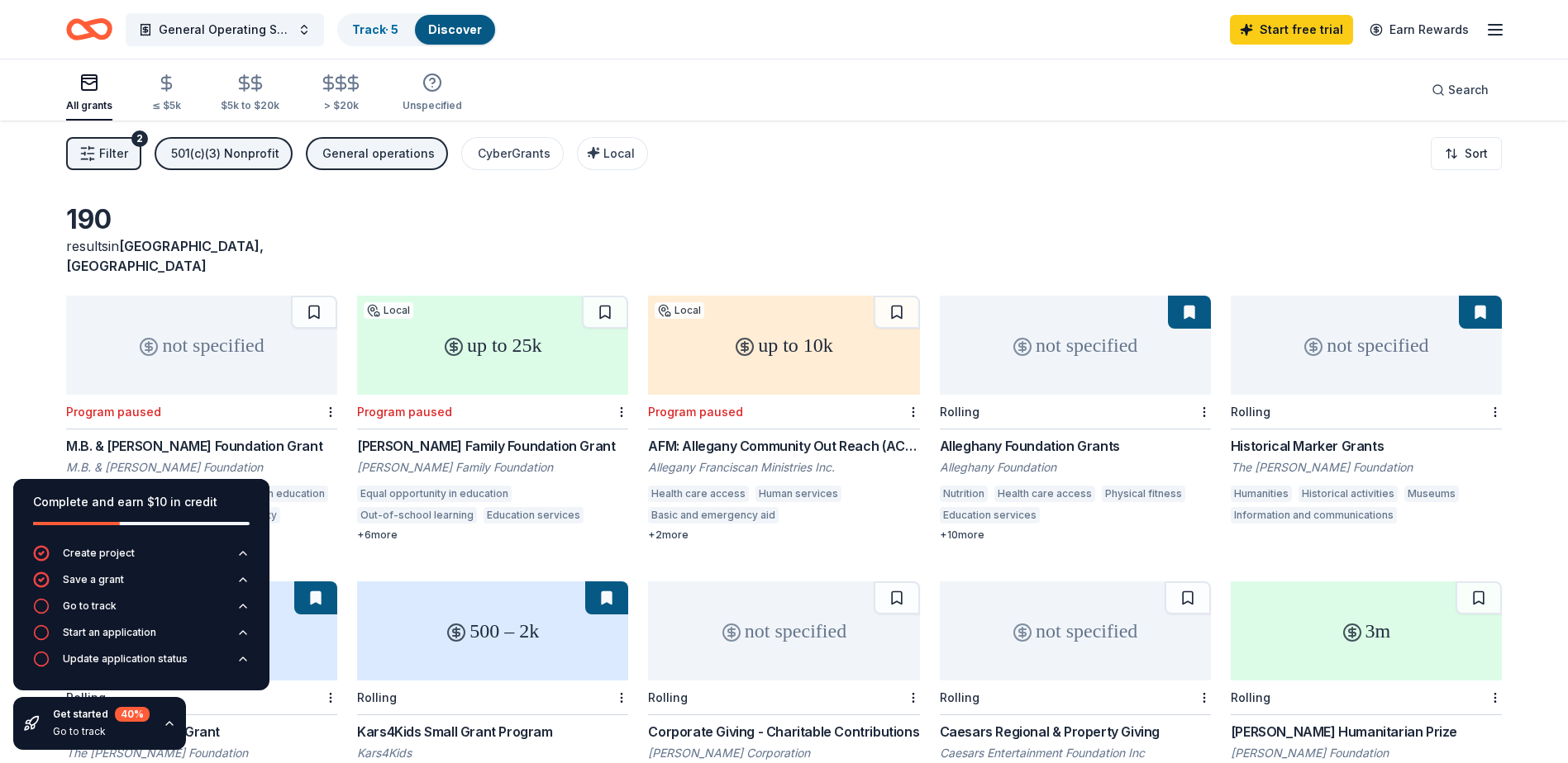
click at [922, 140] on div "Filter 2 501(c)(3) Nonprofit General operations CyberGrants Local Sort" at bounding box center [784, 153] width 1568 height 66
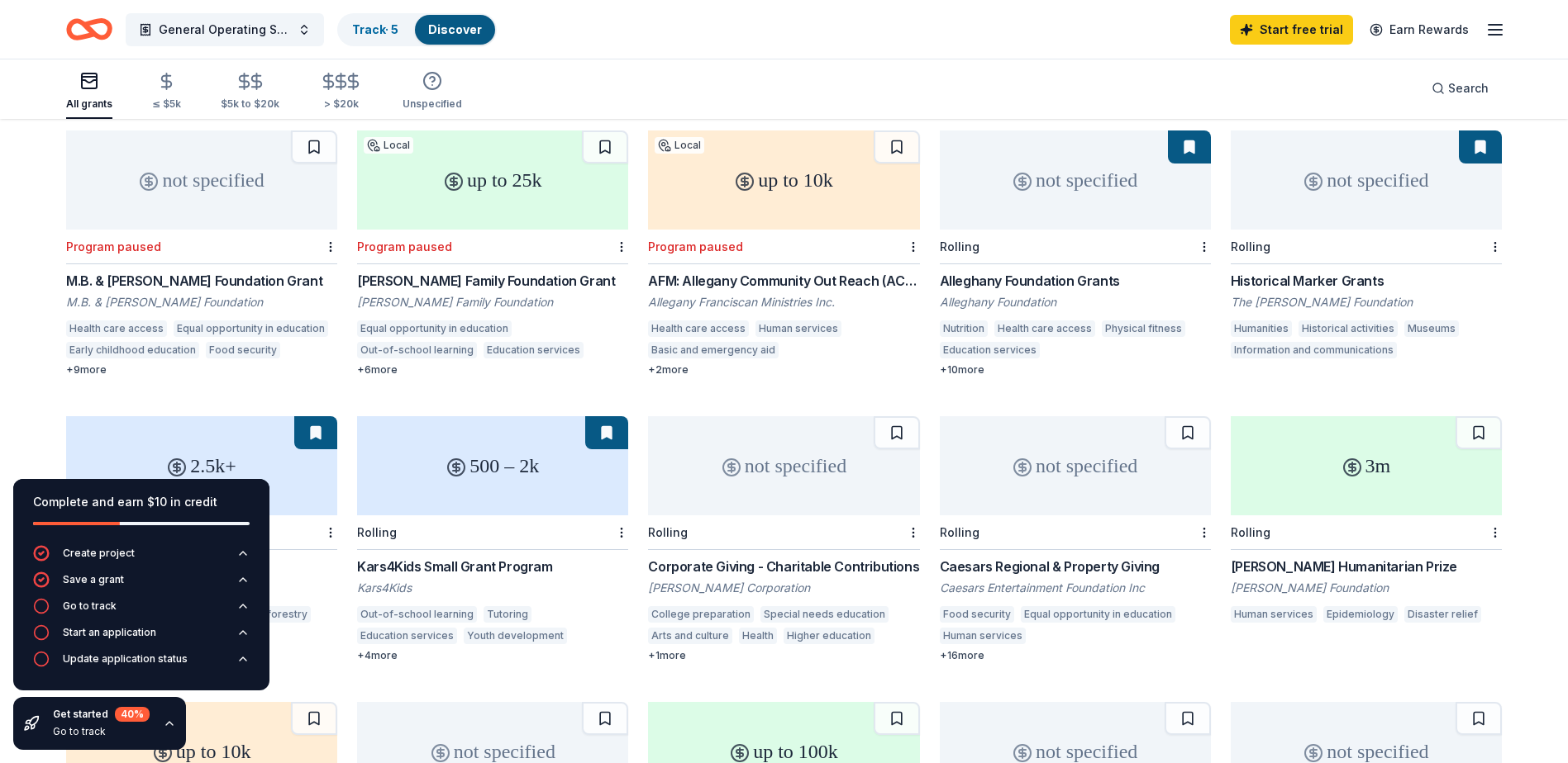
click at [807, 557] on div "Corporate Giving - Charitable Contributions" at bounding box center [783, 567] width 271 height 20
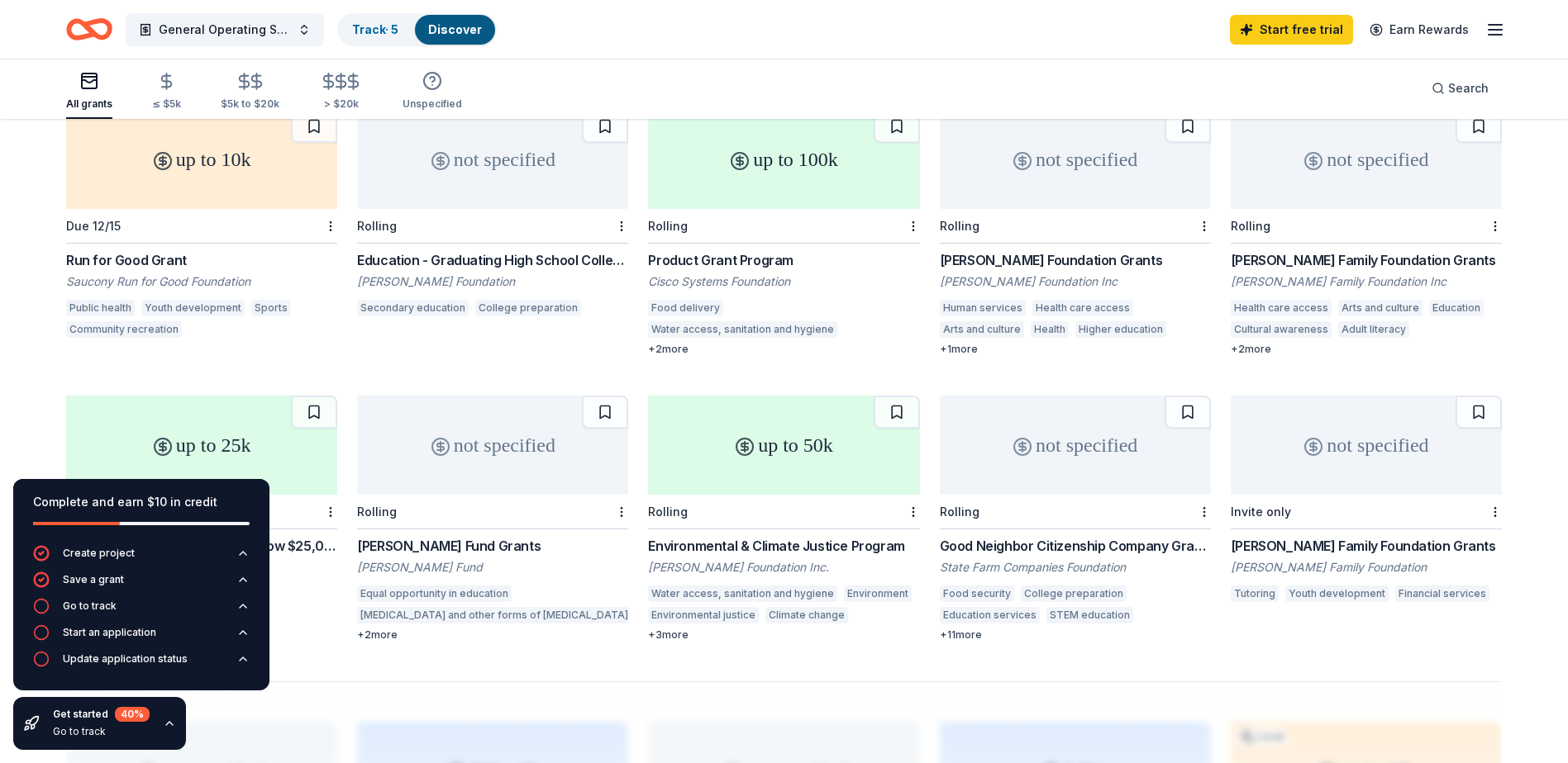
scroll to position [909, 0]
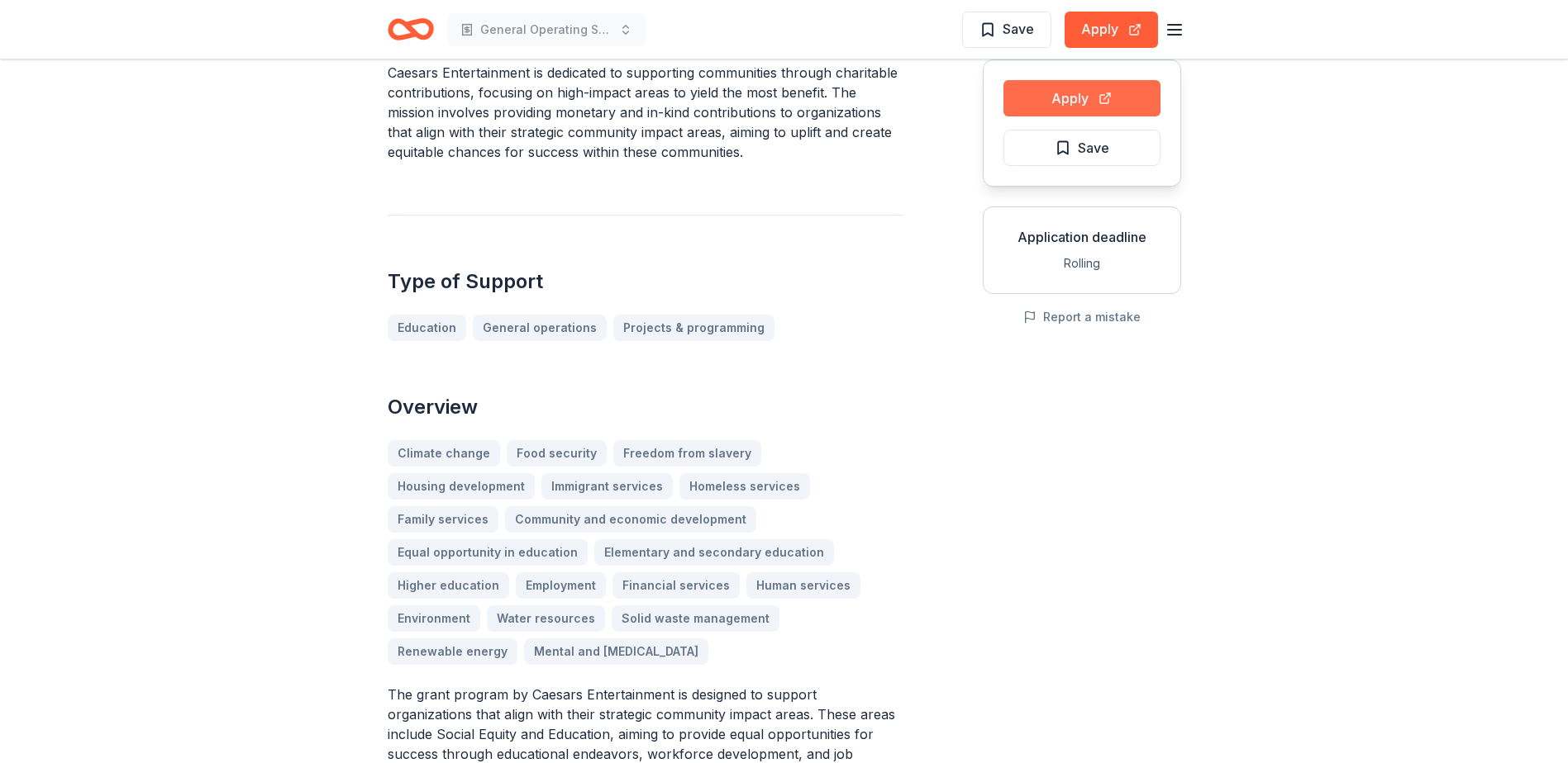
scroll to position [83, 0]
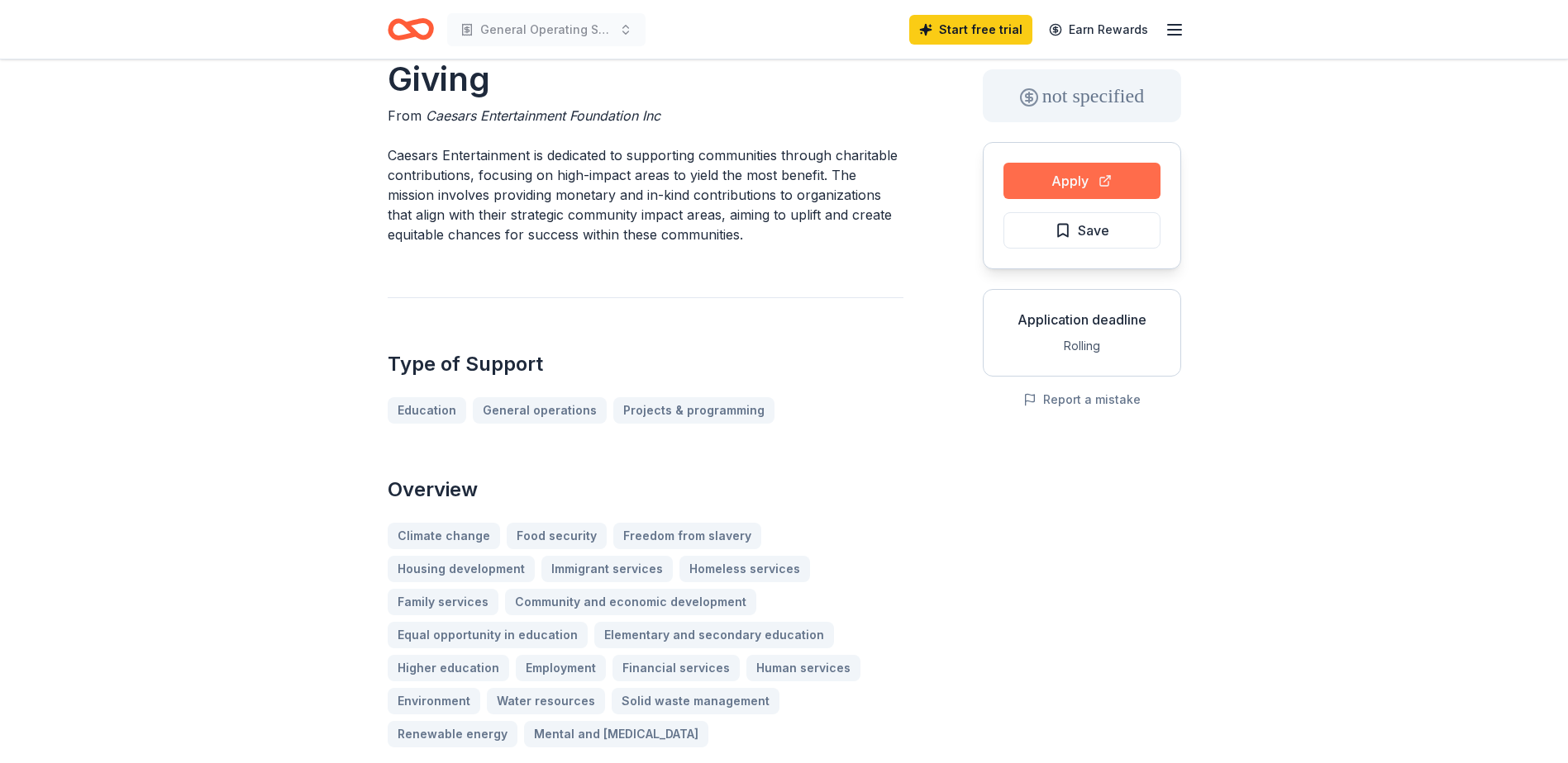
click at [1111, 186] on button "Apply" at bounding box center [1081, 180] width 157 height 36
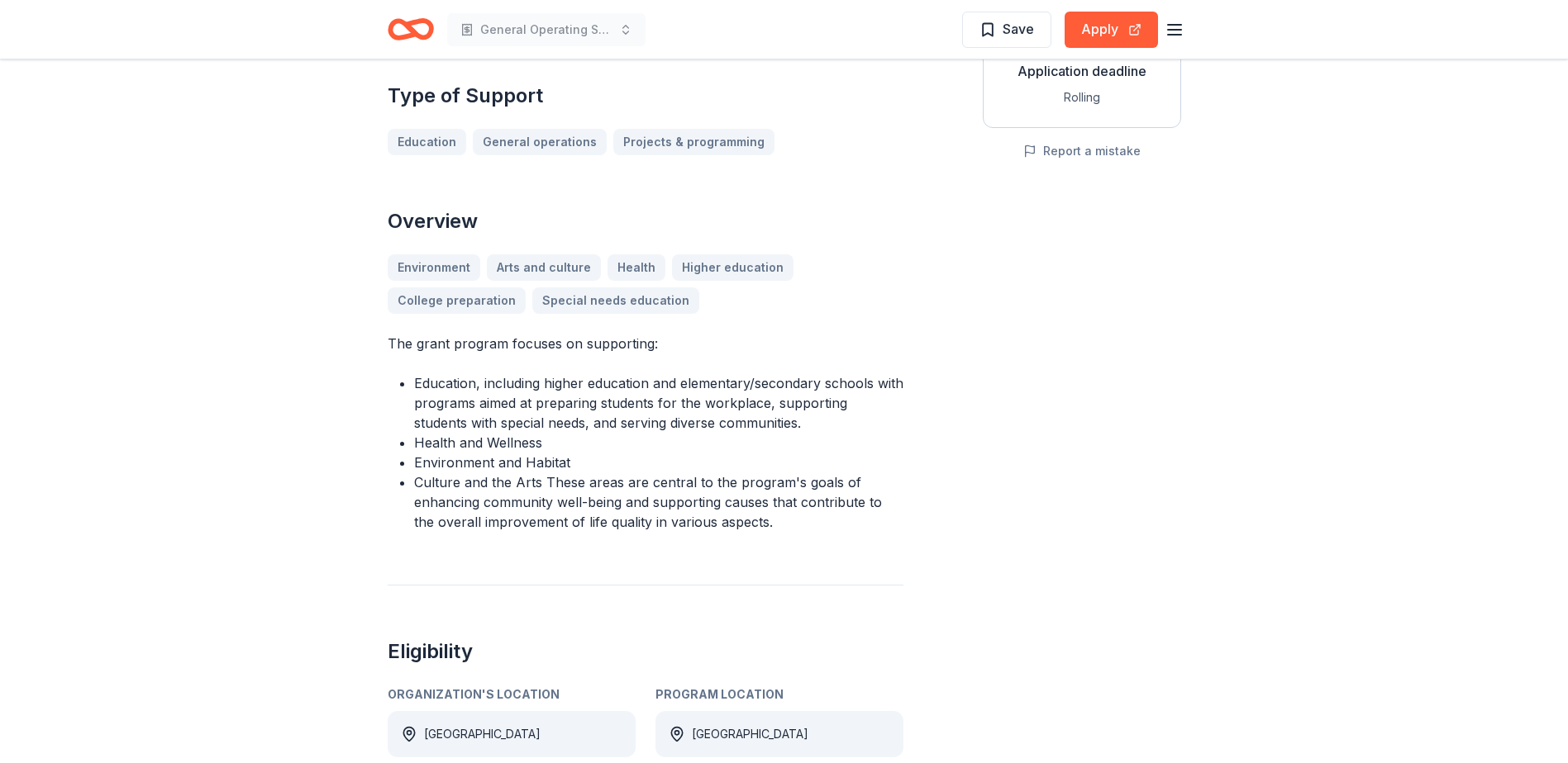
scroll to position [330, 0]
click at [1119, 35] on button "Apply" at bounding box center [1110, 29] width 93 height 36
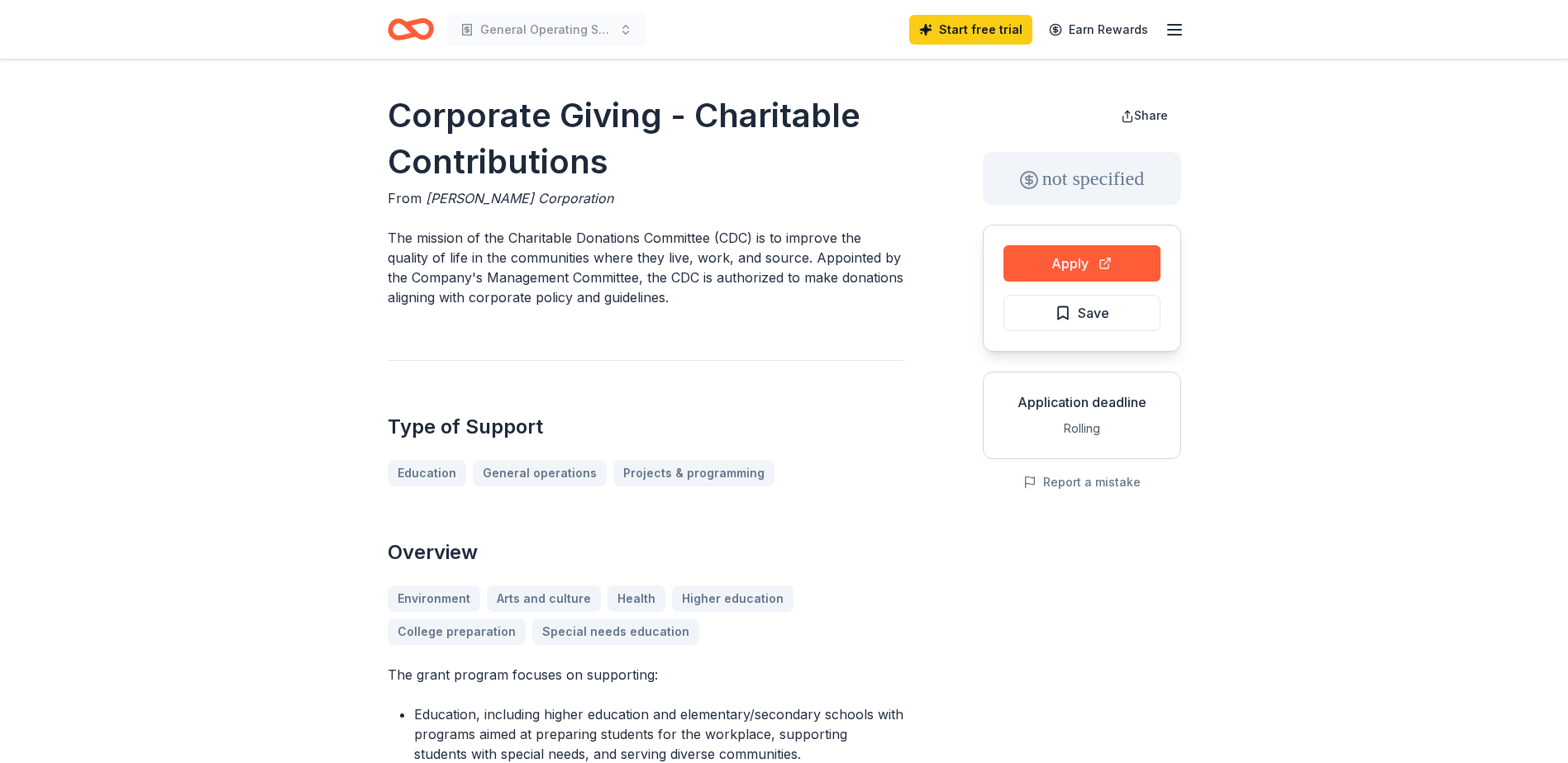
scroll to position [330, 0]
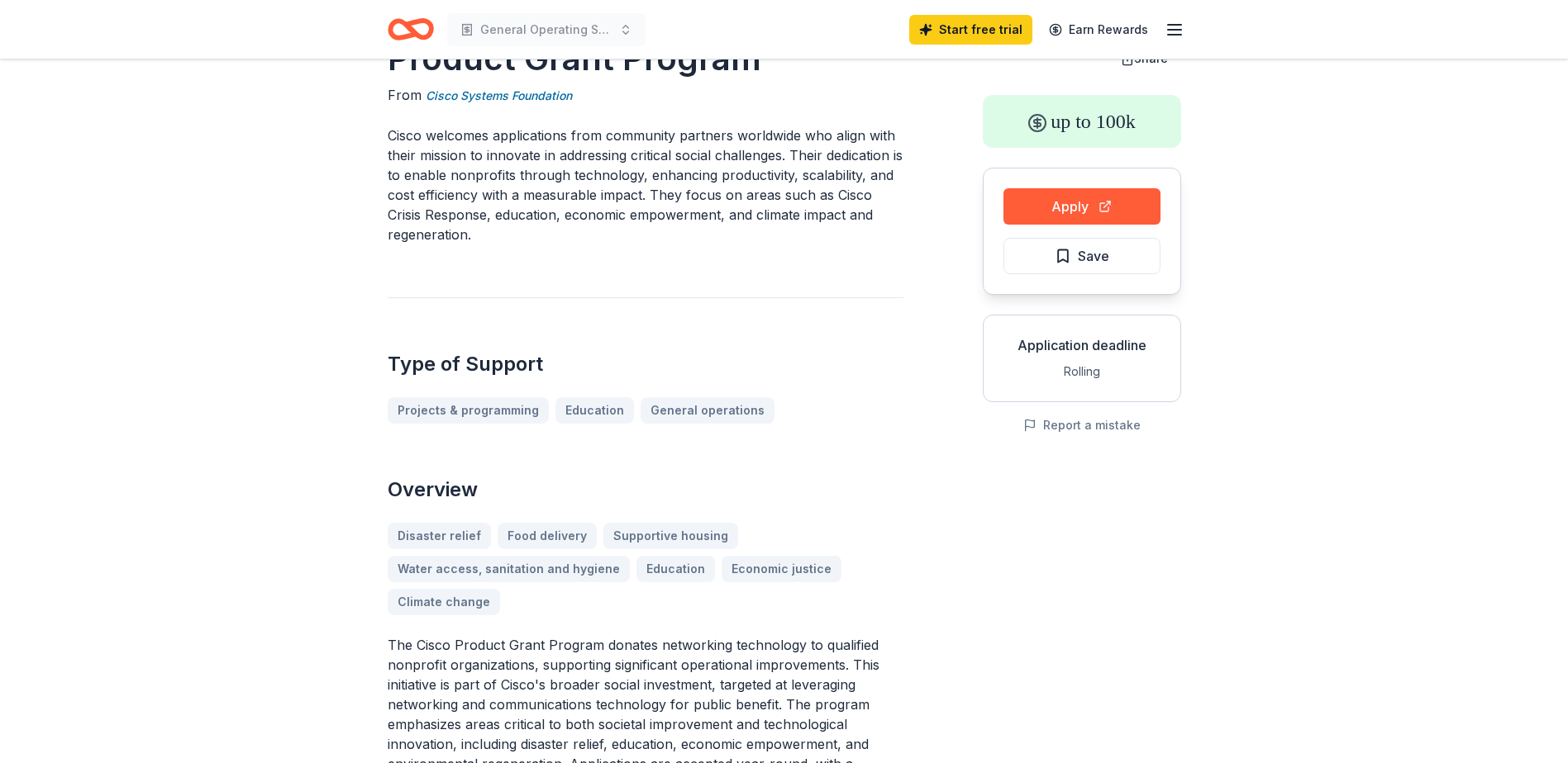
scroll to position [83, 0]
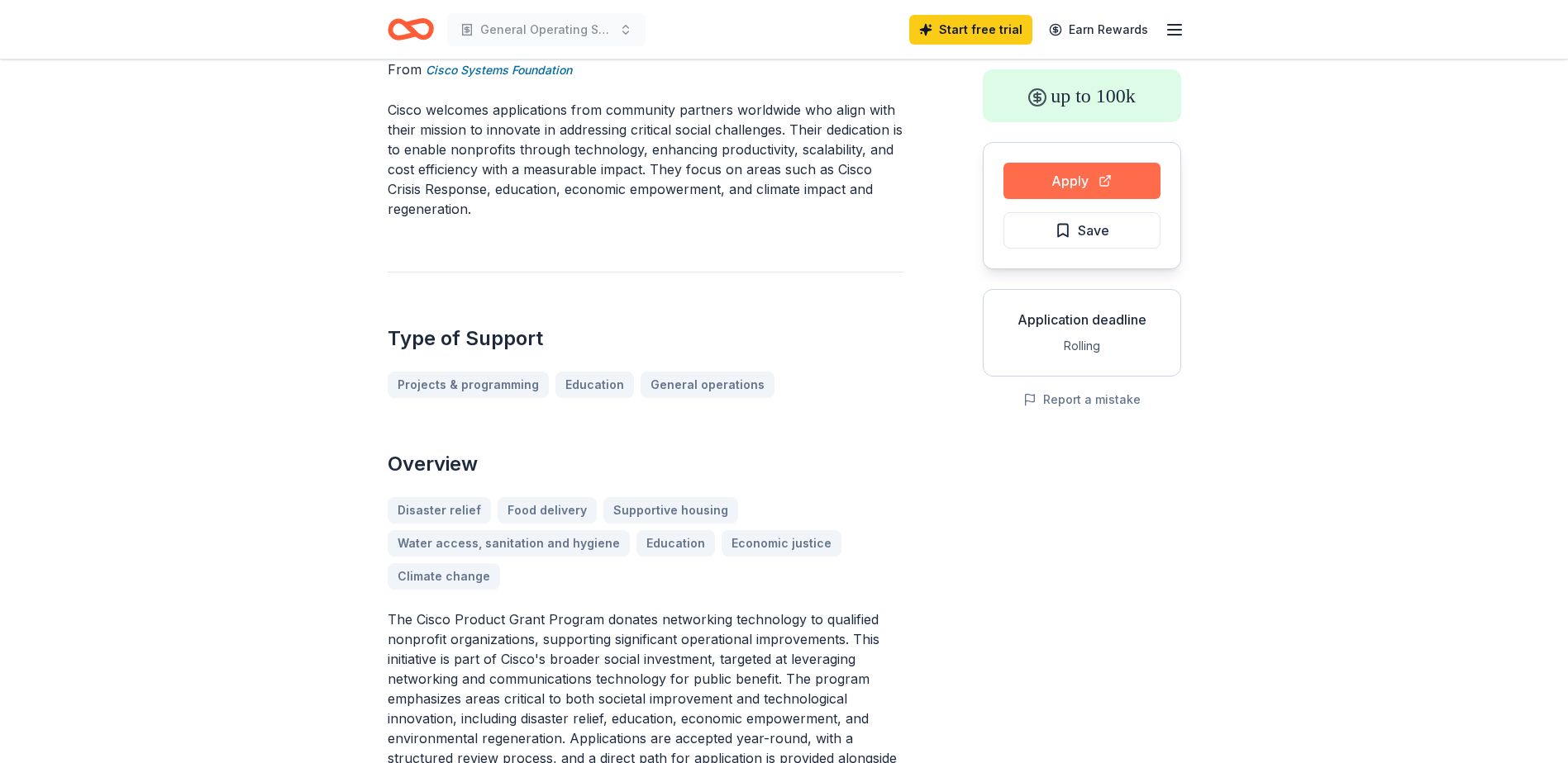
click at [1074, 177] on button "Apply" at bounding box center [1081, 180] width 157 height 36
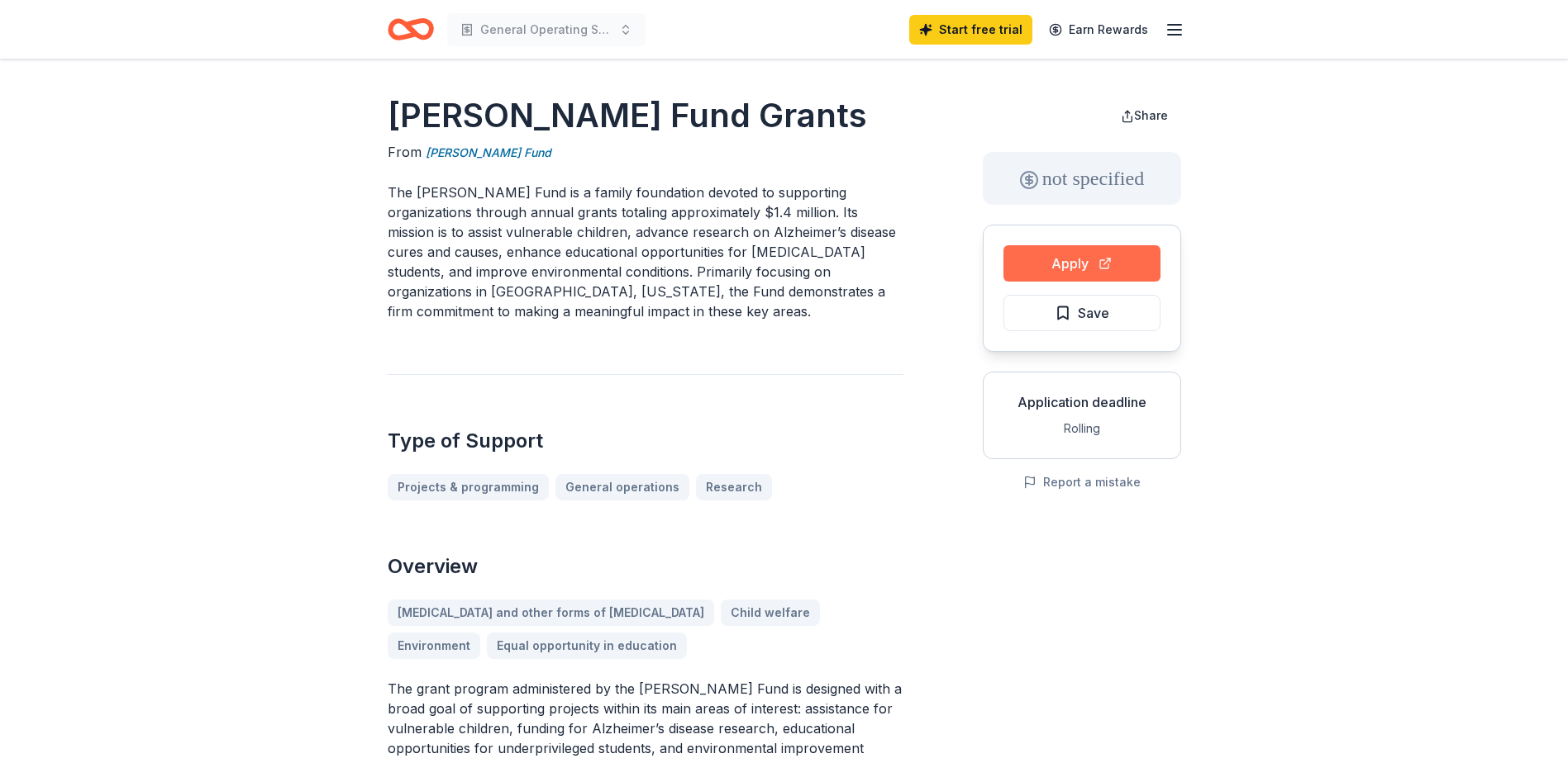
click at [1112, 276] on button "Apply" at bounding box center [1081, 263] width 157 height 36
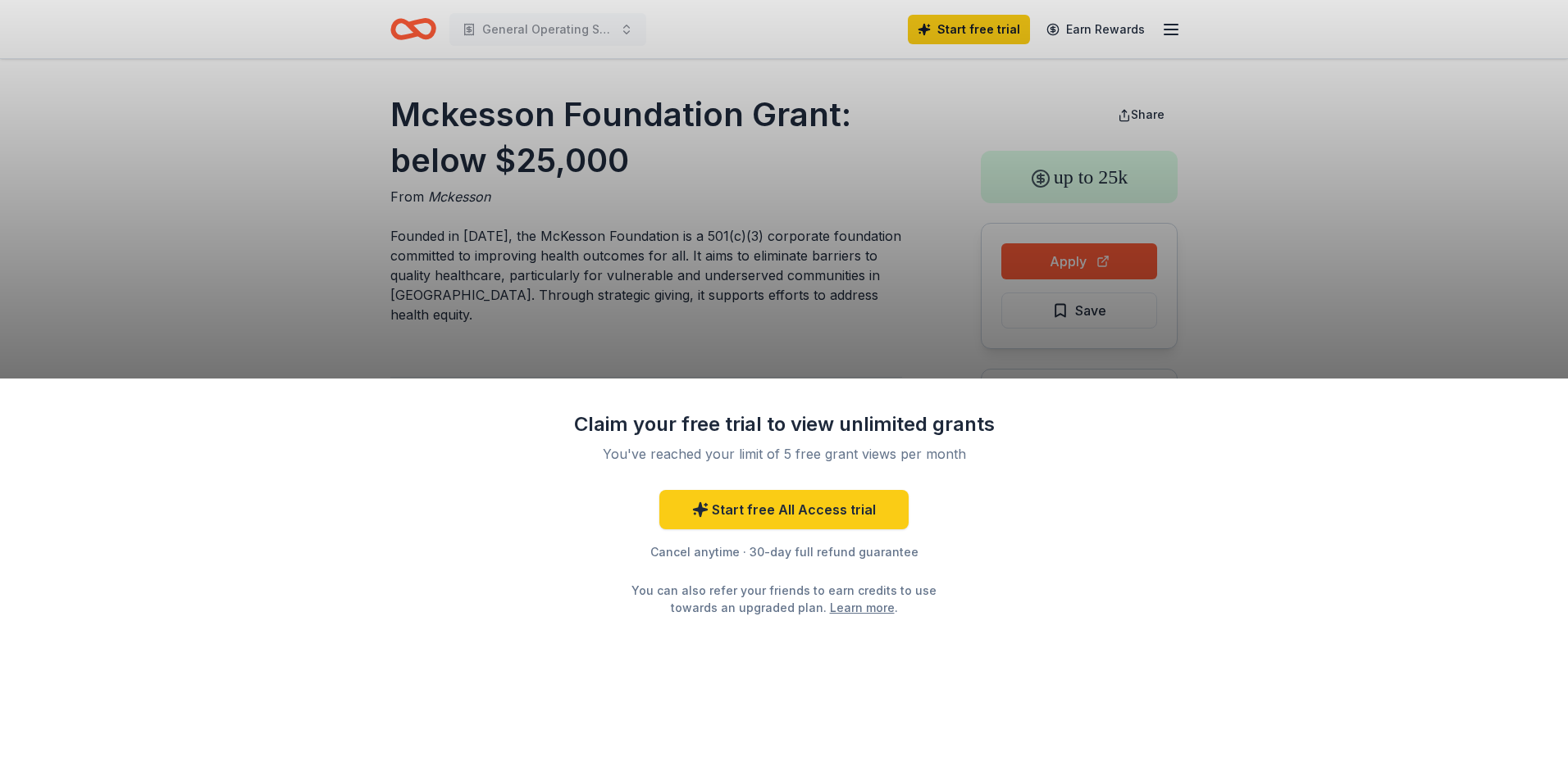
click at [811, 304] on div "Claim your free trial to view unlimited grants You've reached your limit of 5 f…" at bounding box center [784, 378] width 1568 height 757
